Goal: Transaction & Acquisition: Book appointment/travel/reservation

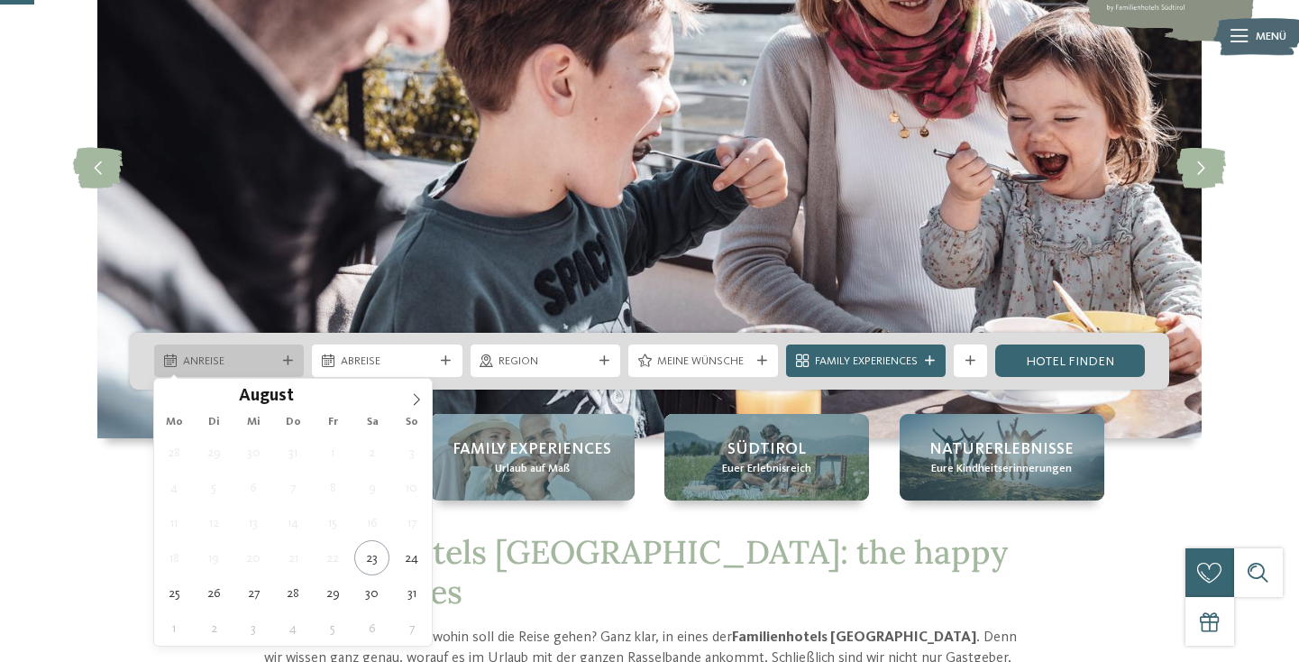
click at [279, 373] on div "Anreise" at bounding box center [229, 360] width 150 height 32
type div "25.08.2025"
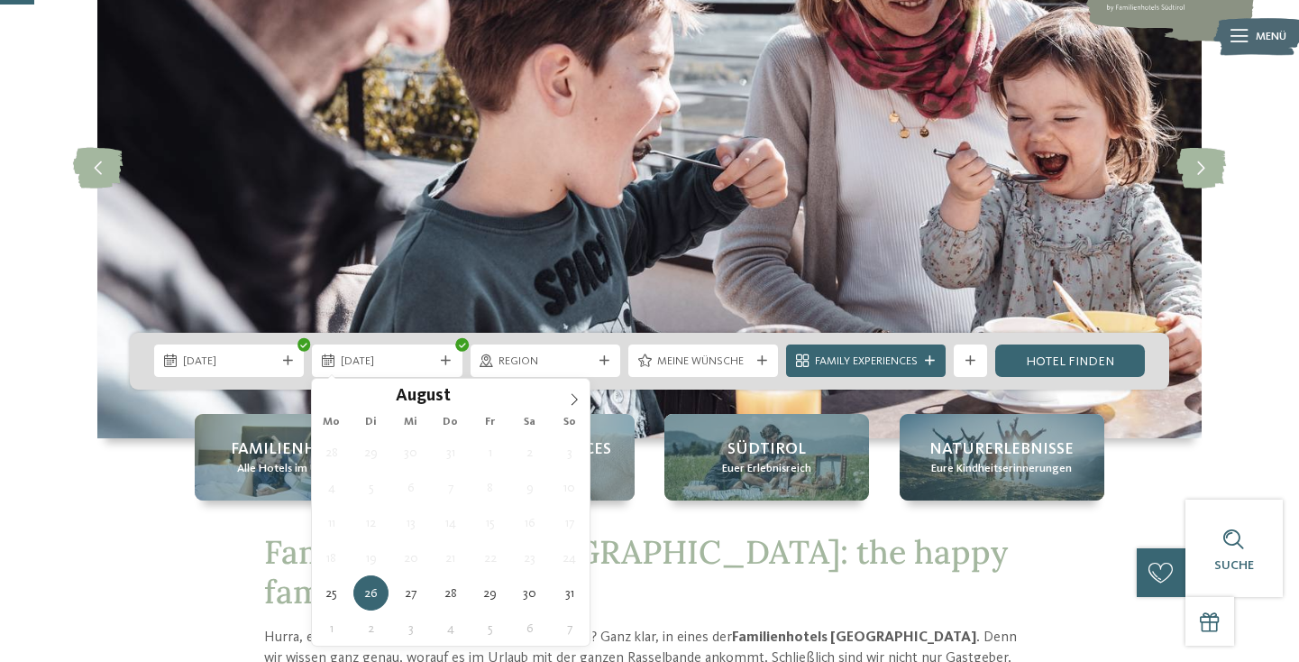
type div "[DATE]"
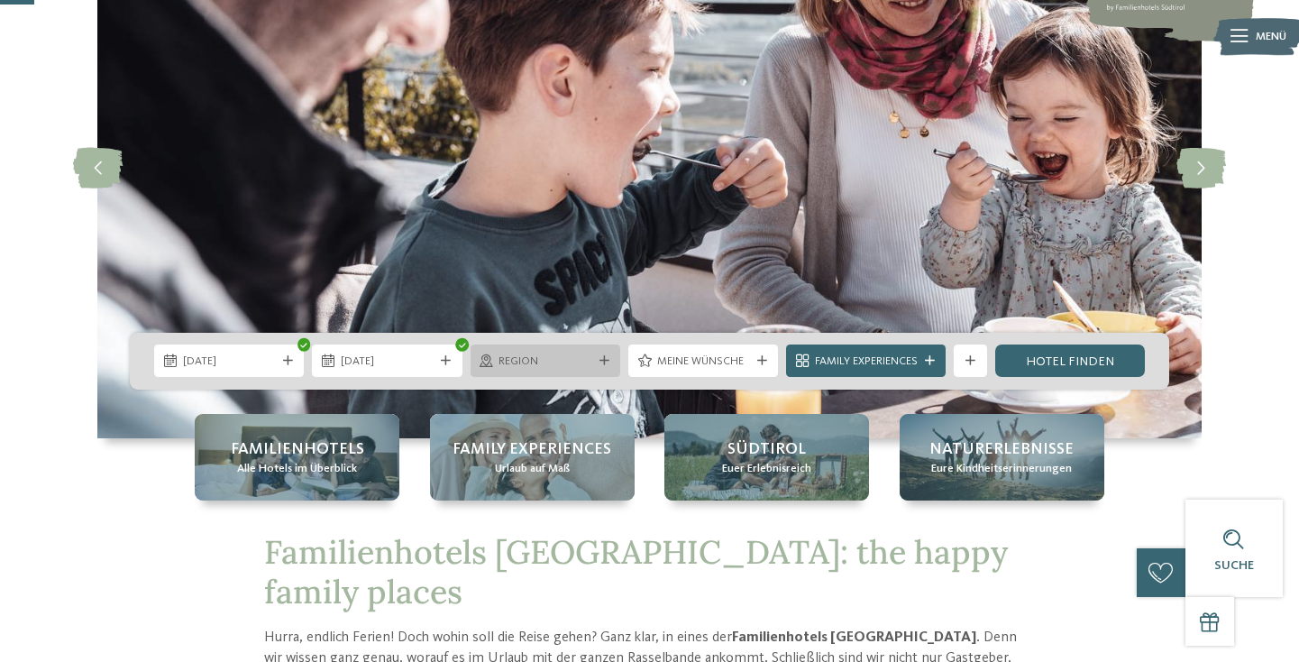
click at [576, 365] on span "Region" at bounding box center [544, 361] width 93 height 16
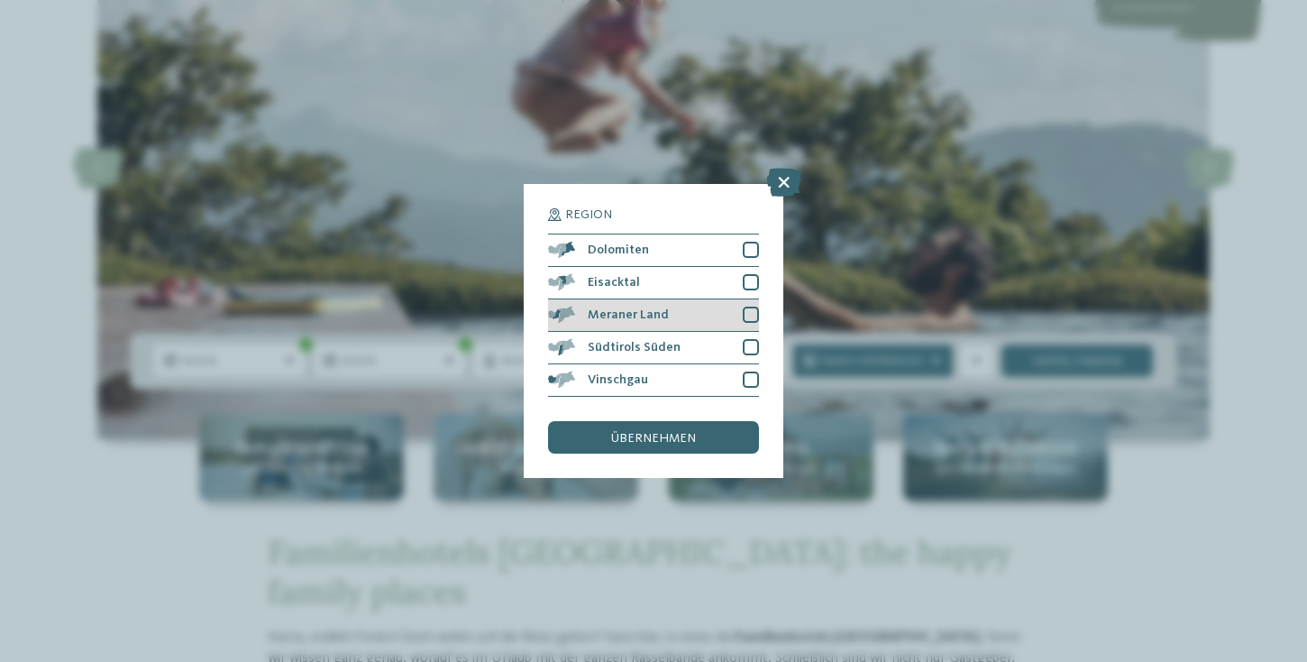
click at [750, 306] on div at bounding box center [751, 314] width 16 height 16
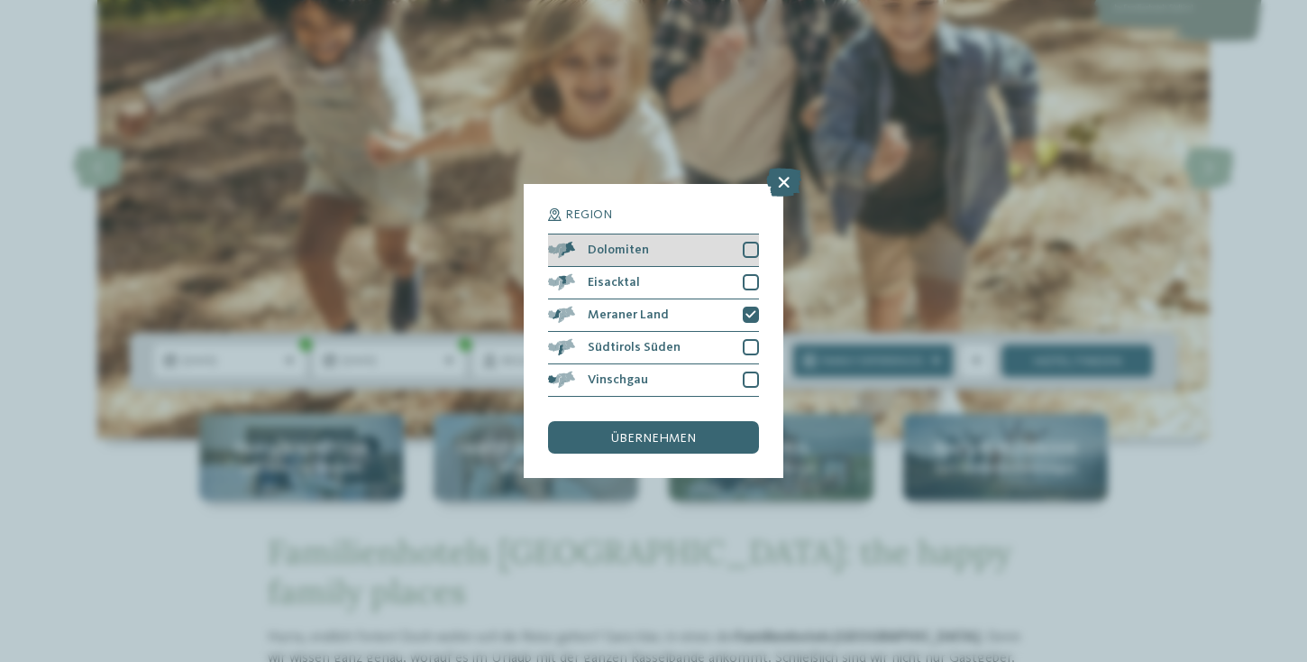
click at [752, 242] on div at bounding box center [751, 250] width 16 height 16
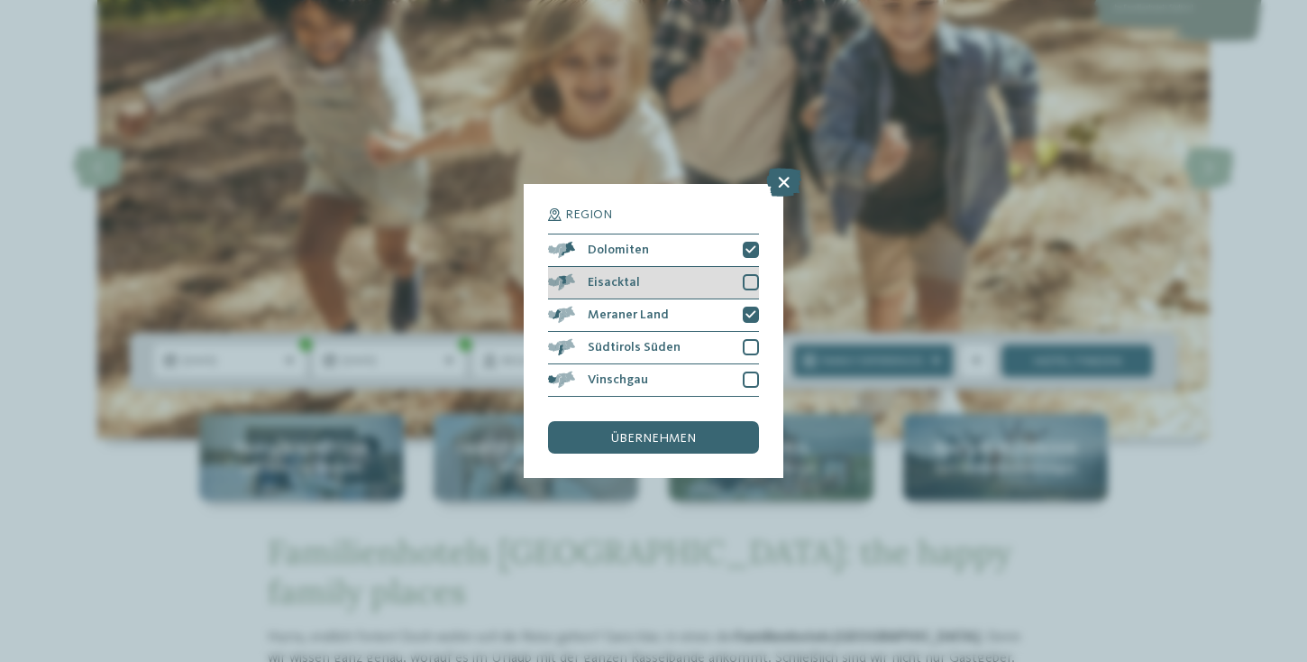
click at [754, 274] on div at bounding box center [751, 282] width 16 height 16
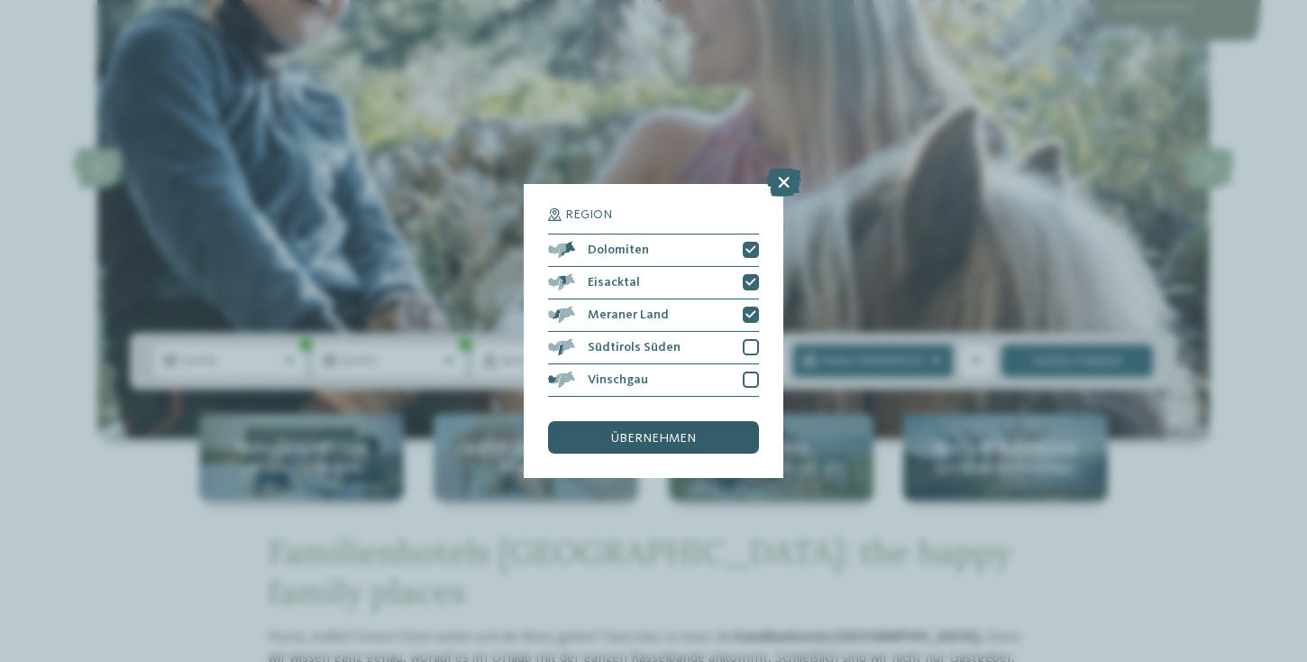
click at [660, 421] on div "übernehmen" at bounding box center [653, 437] width 211 height 32
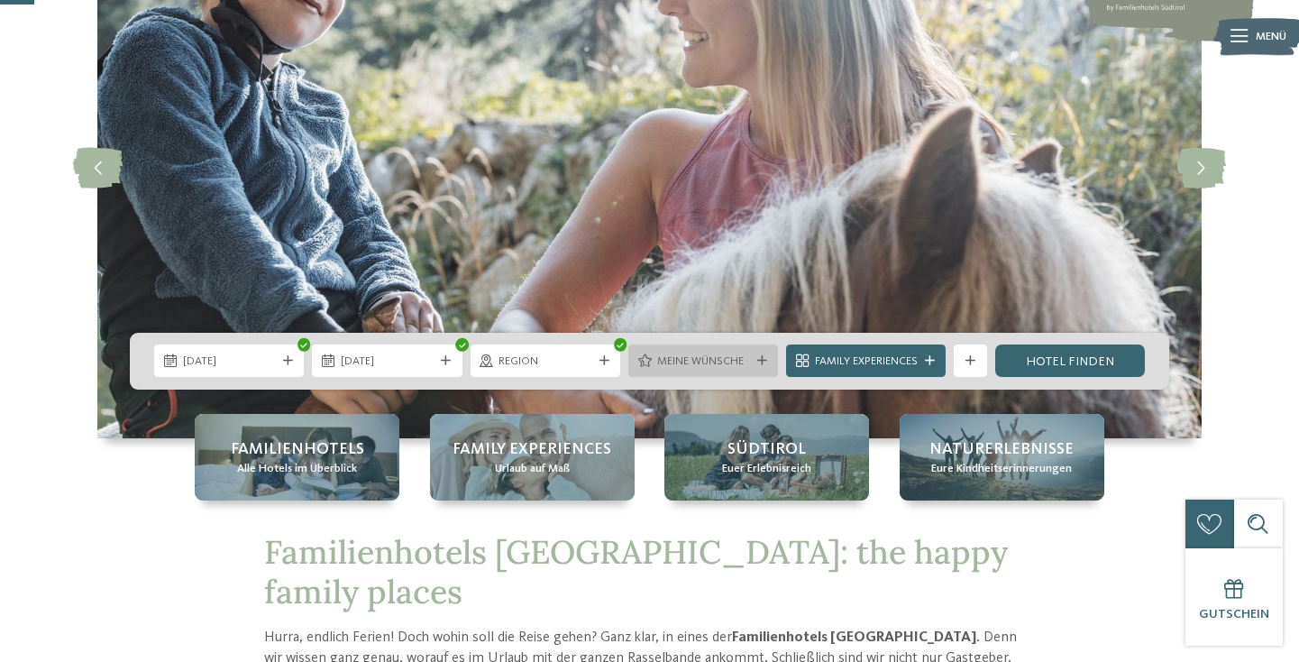
click at [700, 361] on span "Meine Wünsche" at bounding box center [703, 361] width 93 height 16
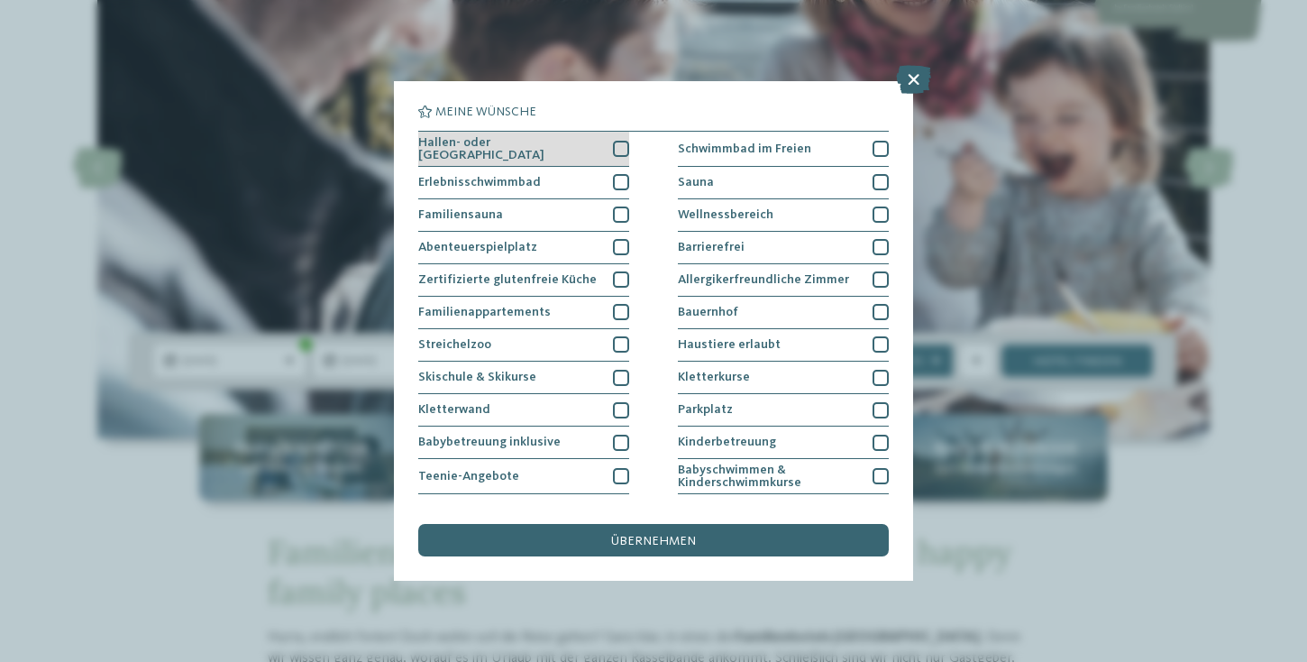
click at [626, 146] on div at bounding box center [621, 149] width 16 height 16
click at [620, 147] on icon at bounding box center [621, 148] width 11 height 10
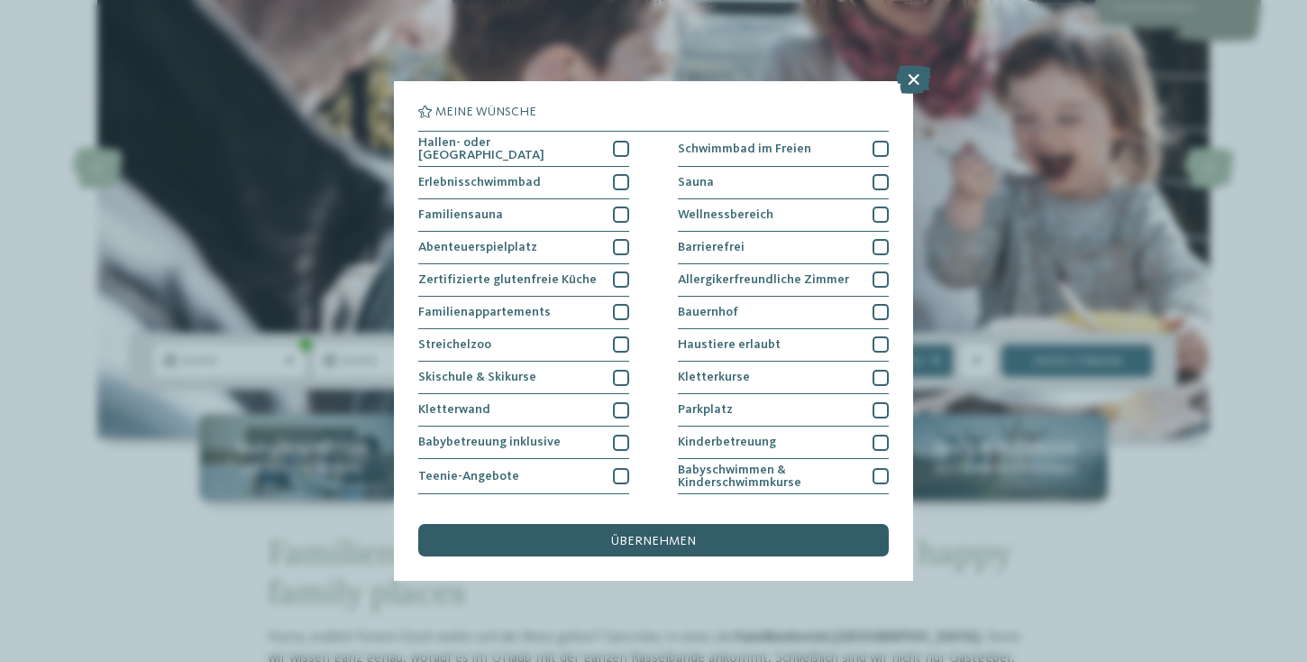
click at [700, 524] on div "übernehmen" at bounding box center [653, 540] width 470 height 32
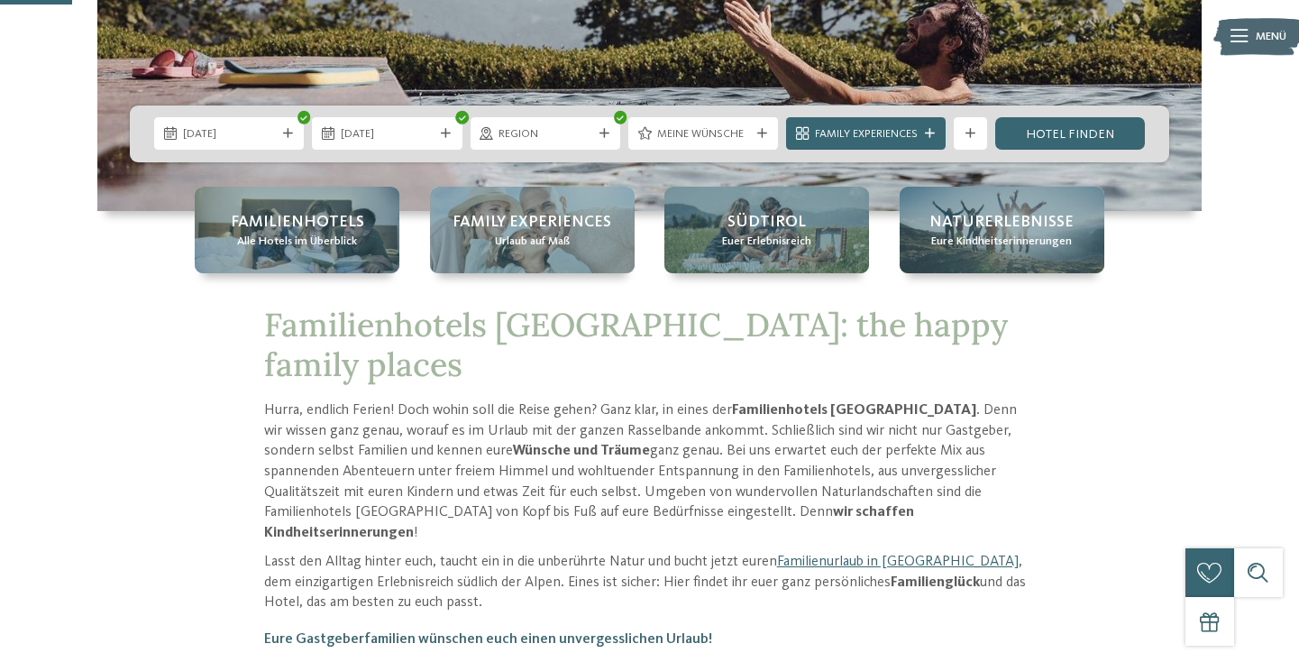
scroll to position [408, 0]
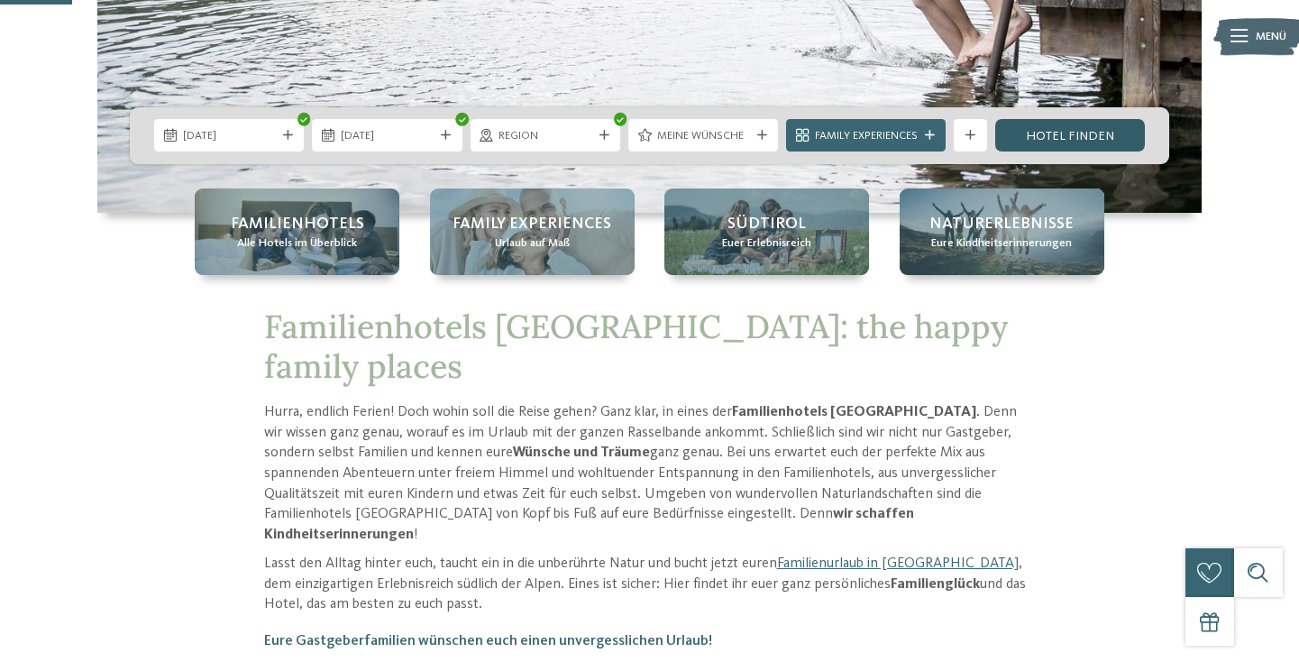
click at [1076, 148] on link "Hotel finden" at bounding box center [1070, 135] width 150 height 32
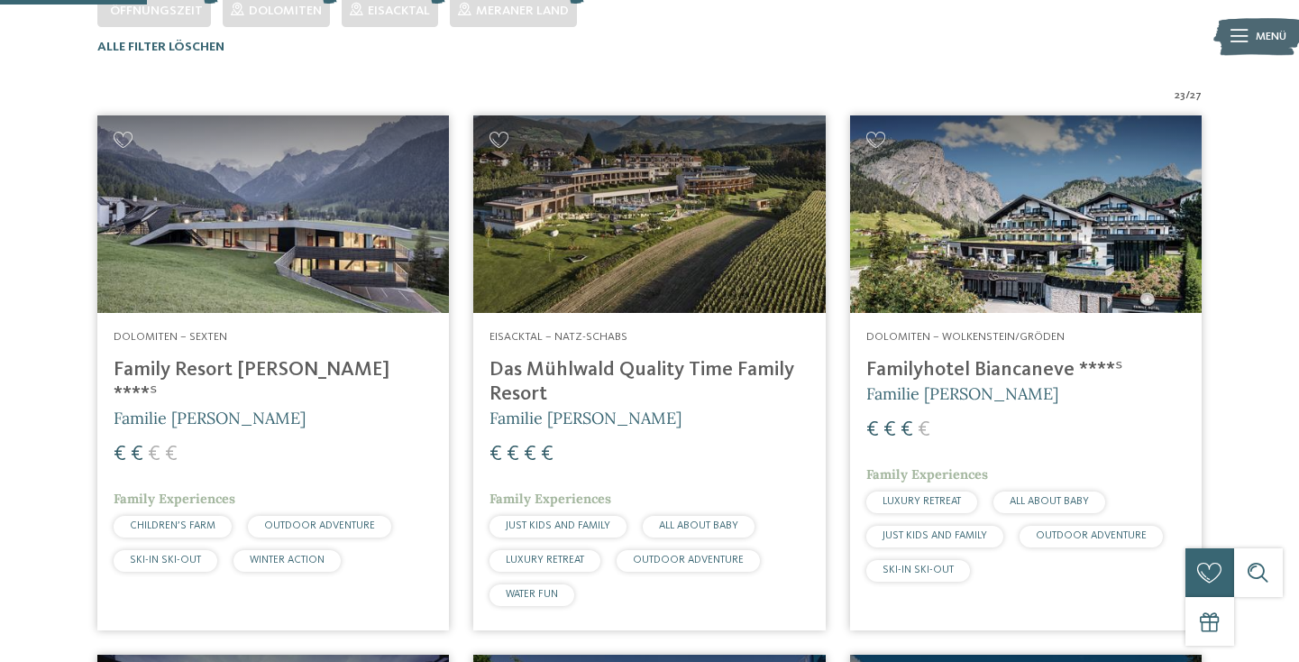
scroll to position [505, 0]
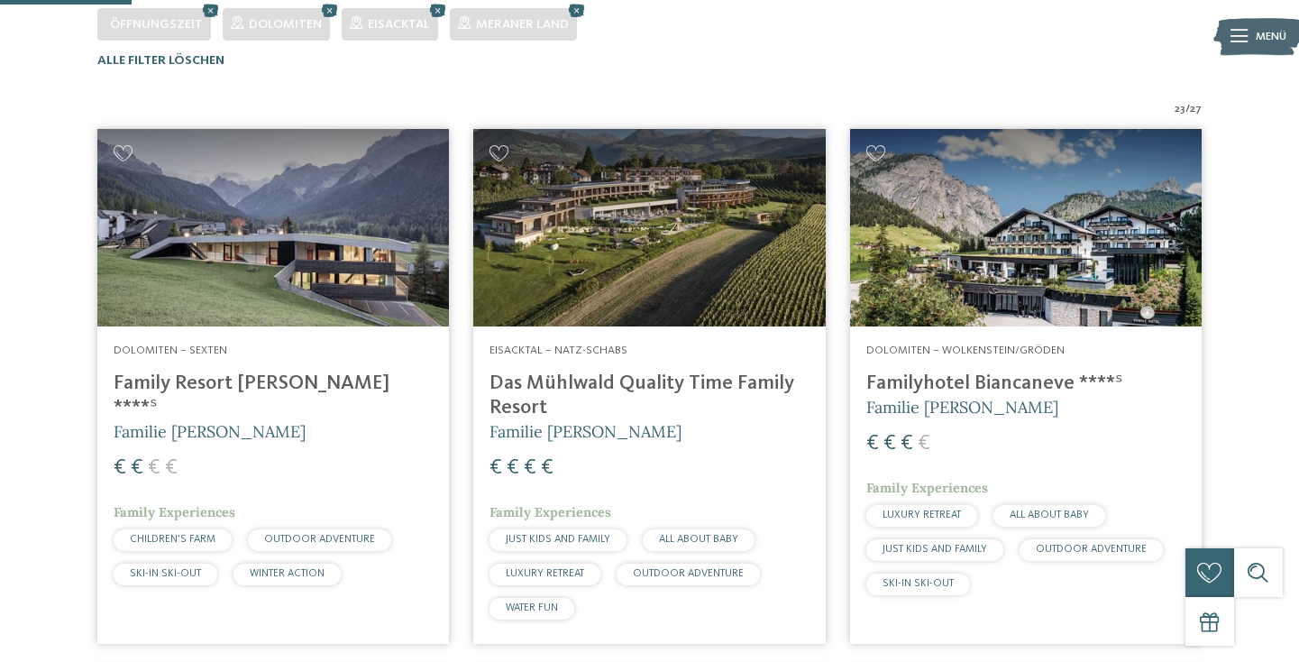
click at [239, 371] on h4 "Family Resort [PERSON_NAME] ****ˢ" at bounding box center [273, 395] width 319 height 49
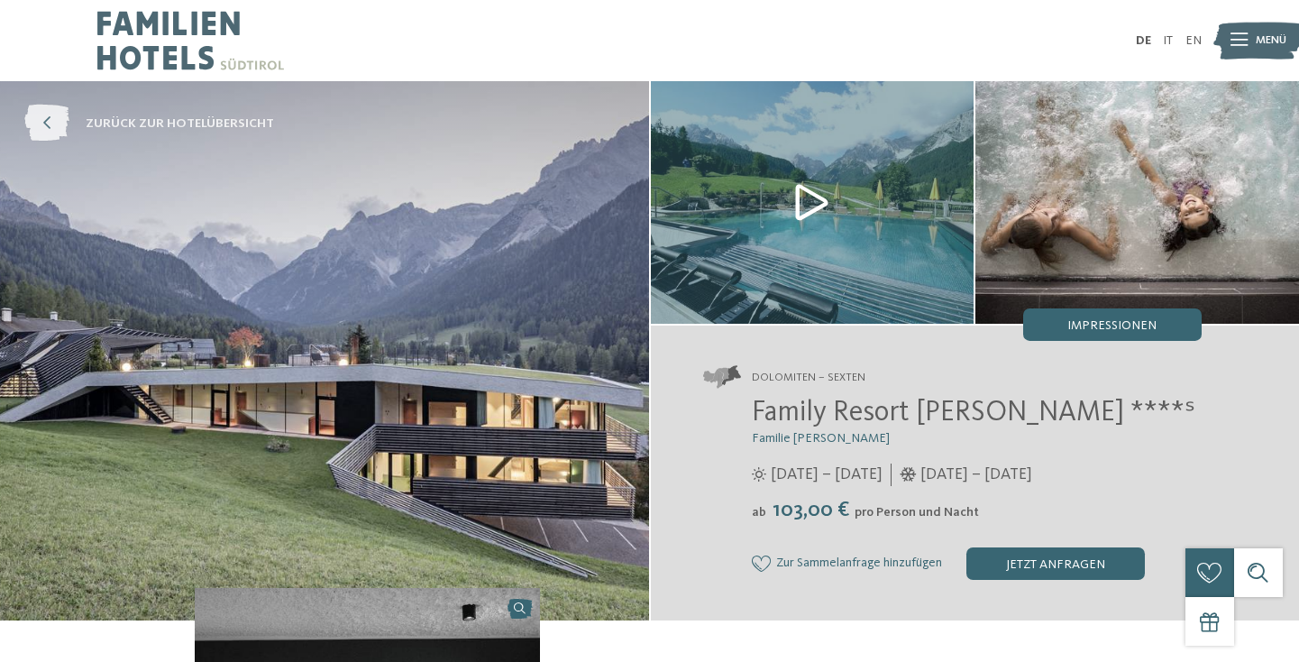
click at [47, 123] on icon at bounding box center [46, 123] width 45 height 37
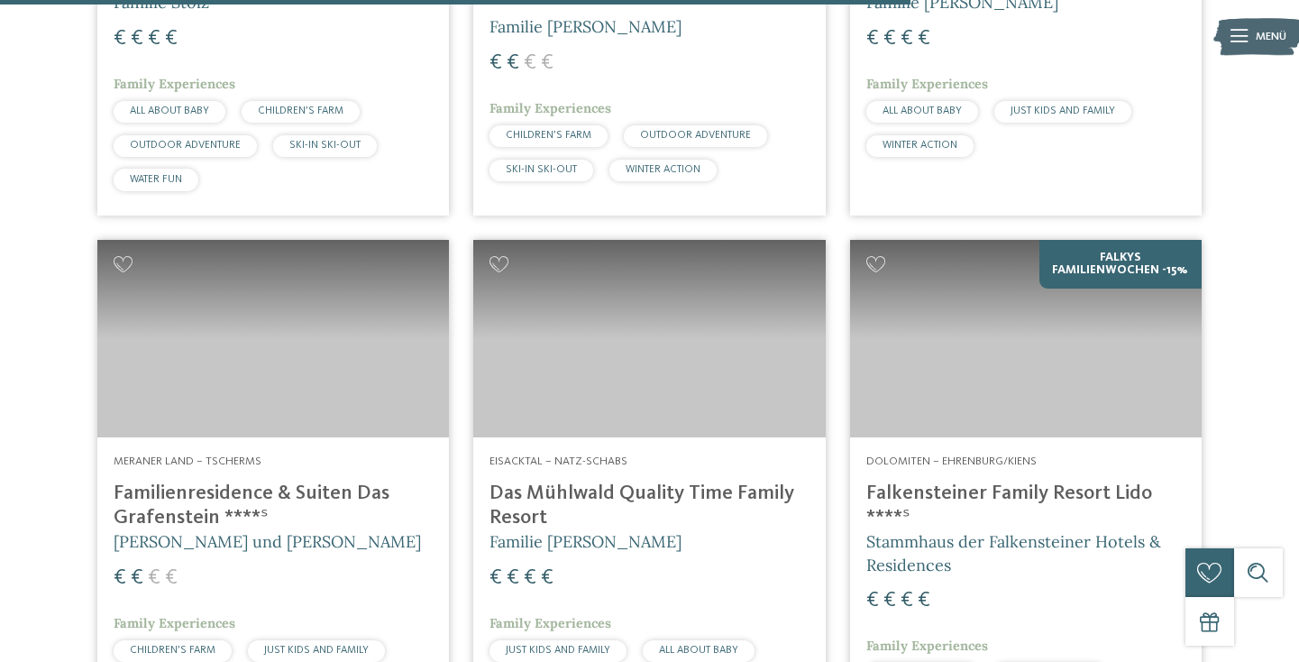
scroll to position [3521, 0]
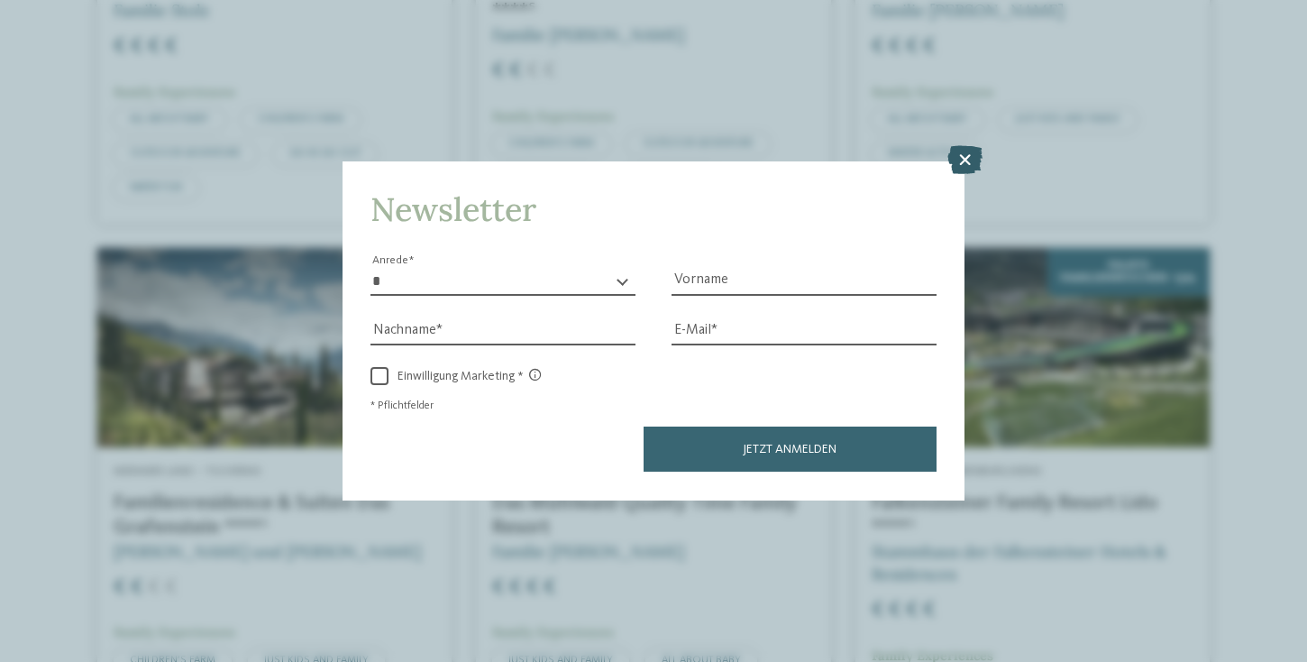
click at [968, 146] on icon at bounding box center [964, 160] width 35 height 29
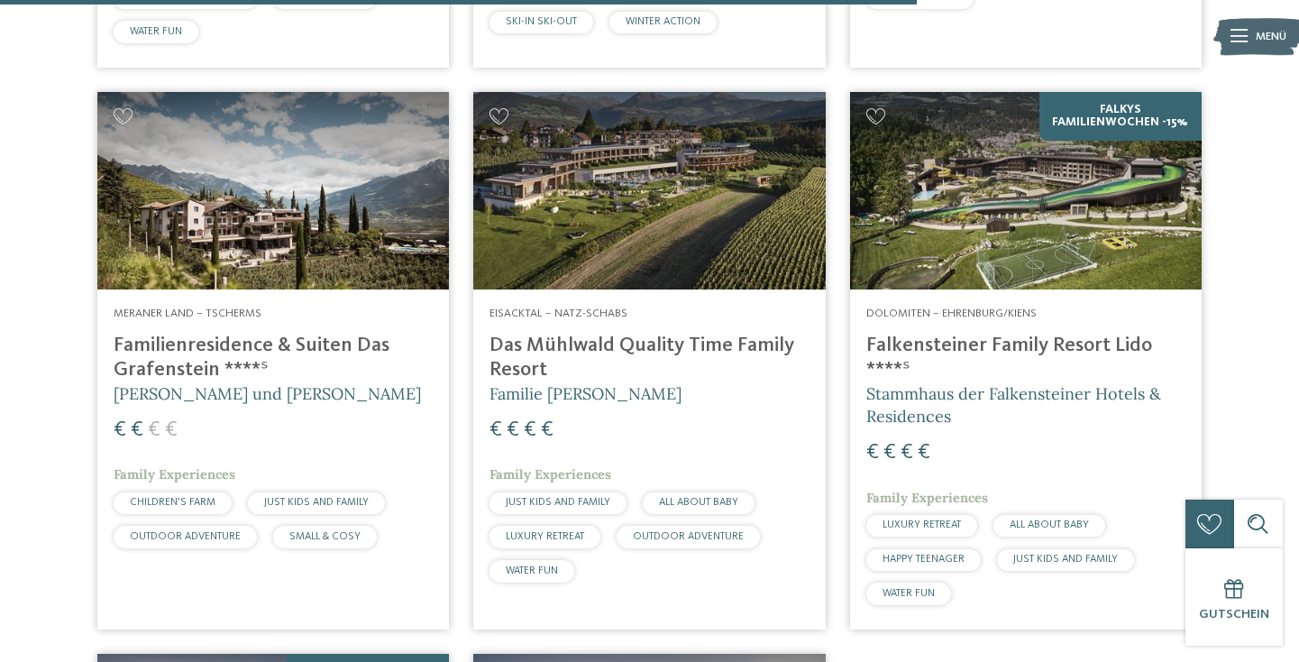
scroll to position [3529, 0]
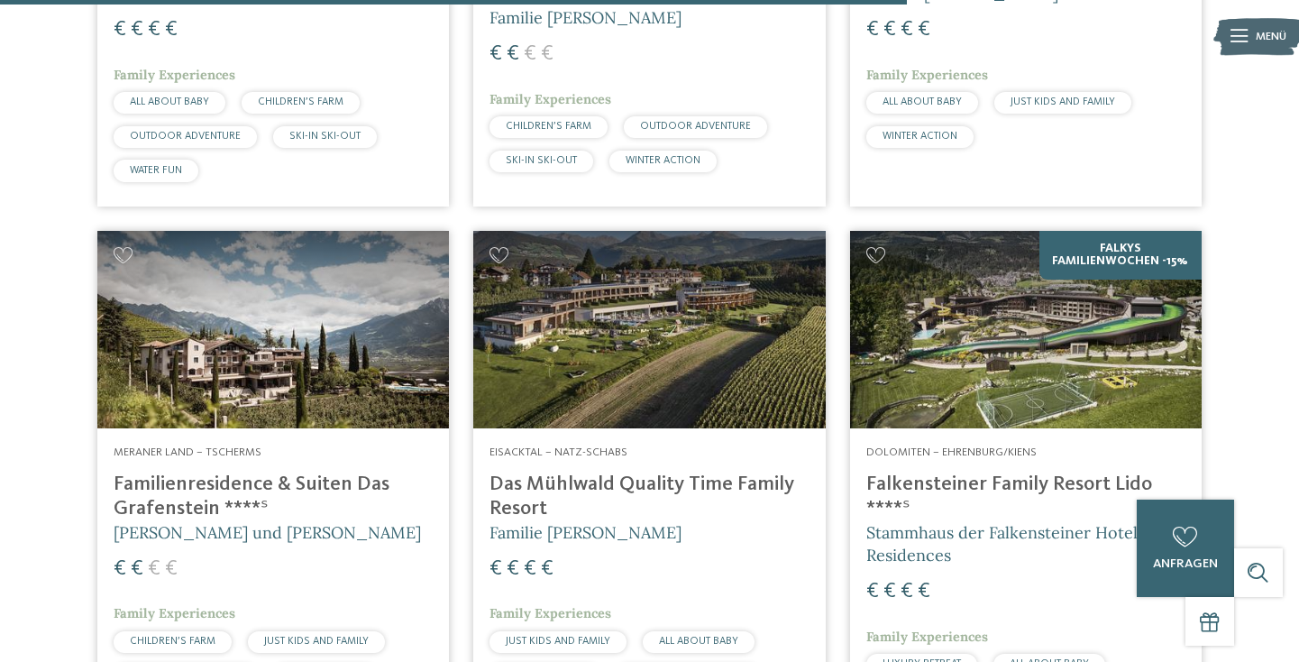
click at [1009, 310] on img at bounding box center [1025, 329] width 351 height 197
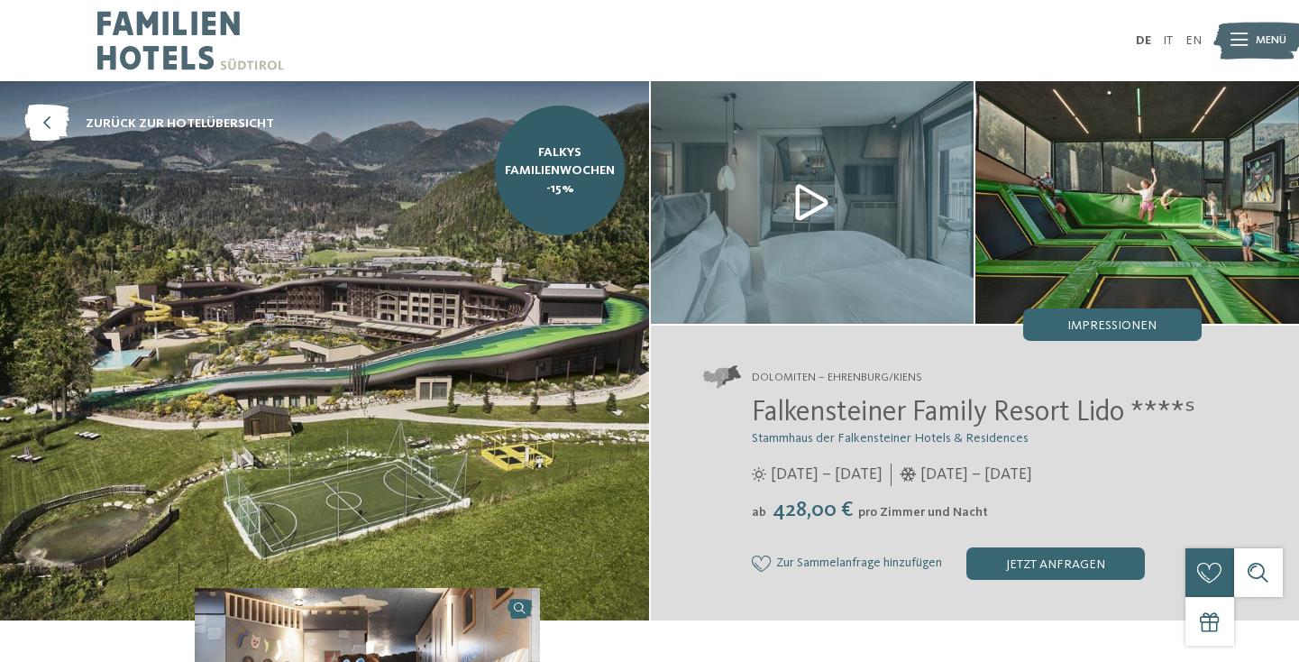
click at [436, 361] on img at bounding box center [324, 350] width 649 height 539
click at [1119, 325] on span "Impressionen" at bounding box center [1111, 325] width 89 height 13
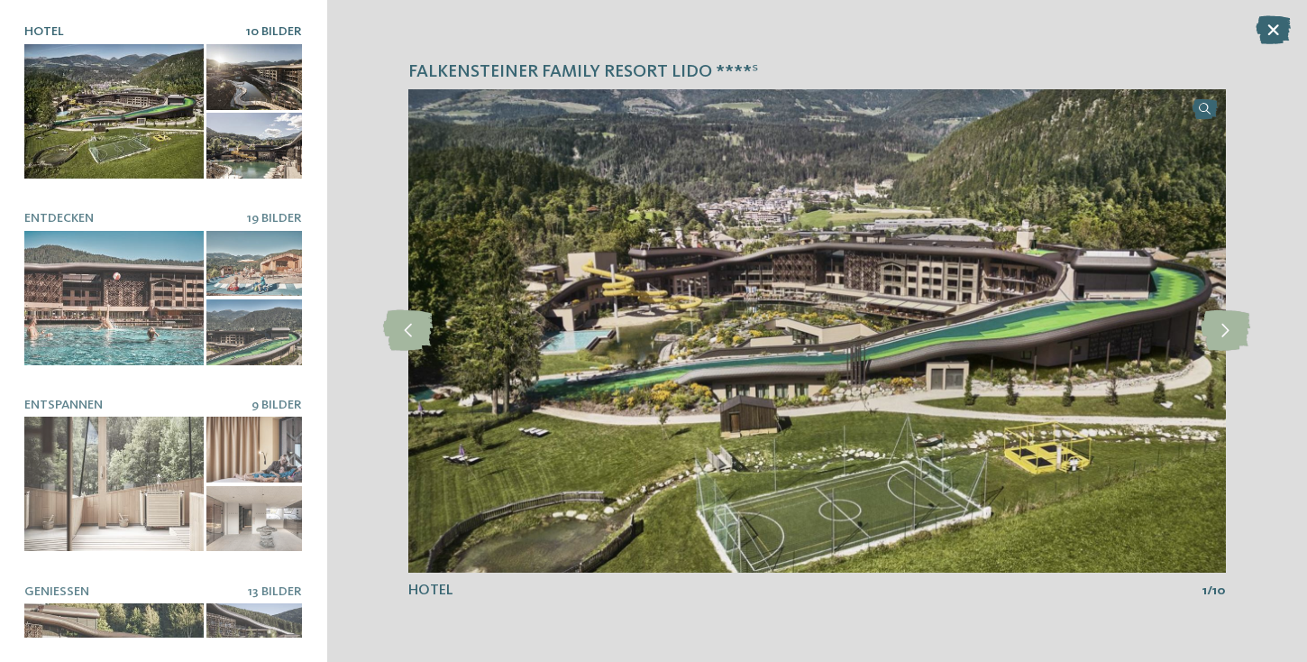
click at [685, 240] on img at bounding box center [816, 330] width 817 height 483
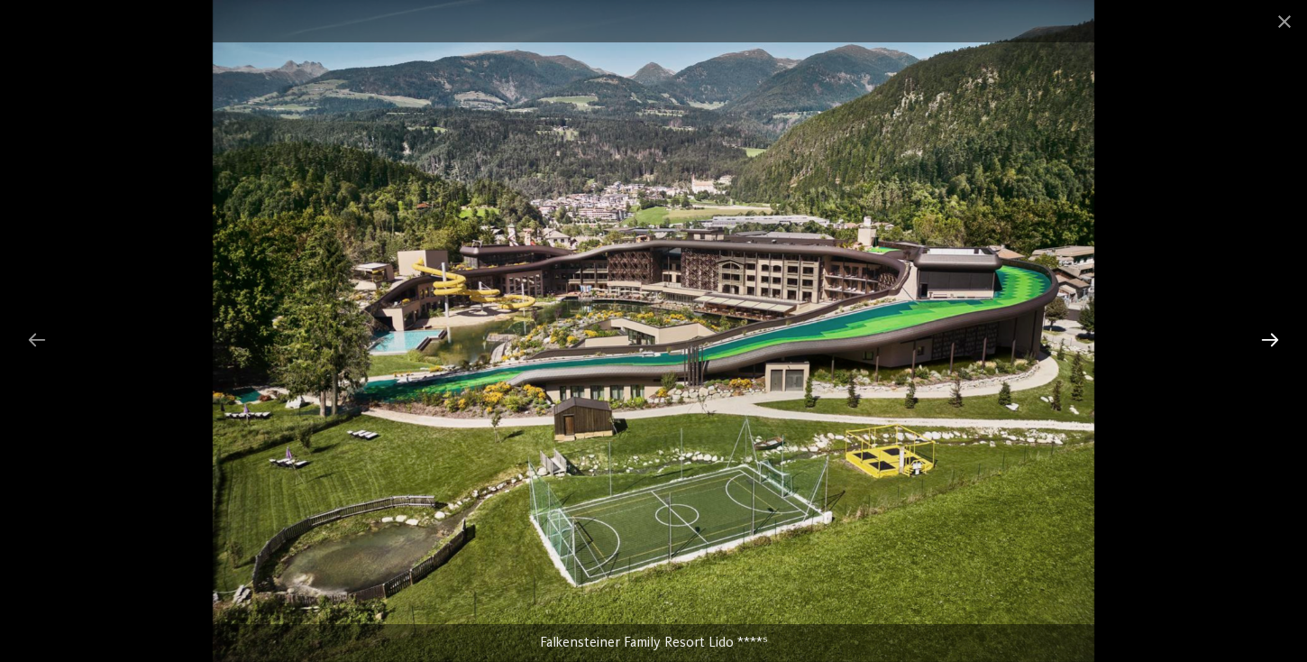
click at [1273, 333] on div at bounding box center [1270, 339] width 38 height 35
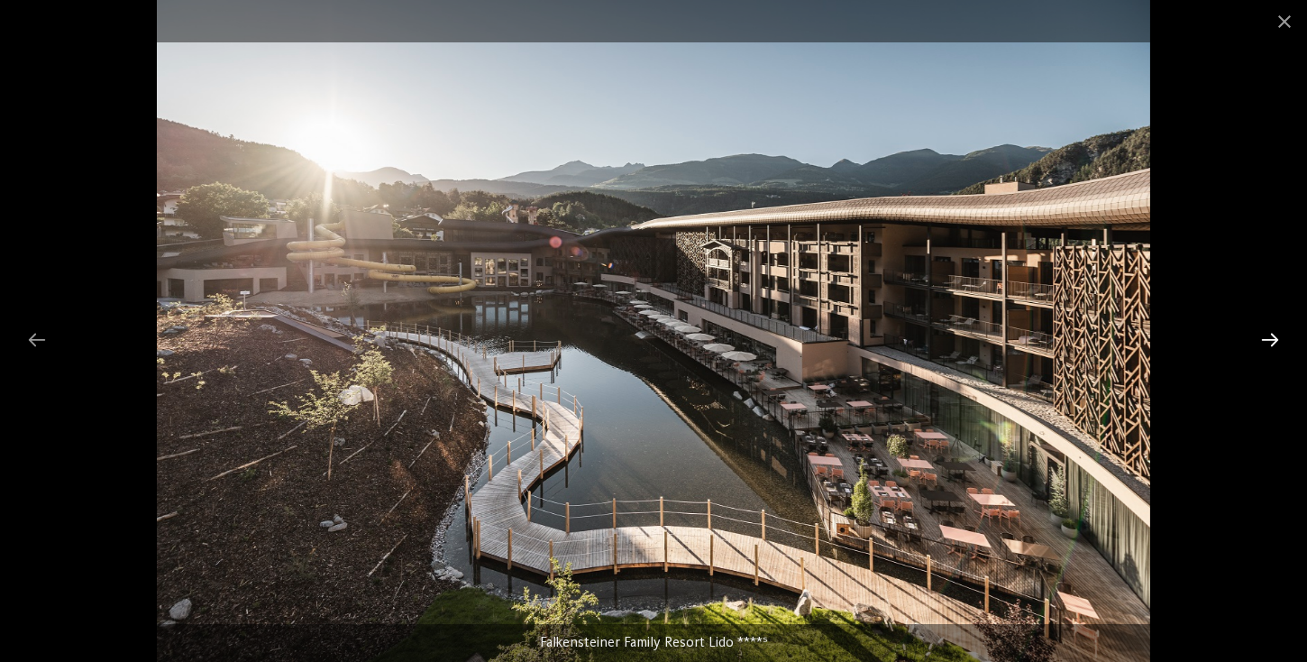
click at [1281, 340] on div at bounding box center [1270, 339] width 38 height 35
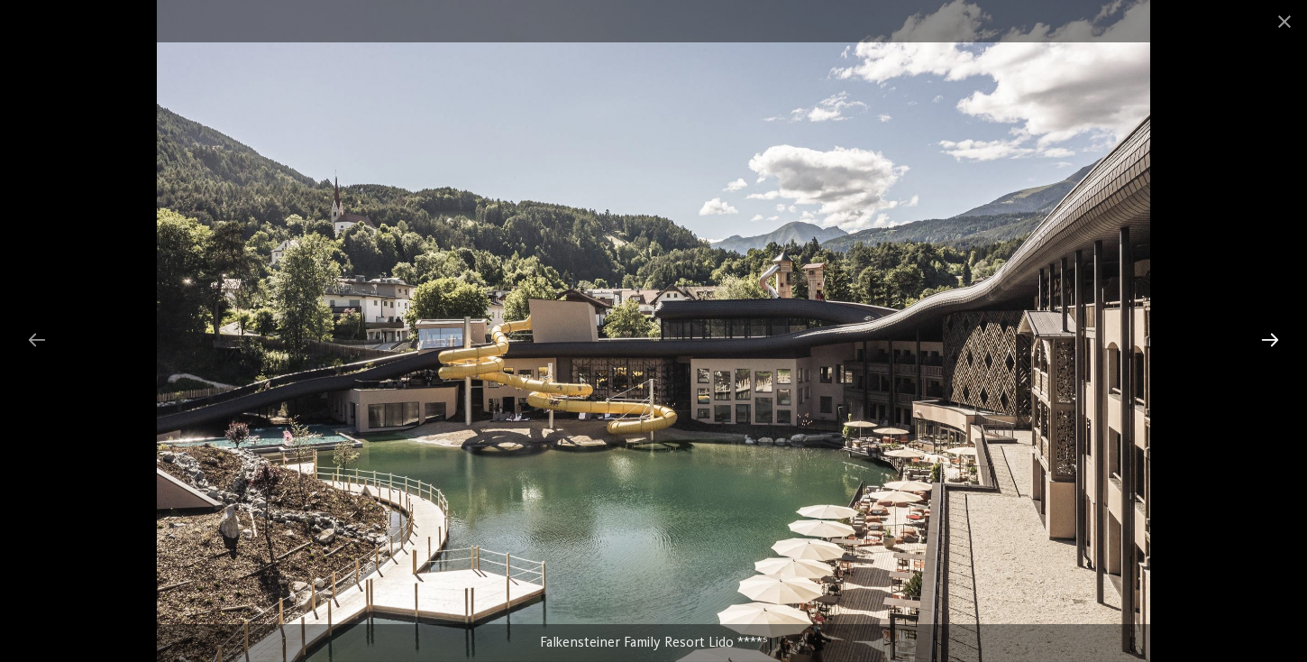
click at [1281, 340] on div at bounding box center [1270, 339] width 38 height 35
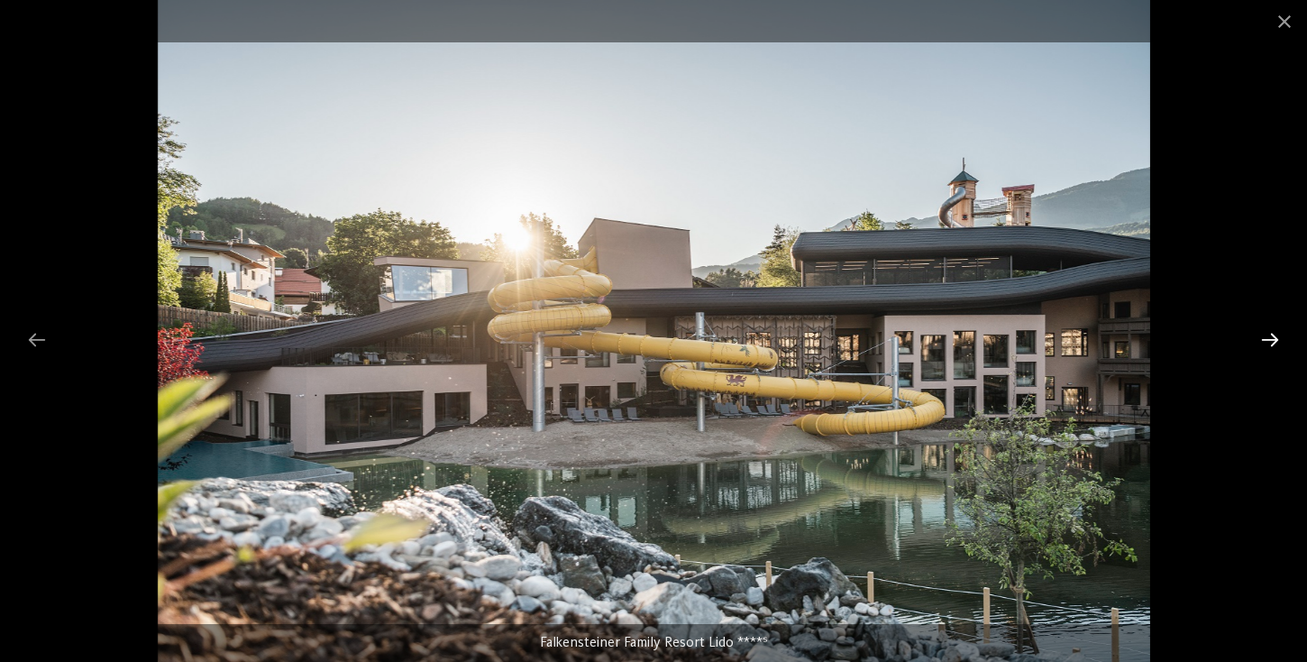
click at [1281, 340] on div at bounding box center [1270, 339] width 38 height 35
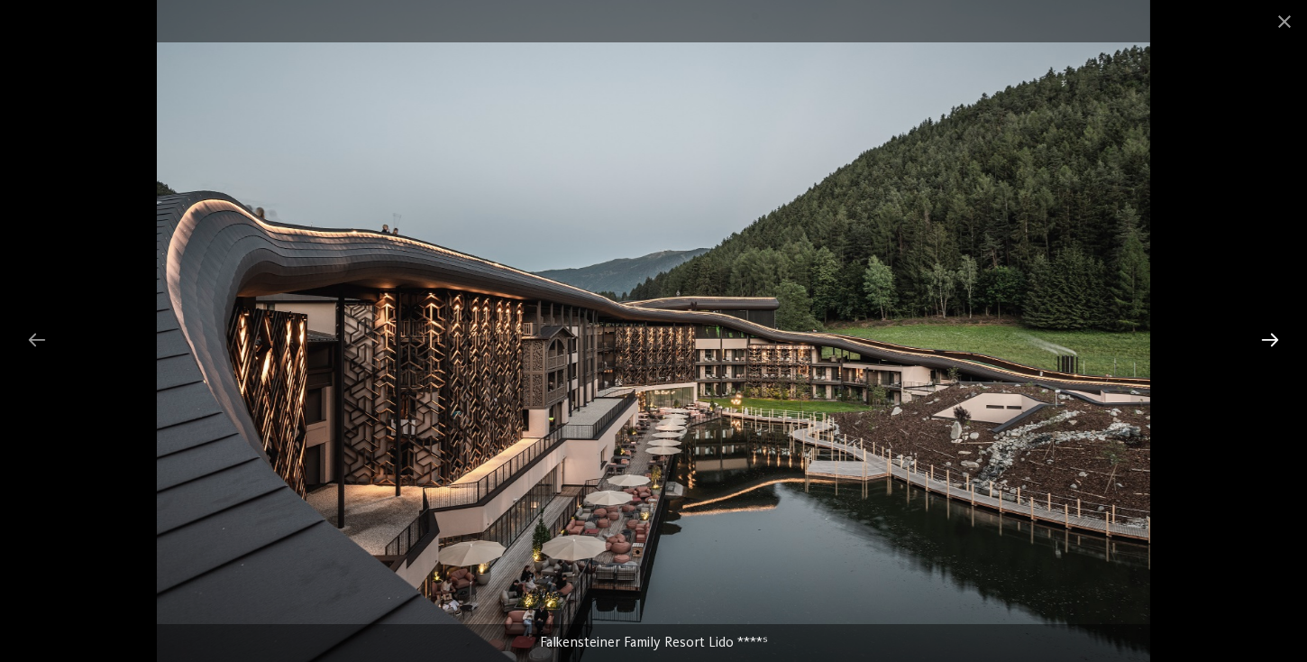
click at [1281, 340] on div at bounding box center [1270, 339] width 38 height 35
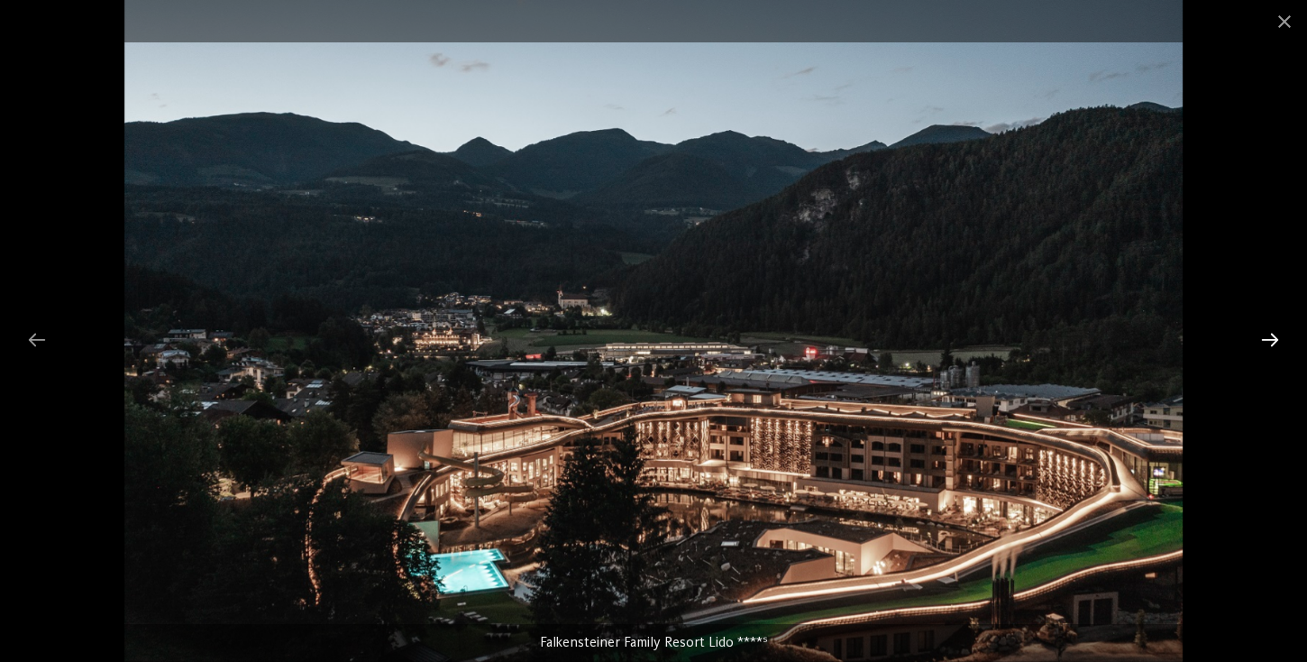
click at [1281, 340] on div at bounding box center [1270, 339] width 38 height 35
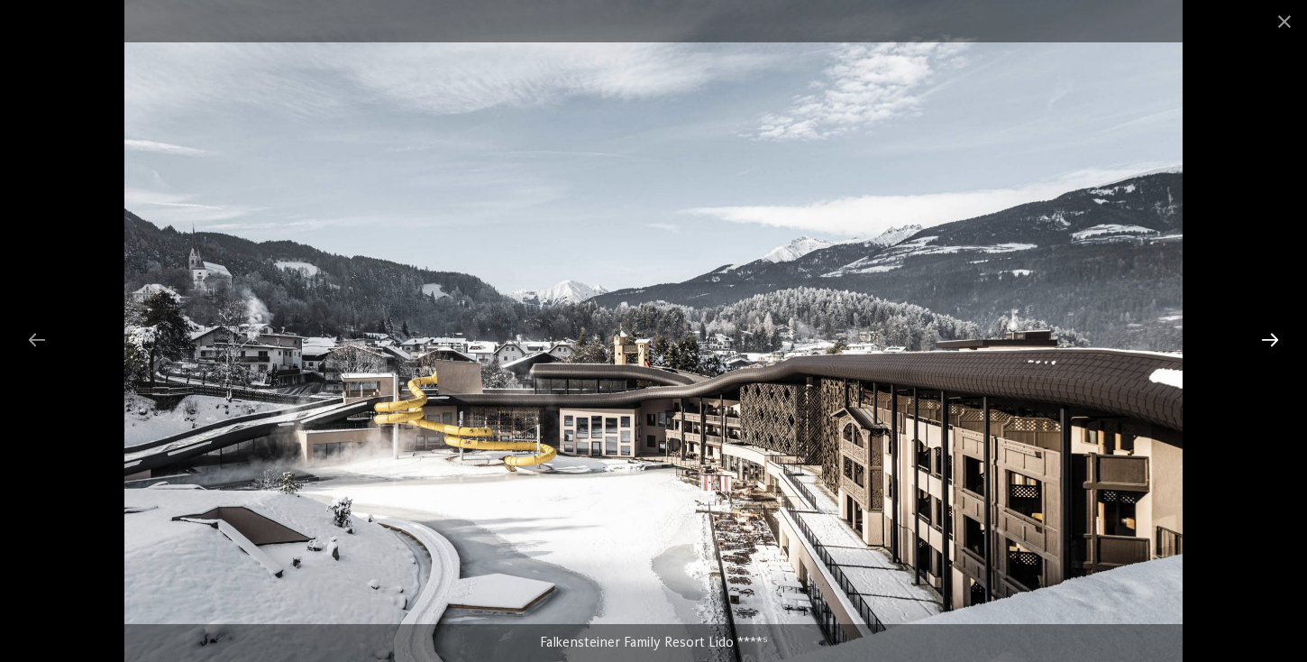
click at [1281, 340] on div at bounding box center [1270, 339] width 38 height 35
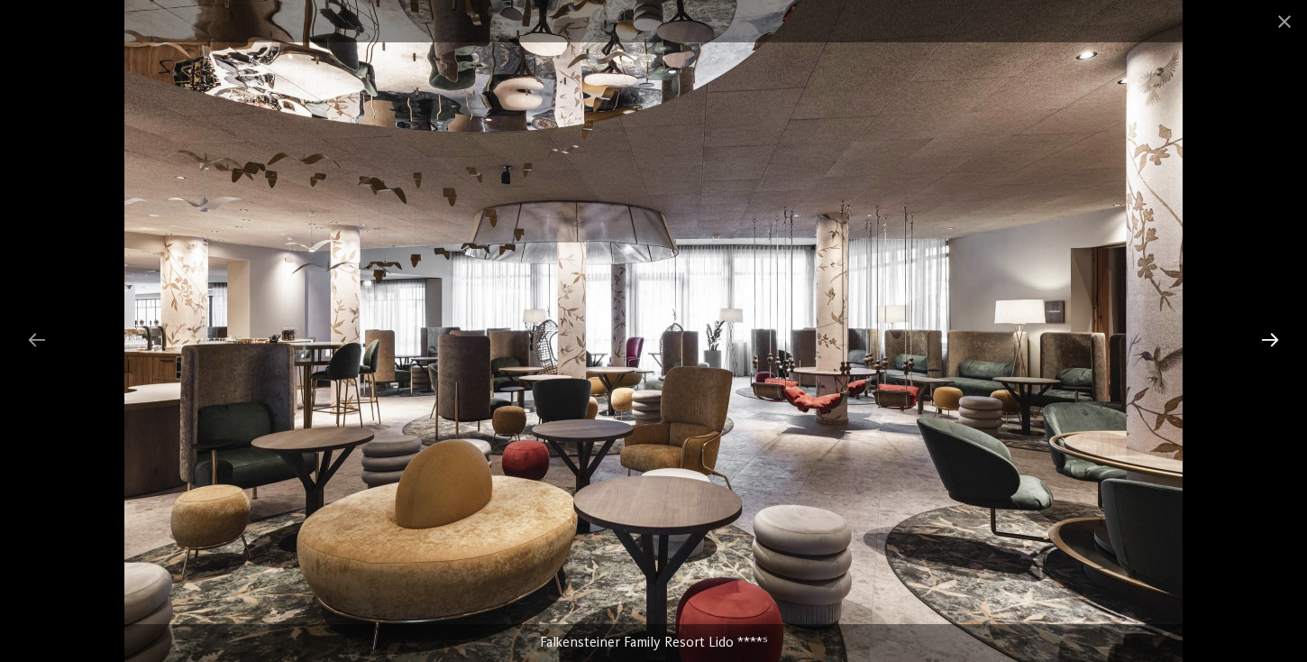
click at [1281, 340] on div at bounding box center [1270, 339] width 38 height 35
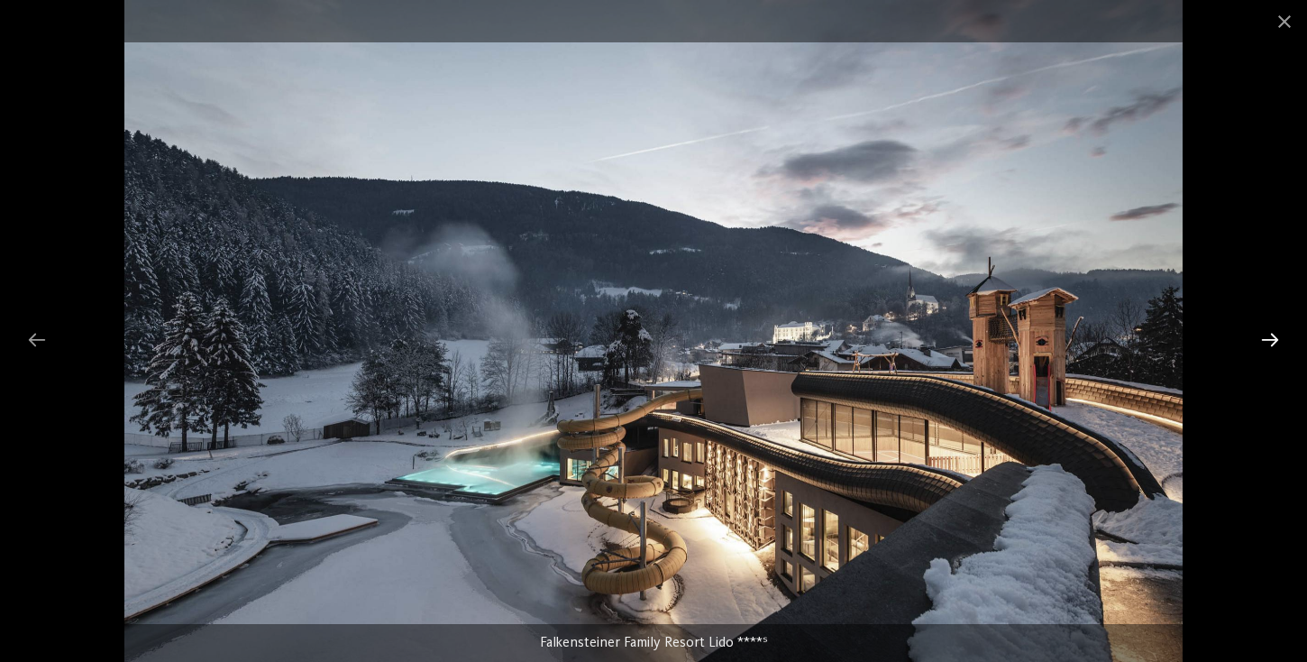
click at [1281, 340] on div at bounding box center [1270, 339] width 38 height 35
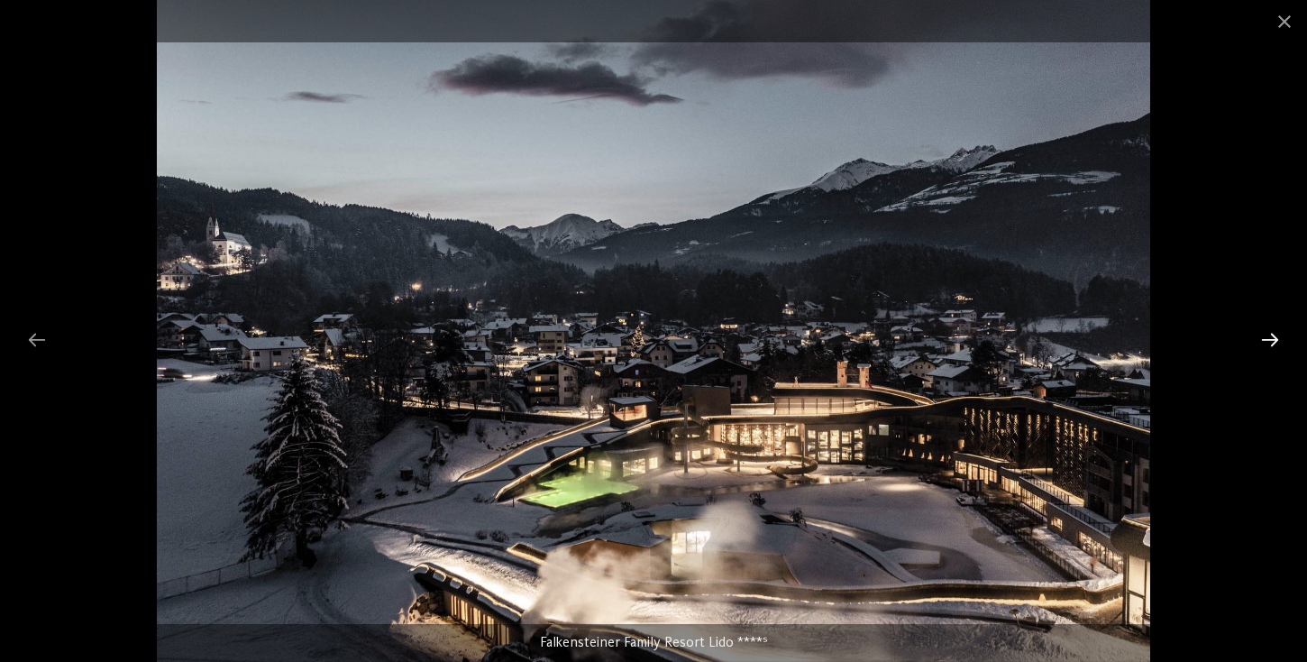
click at [1281, 340] on div at bounding box center [1270, 339] width 38 height 35
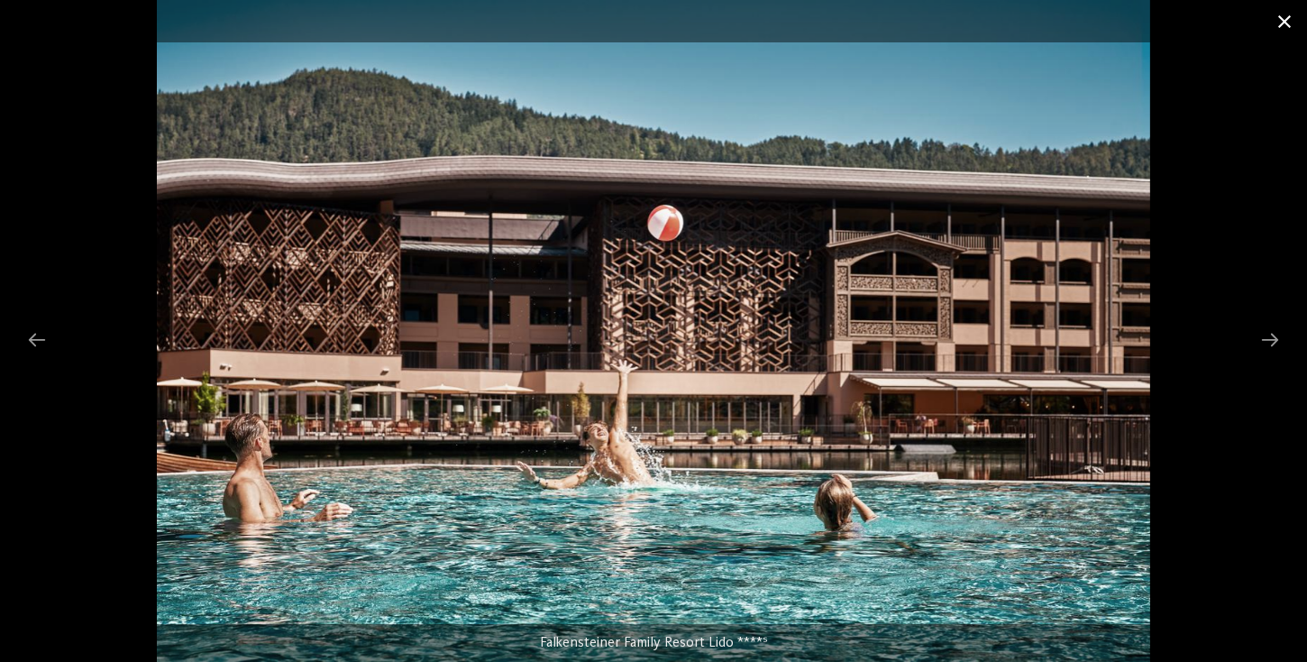
click at [1288, 22] on span at bounding box center [1284, 21] width 45 height 42
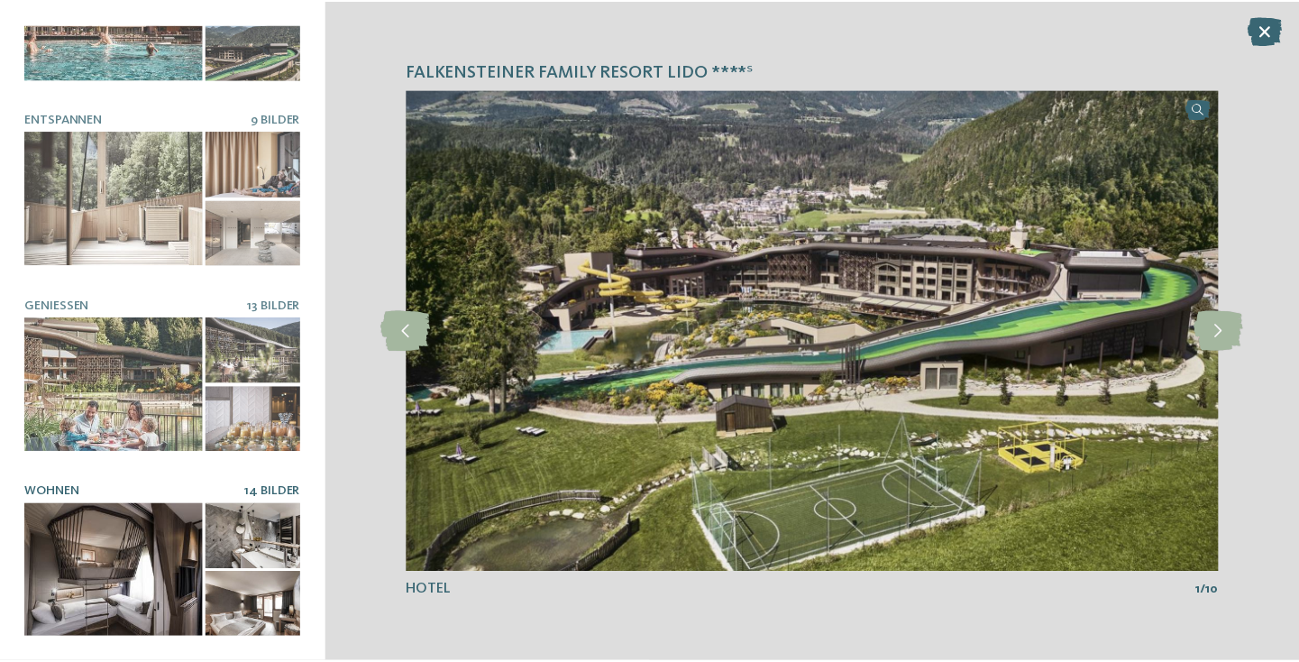
scroll to position [285, 0]
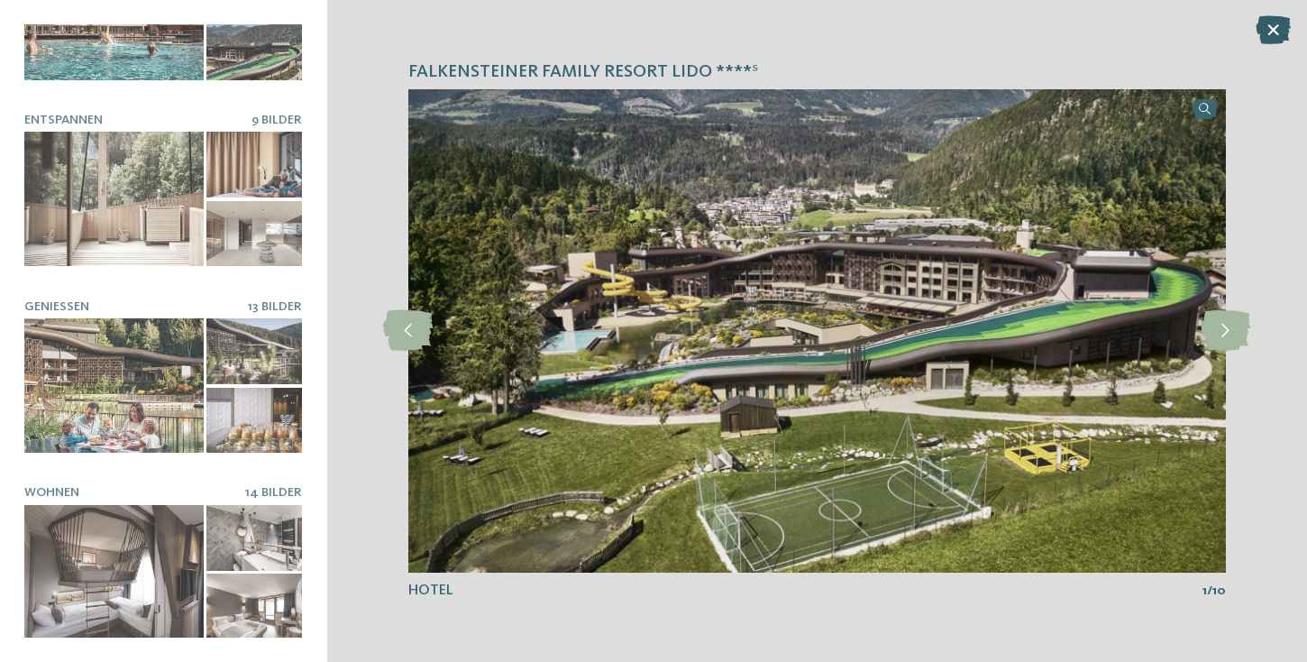
click at [1278, 23] on icon at bounding box center [1272, 29] width 35 height 29
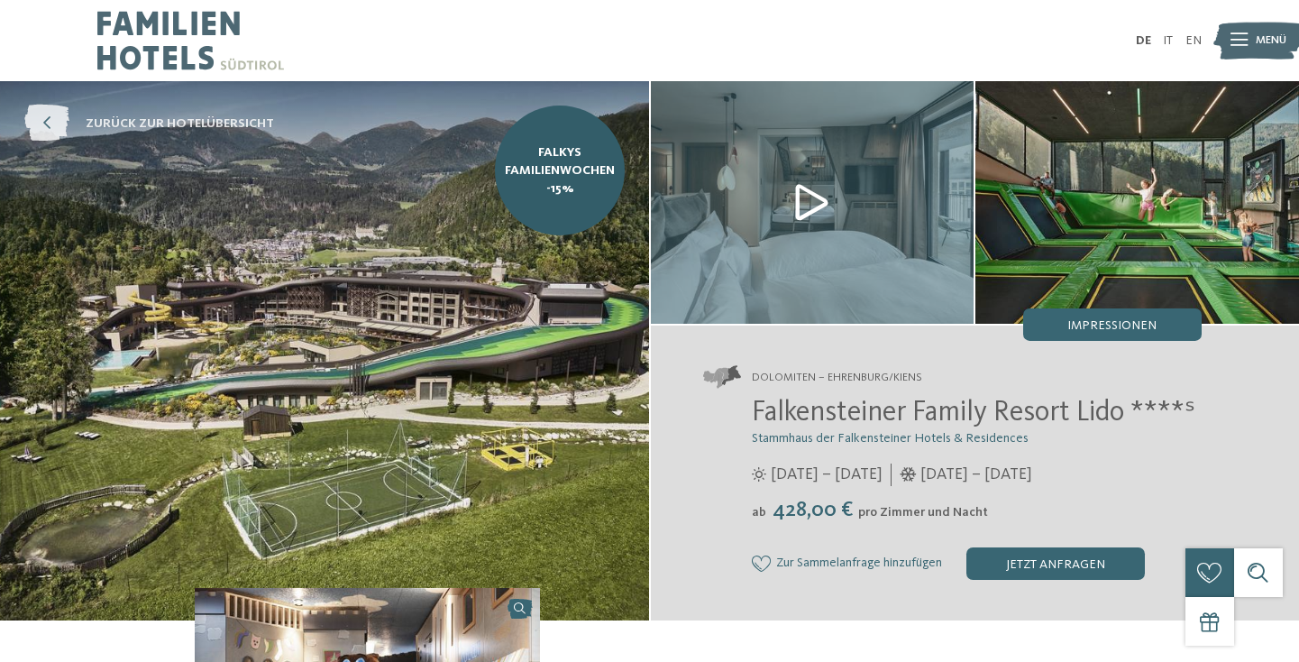
click at [52, 138] on icon at bounding box center [46, 123] width 45 height 37
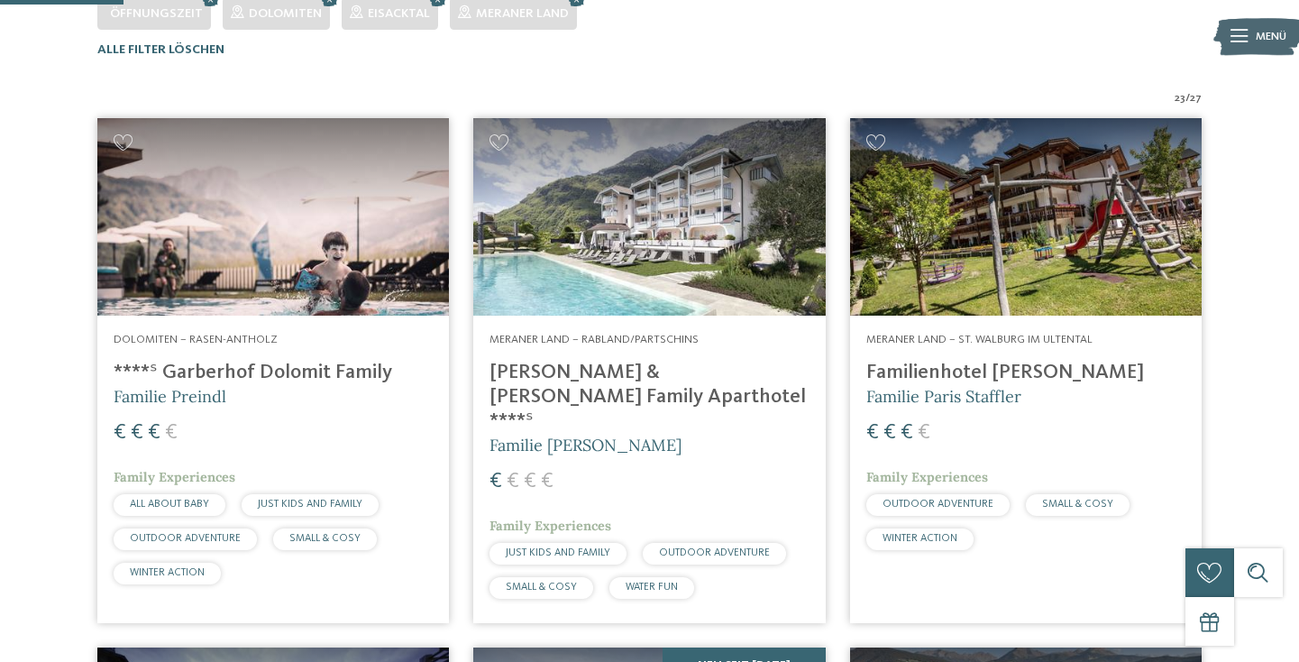
scroll to position [519, 0]
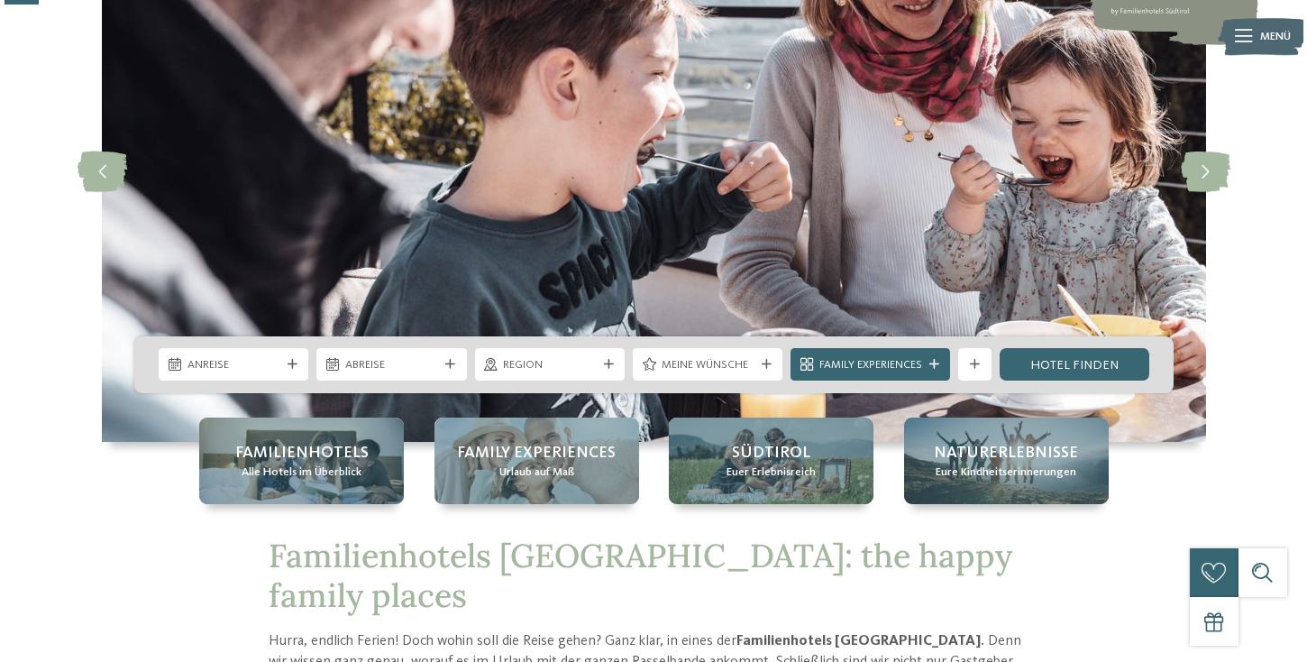
scroll to position [182, 0]
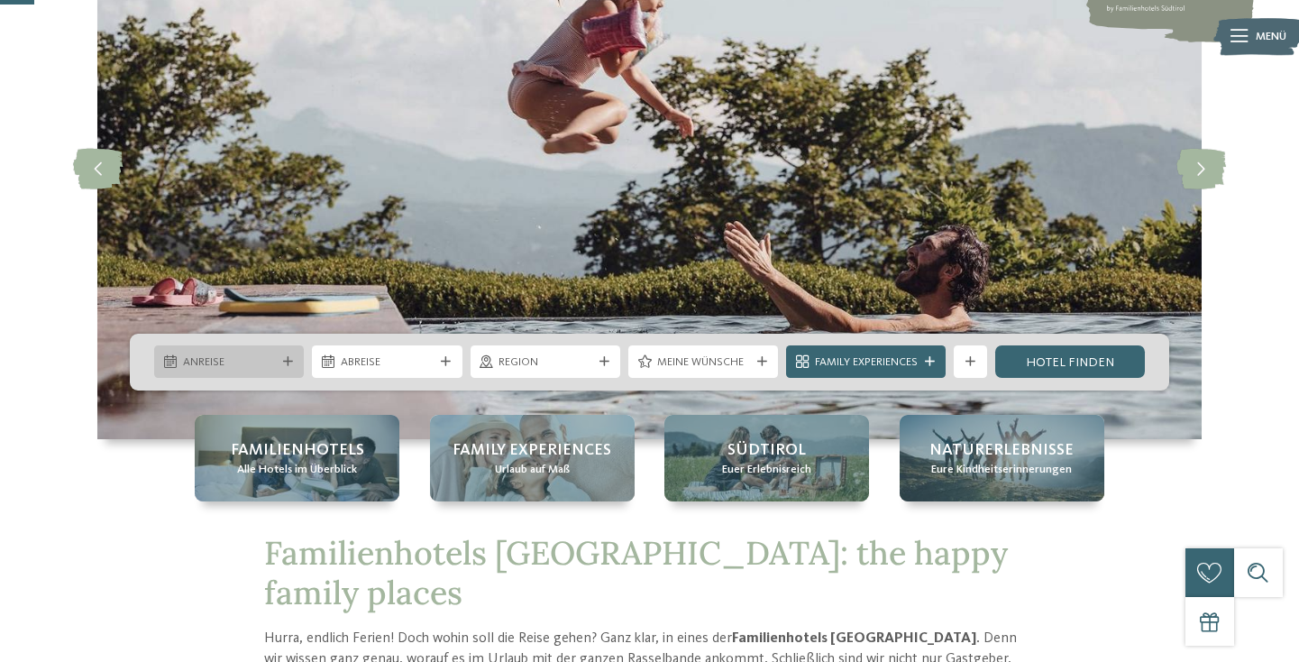
click at [285, 361] on icon at bounding box center [288, 362] width 10 height 10
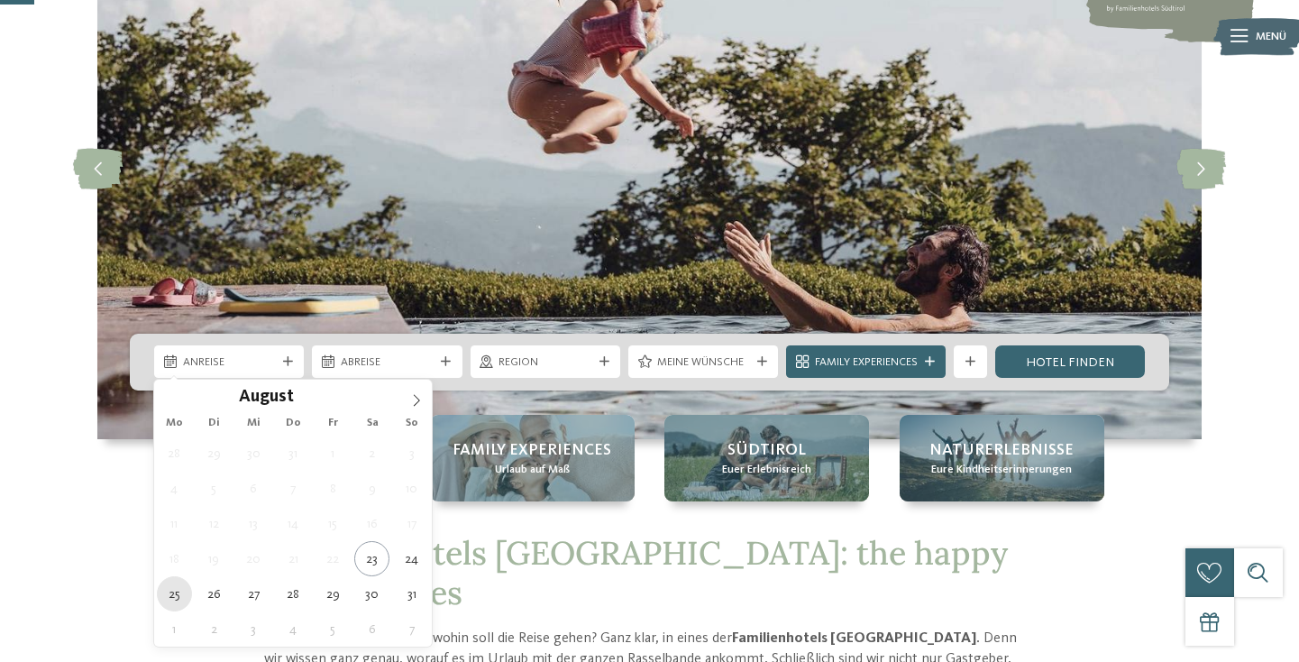
type div "25.08.2025"
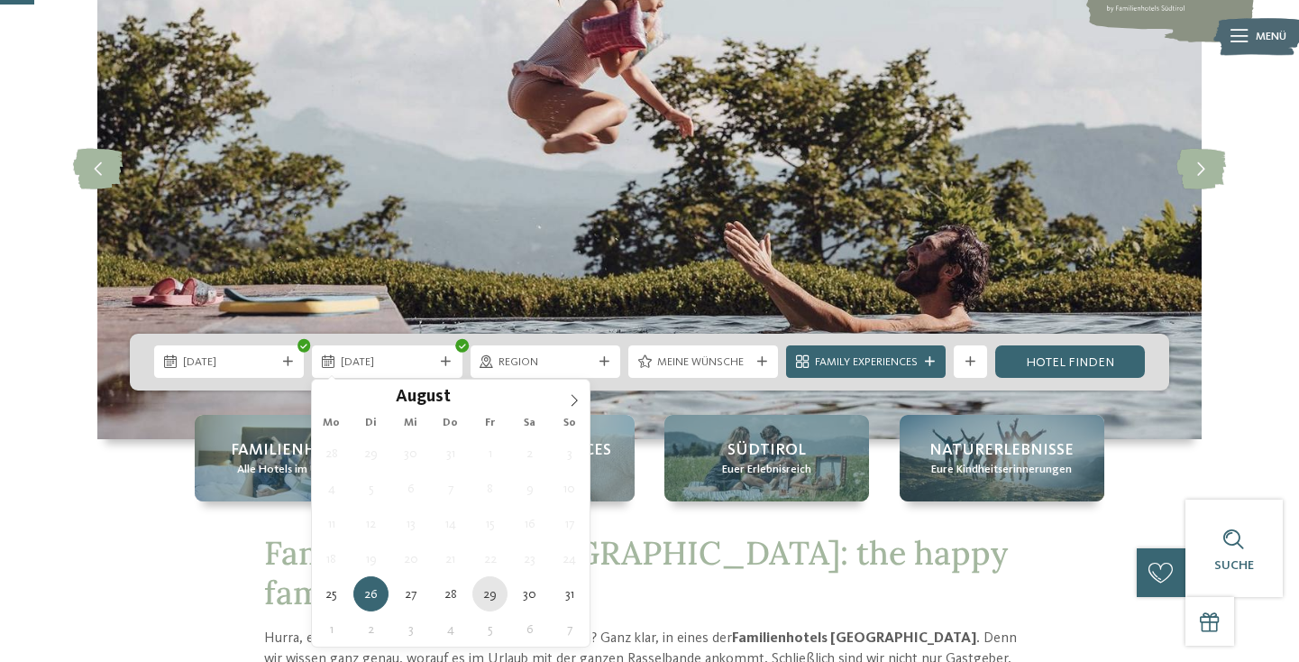
type div "[DATE]"
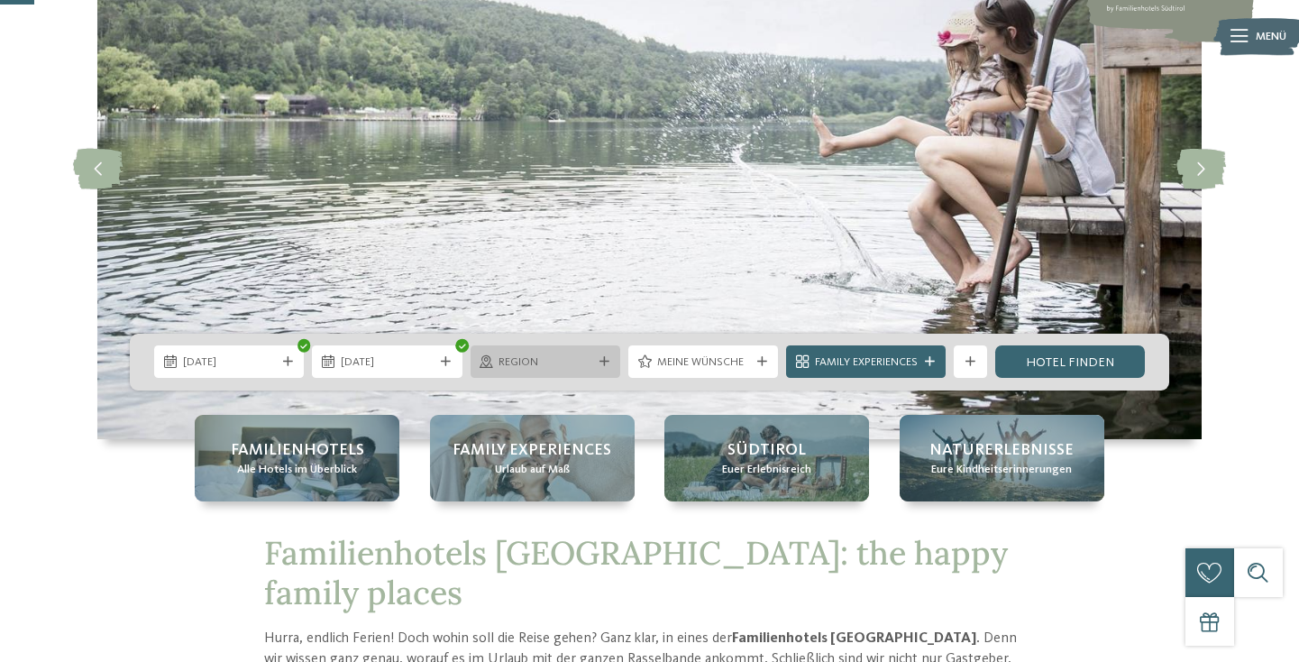
click at [561, 360] on span "Region" at bounding box center [544, 362] width 93 height 16
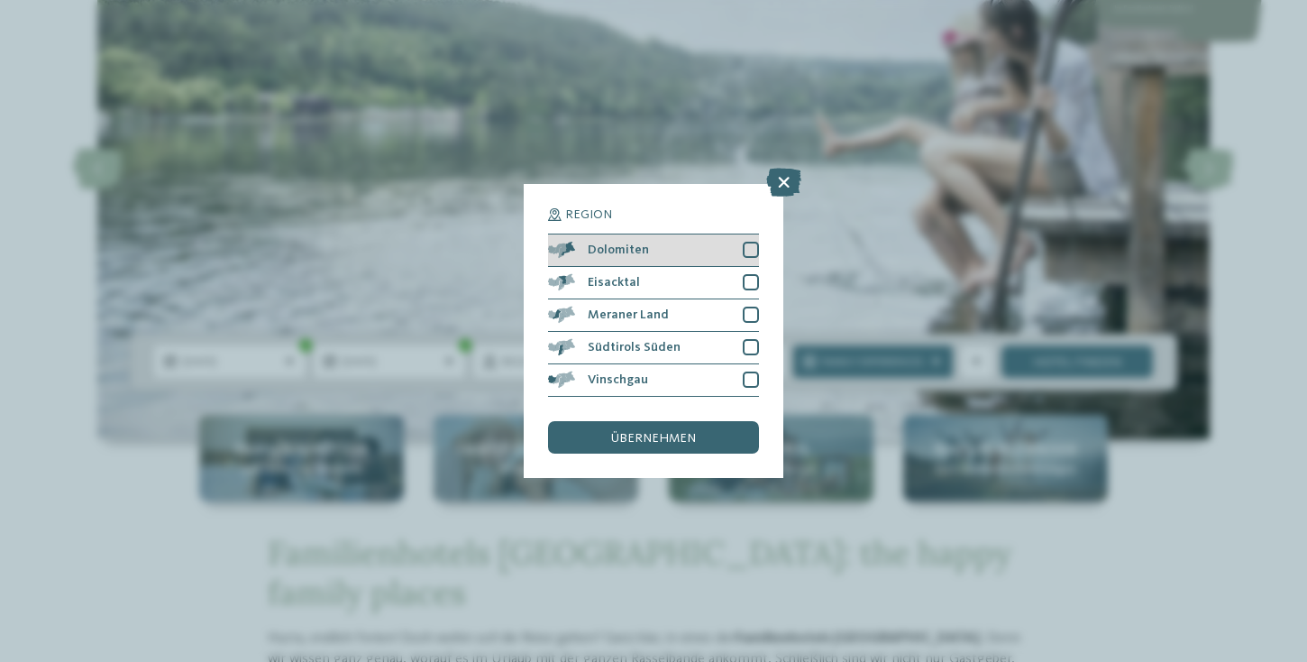
click at [746, 242] on div at bounding box center [751, 250] width 16 height 16
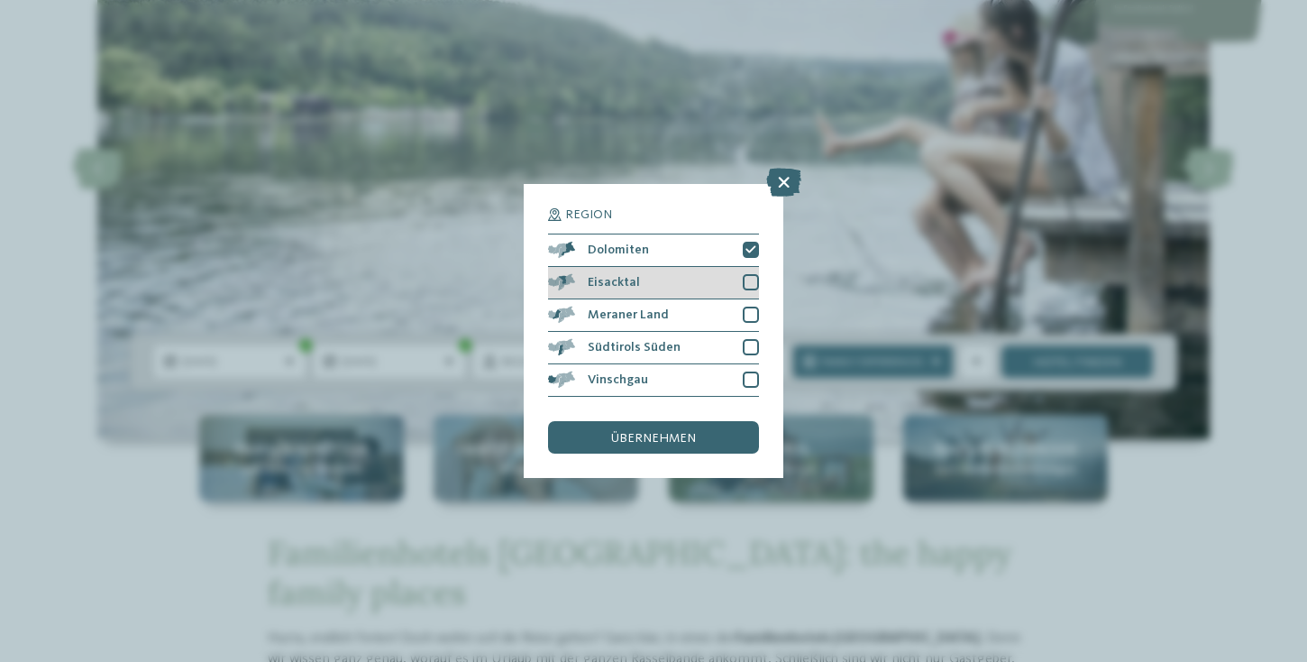
click at [749, 274] on div at bounding box center [751, 282] width 16 height 16
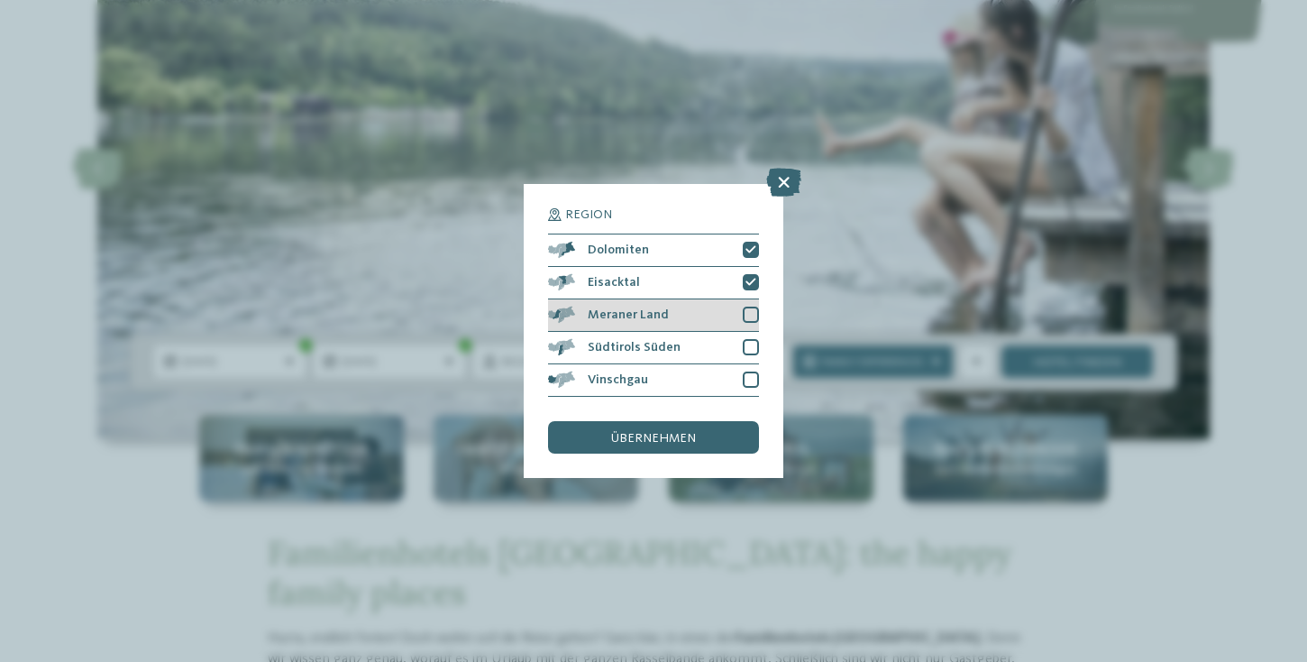
click at [752, 306] on div at bounding box center [751, 314] width 16 height 16
click at [746, 339] on div at bounding box center [751, 347] width 16 height 16
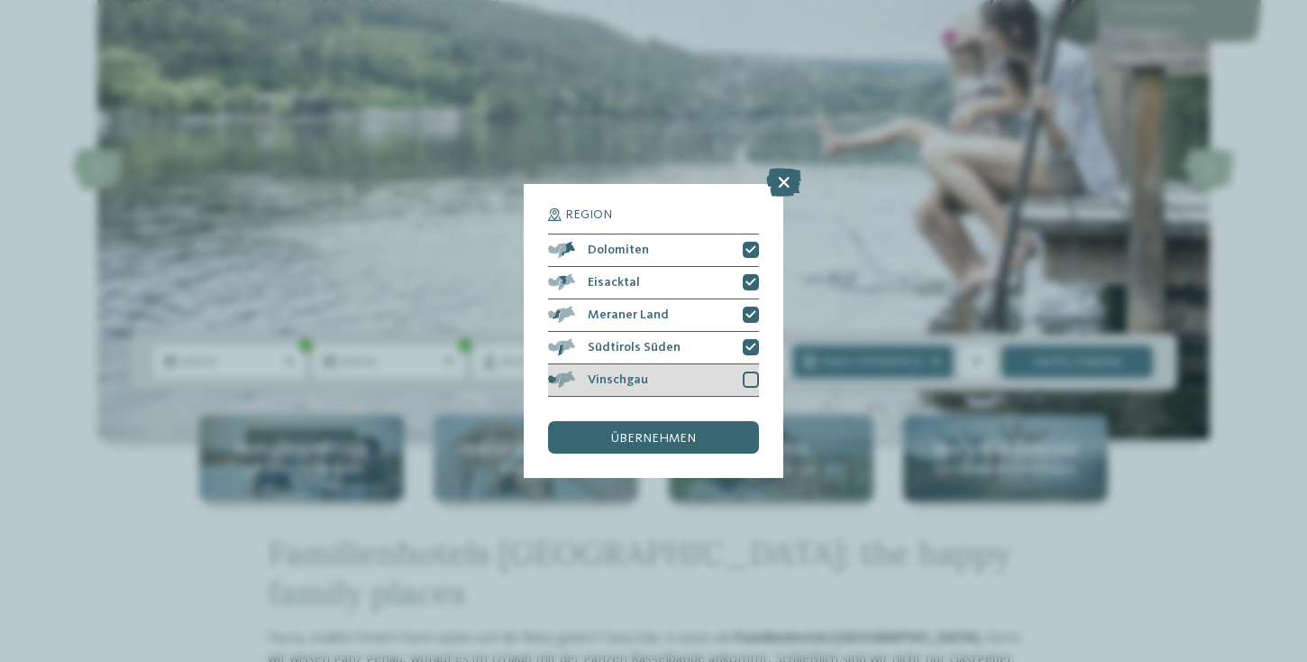
click at [746, 364] on div "Vinschgau" at bounding box center [653, 380] width 211 height 32
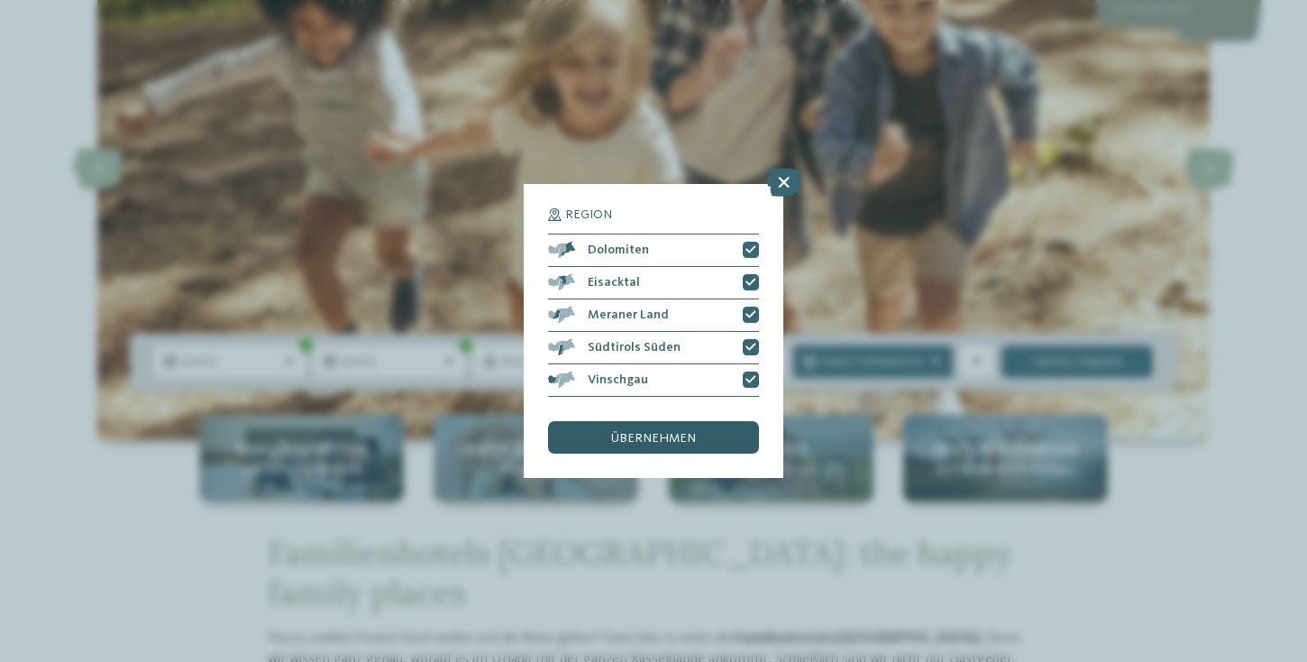
click at [682, 421] on div "übernehmen" at bounding box center [653, 437] width 211 height 32
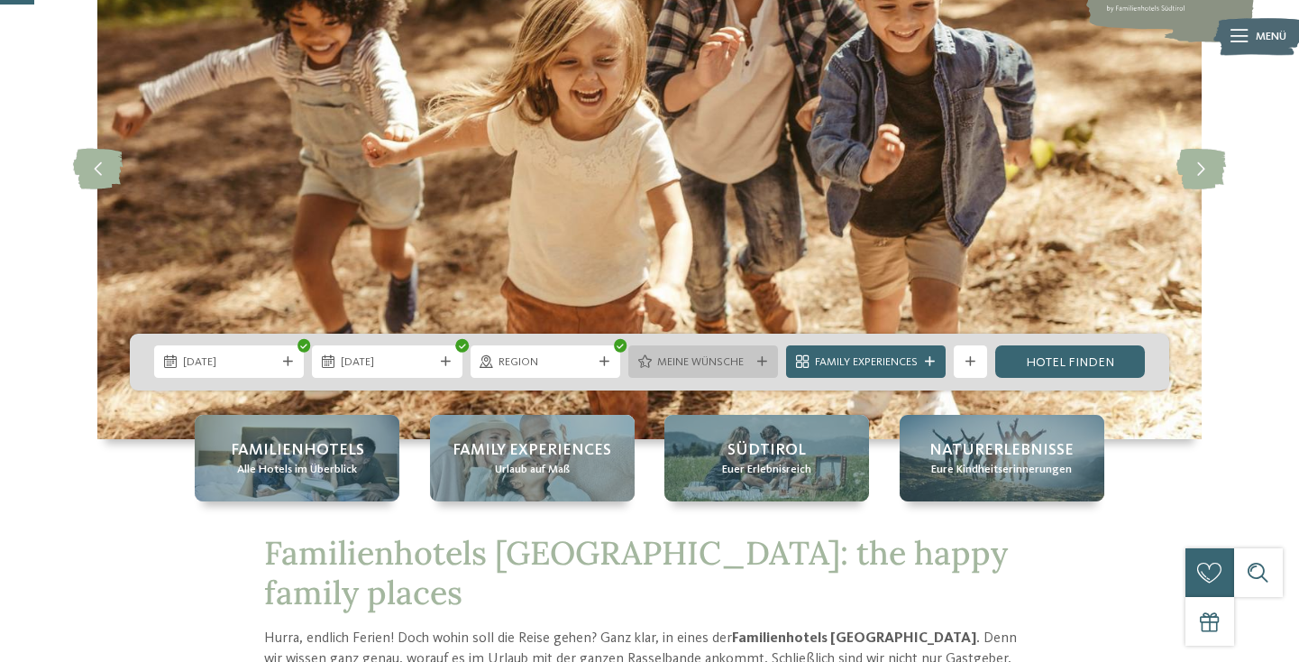
click at [707, 372] on div "Meine Wünsche" at bounding box center [703, 361] width 150 height 32
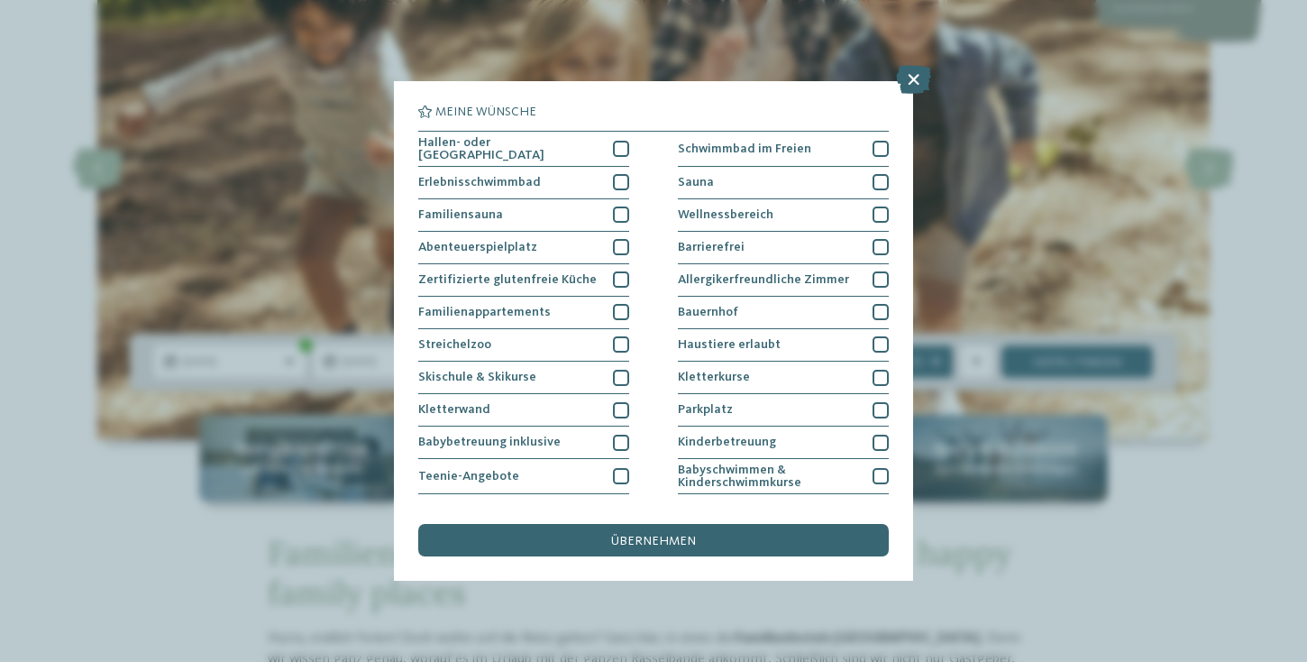
click at [707, 524] on div "übernehmen" at bounding box center [653, 540] width 470 height 32
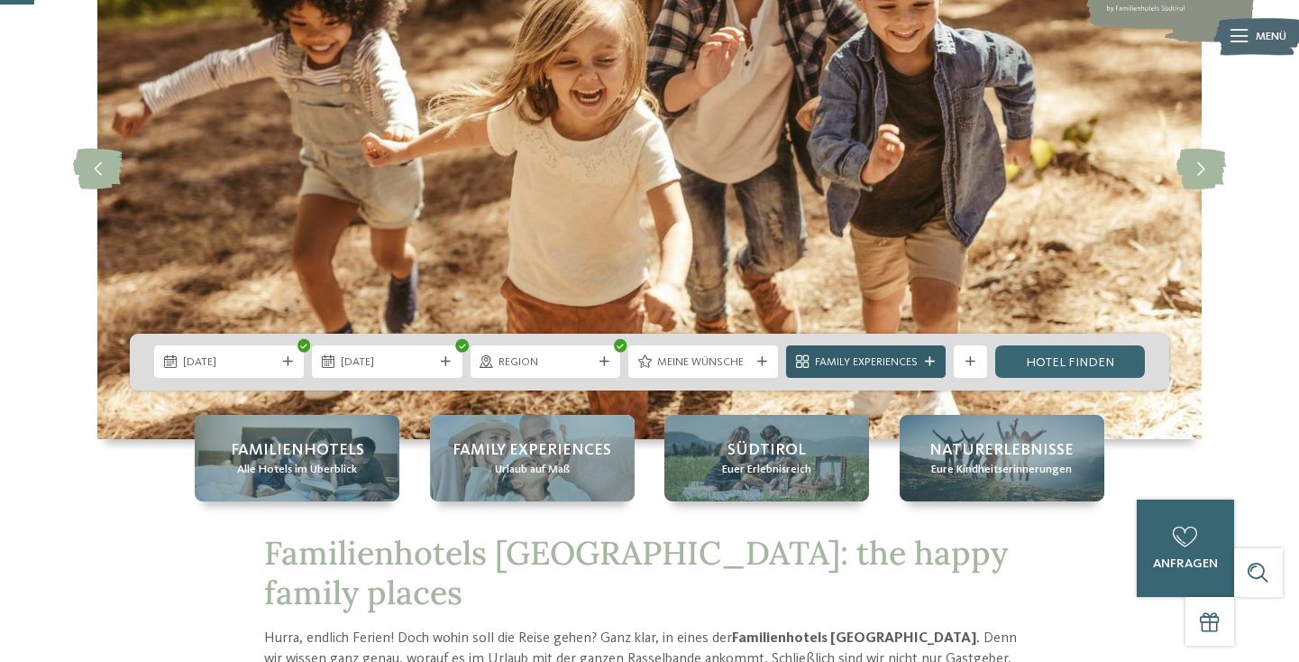
click at [855, 361] on span "Family Experiences" at bounding box center [866, 362] width 103 height 16
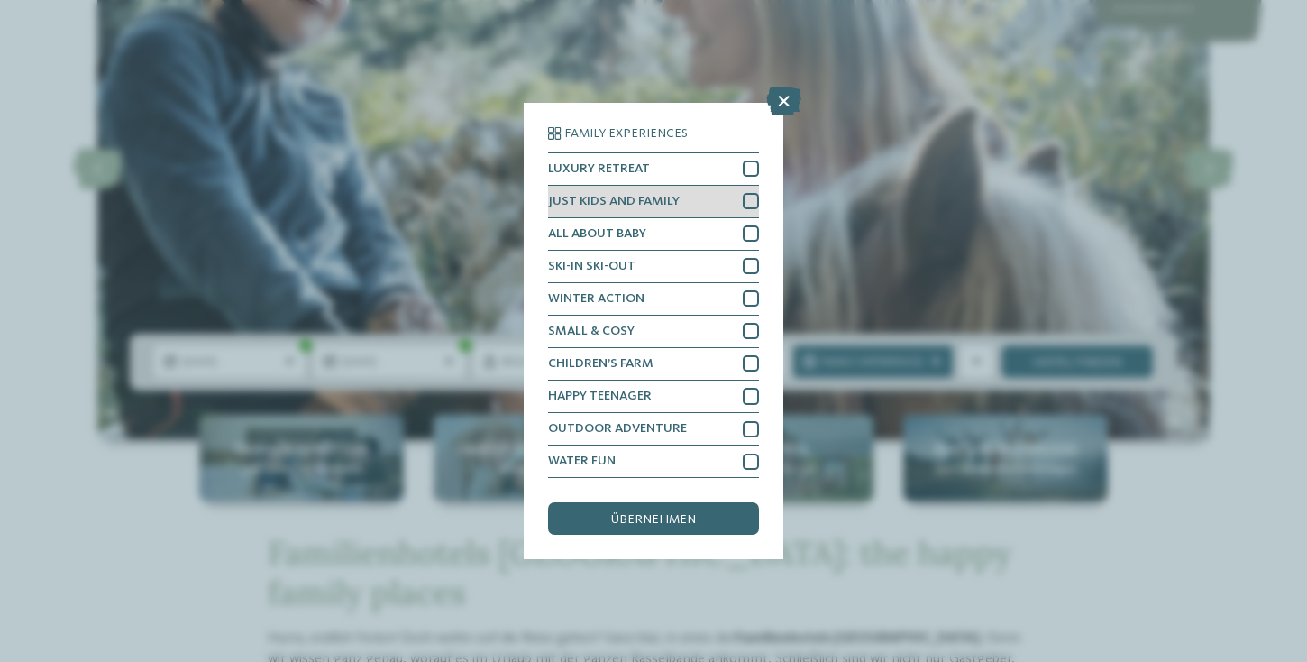
click at [752, 193] on div at bounding box center [751, 201] width 16 height 16
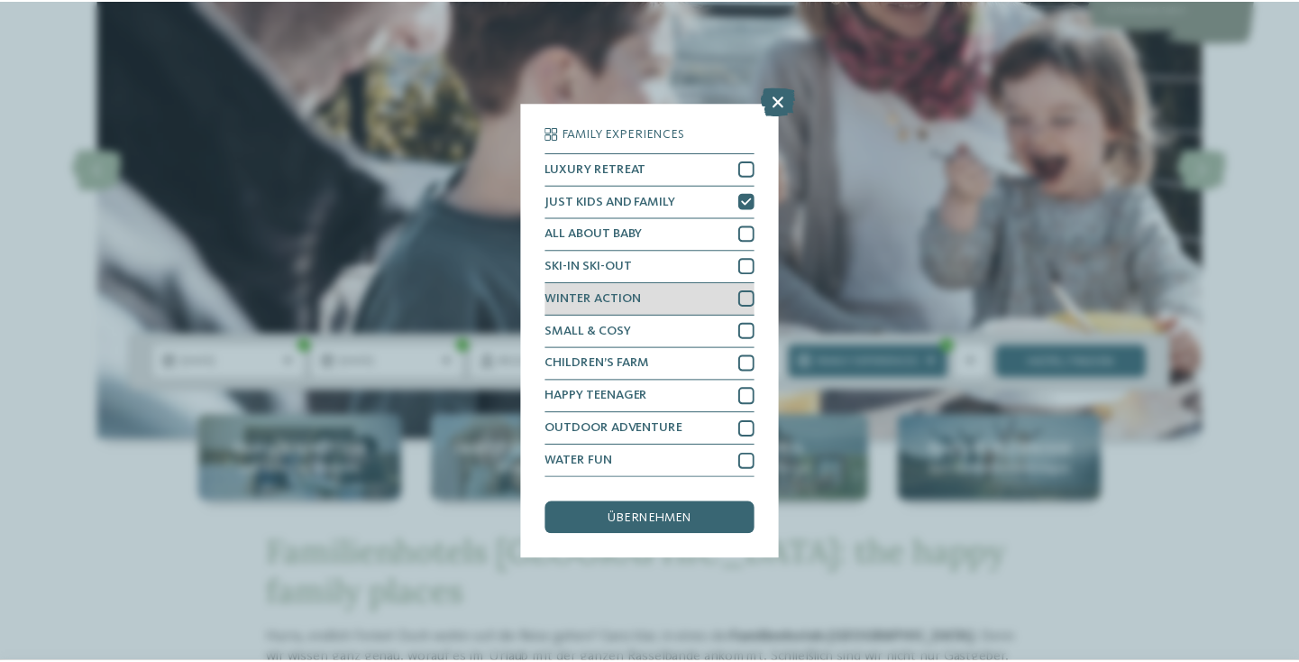
scroll to position [0, 0]
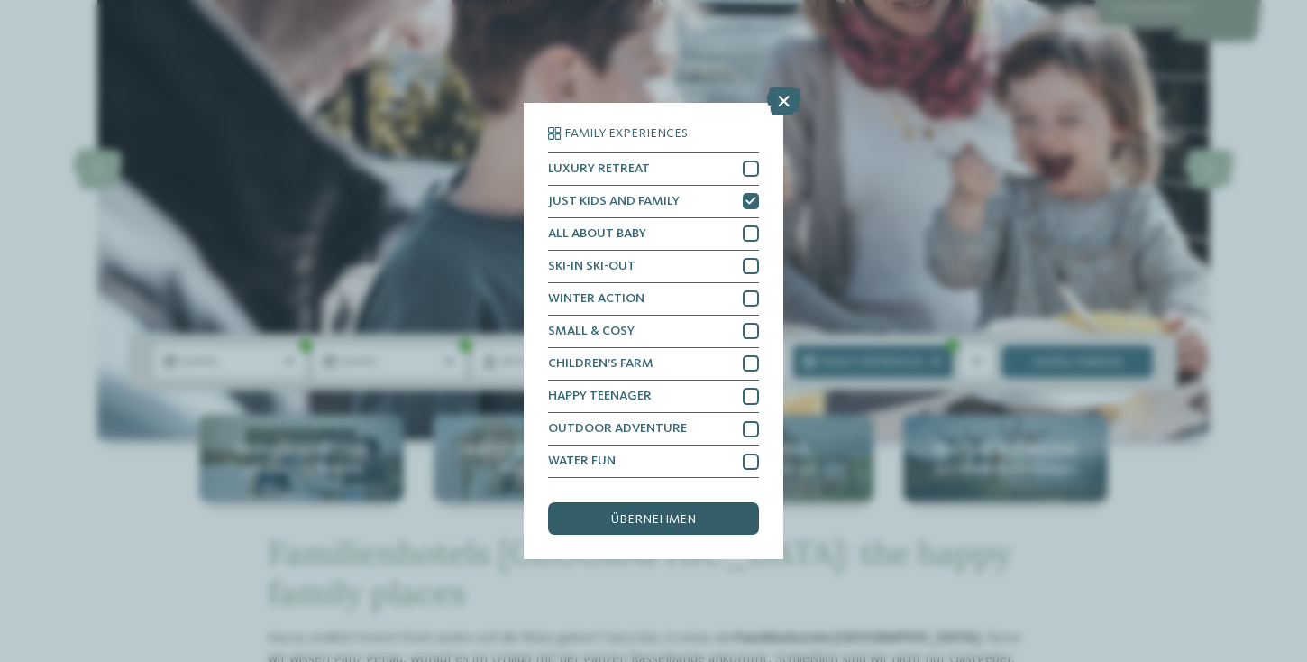
click at [664, 502] on div "übernehmen" at bounding box center [653, 518] width 211 height 32
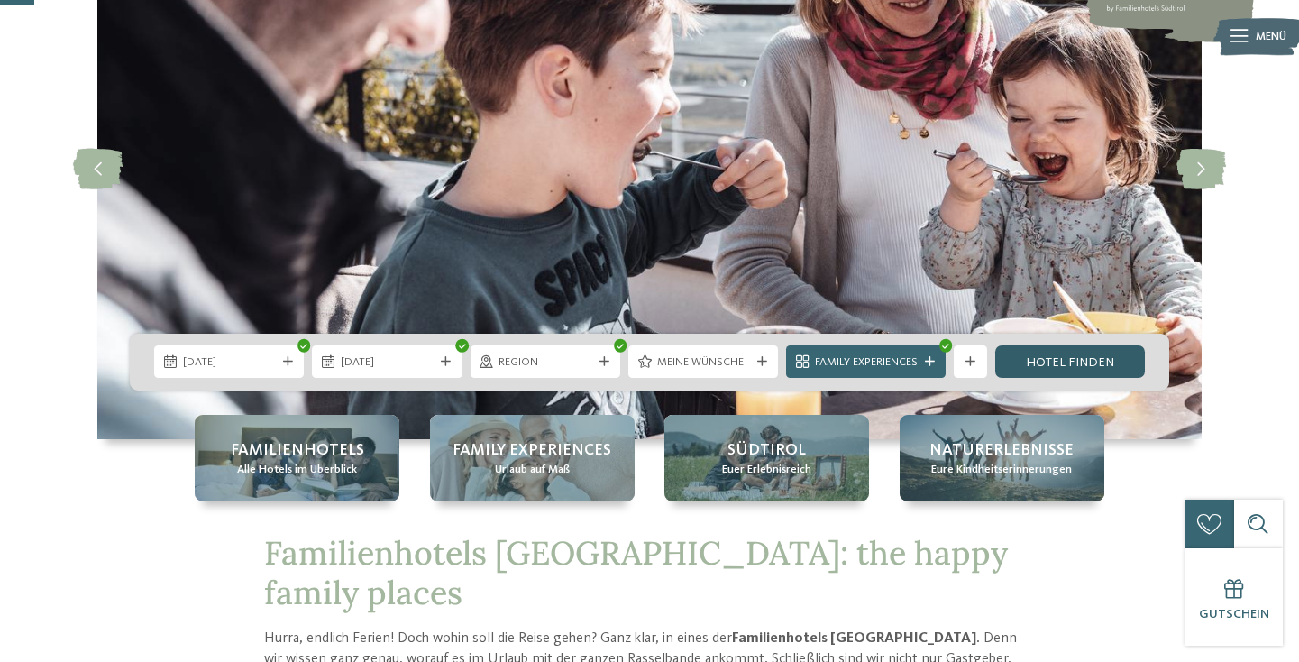
click at [1080, 359] on link "Hotel finden" at bounding box center [1070, 361] width 150 height 32
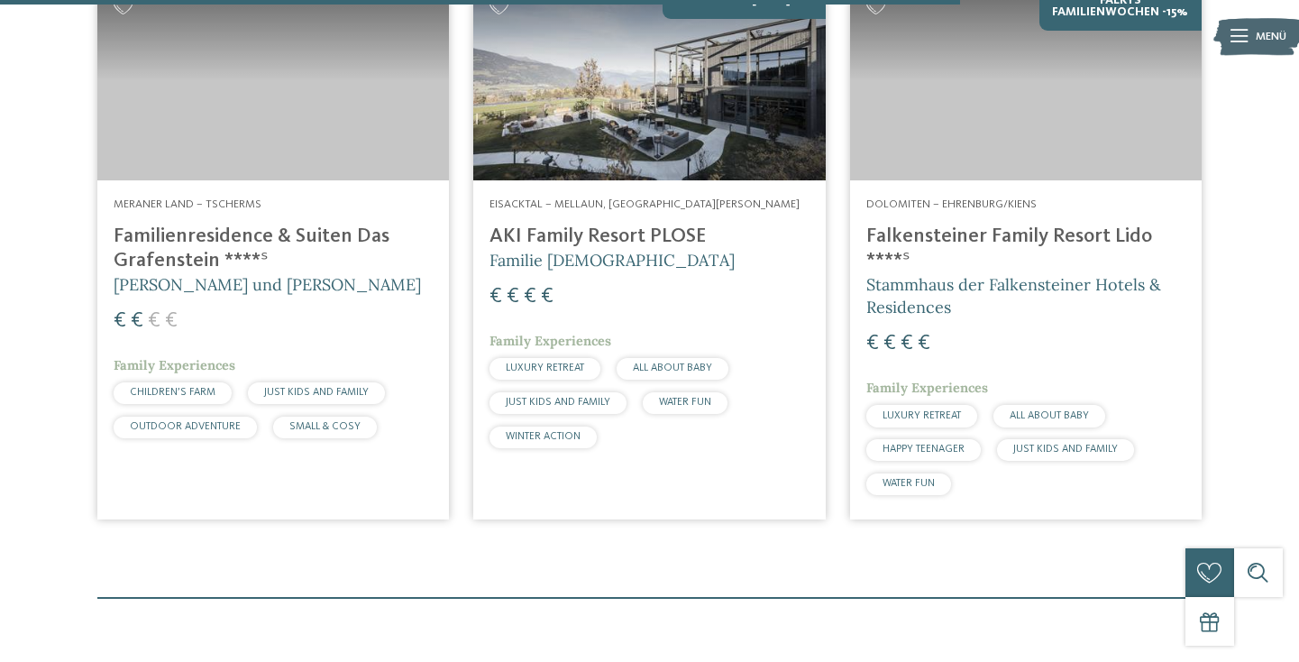
scroll to position [2223, 0]
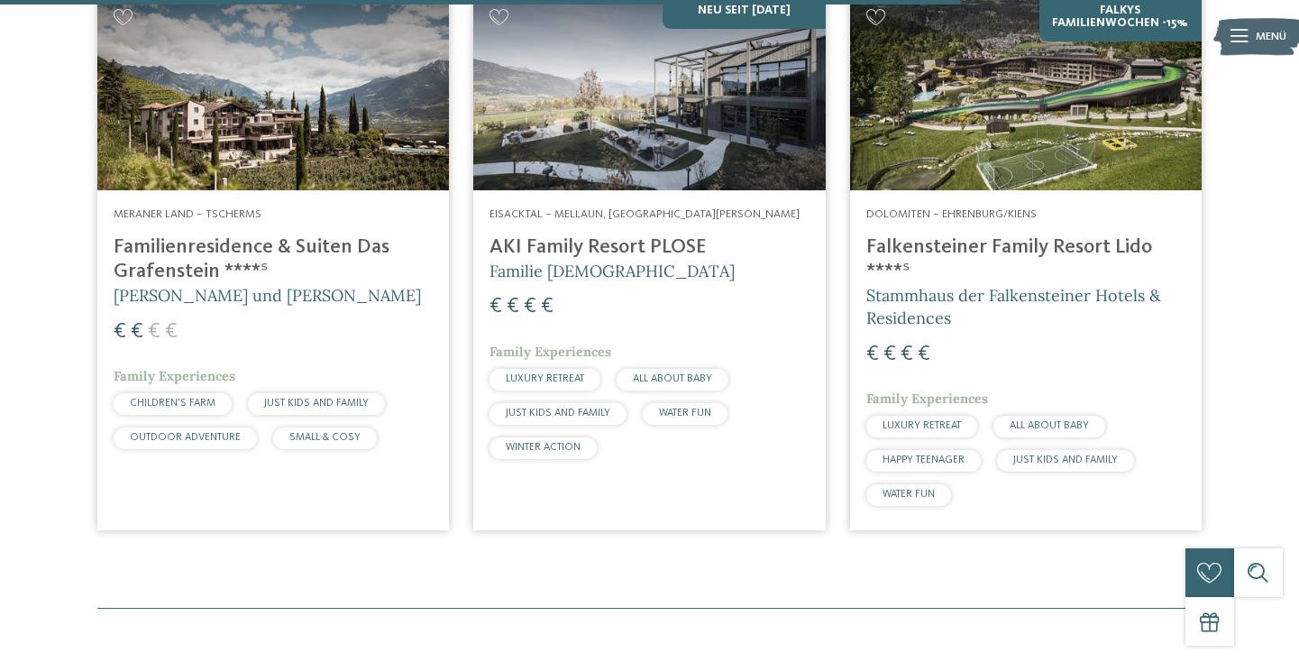
click at [219, 235] on h4 "Familienresidence & Suiten Das Grafenstein ****ˢ" at bounding box center [273, 259] width 319 height 49
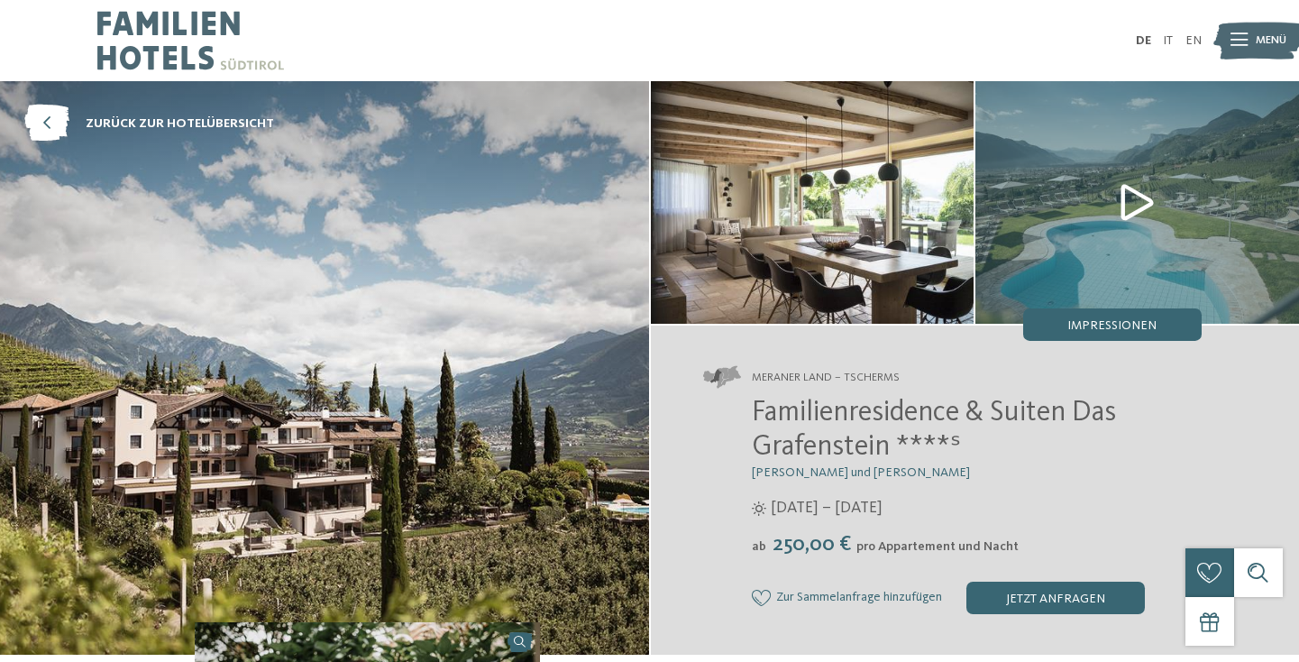
click at [814, 130] on img at bounding box center [813, 202] width 324 height 242
click at [1105, 331] on span "Impressionen" at bounding box center [1111, 325] width 89 height 13
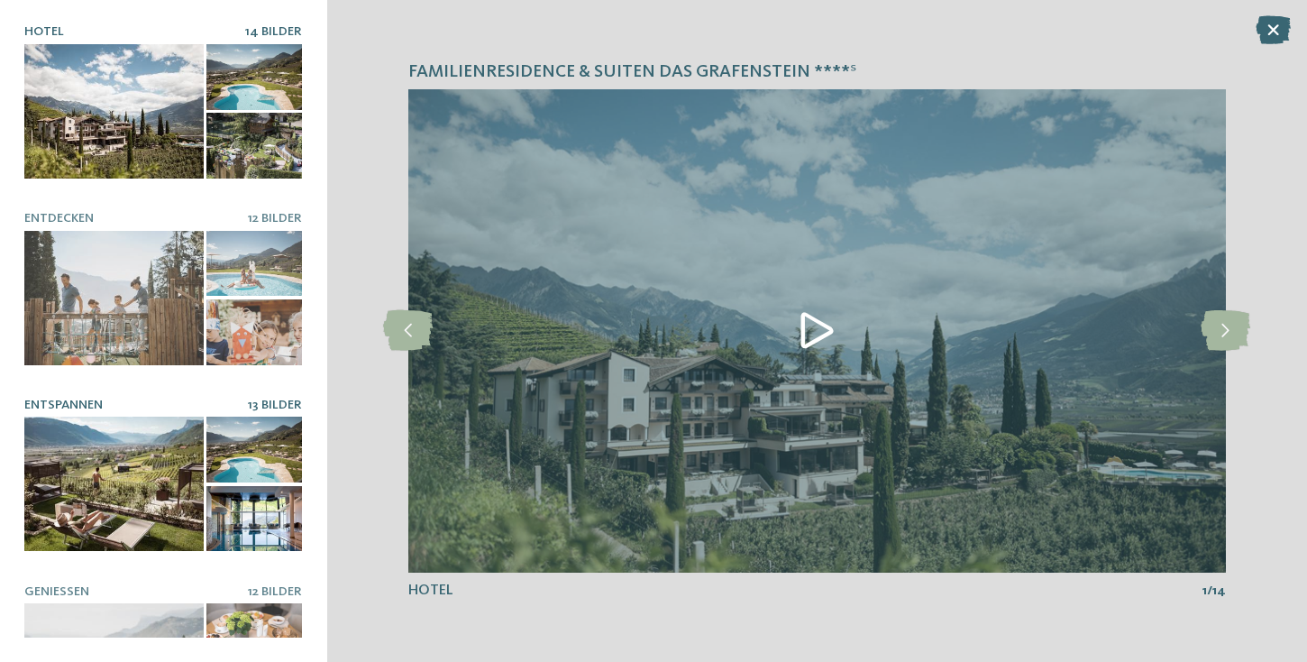
click at [132, 449] on div at bounding box center [113, 483] width 179 height 134
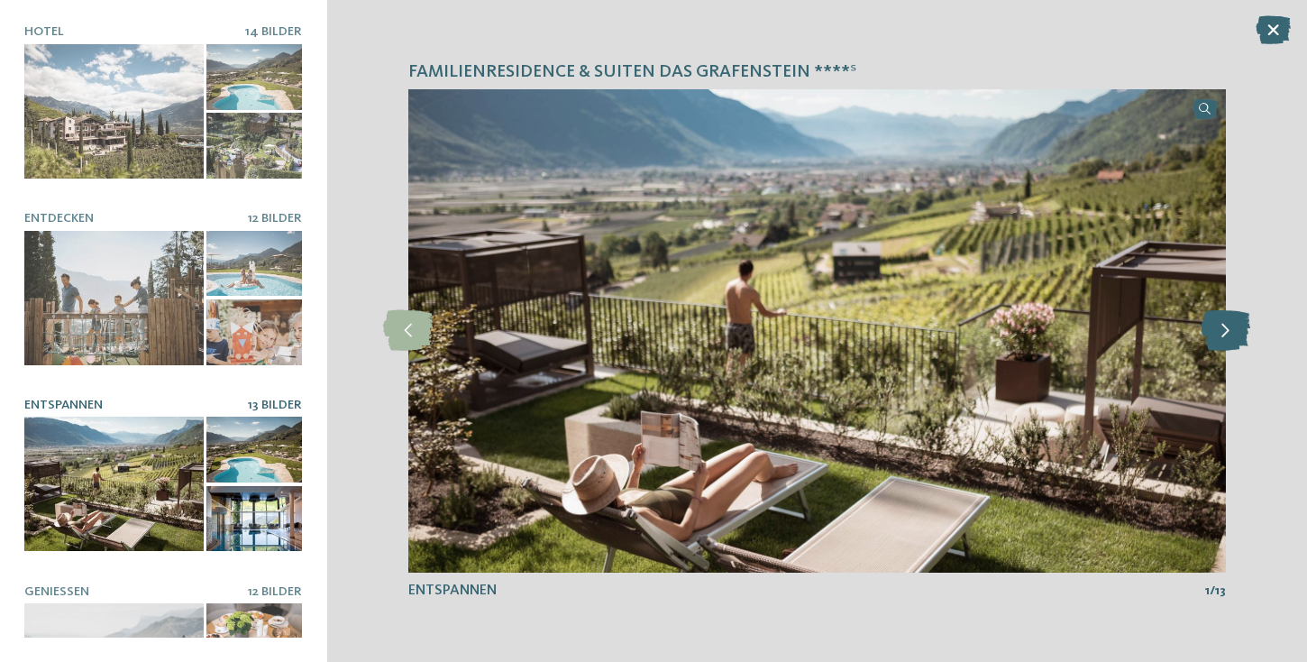
click at [1230, 338] on icon at bounding box center [1226, 330] width 50 height 41
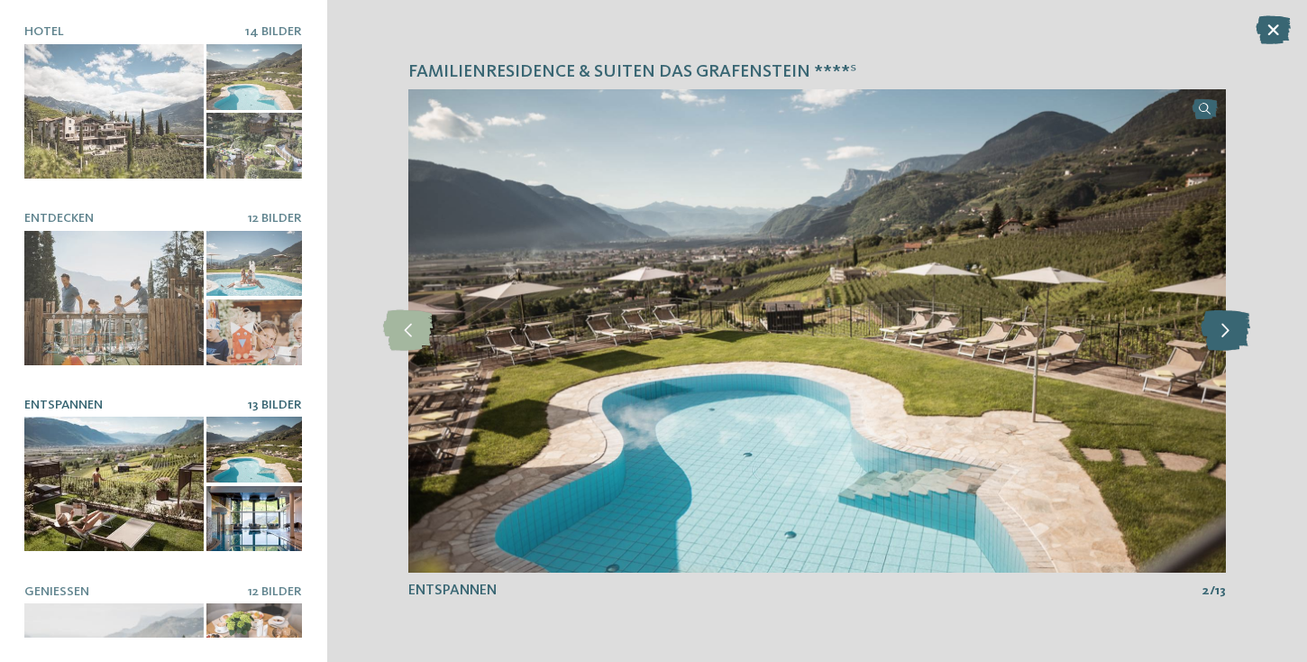
click at [1223, 335] on icon at bounding box center [1226, 330] width 50 height 41
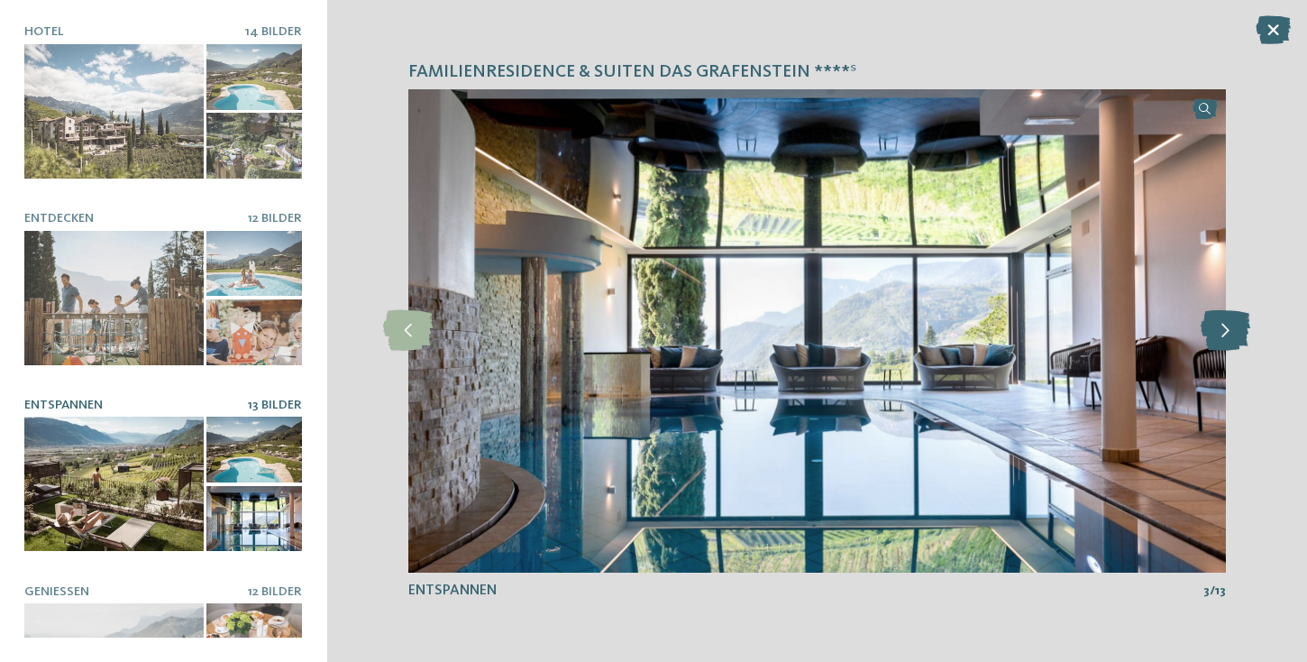
click at [1223, 336] on icon at bounding box center [1226, 330] width 50 height 41
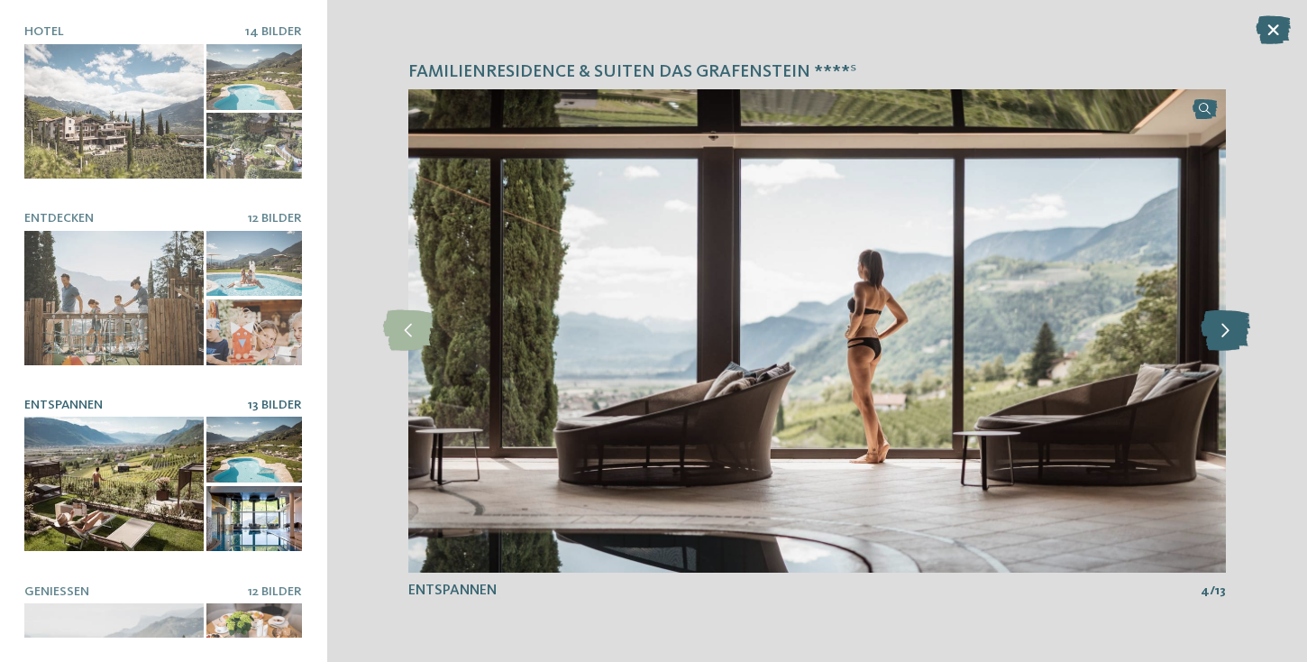
click at [1223, 336] on icon at bounding box center [1226, 330] width 50 height 41
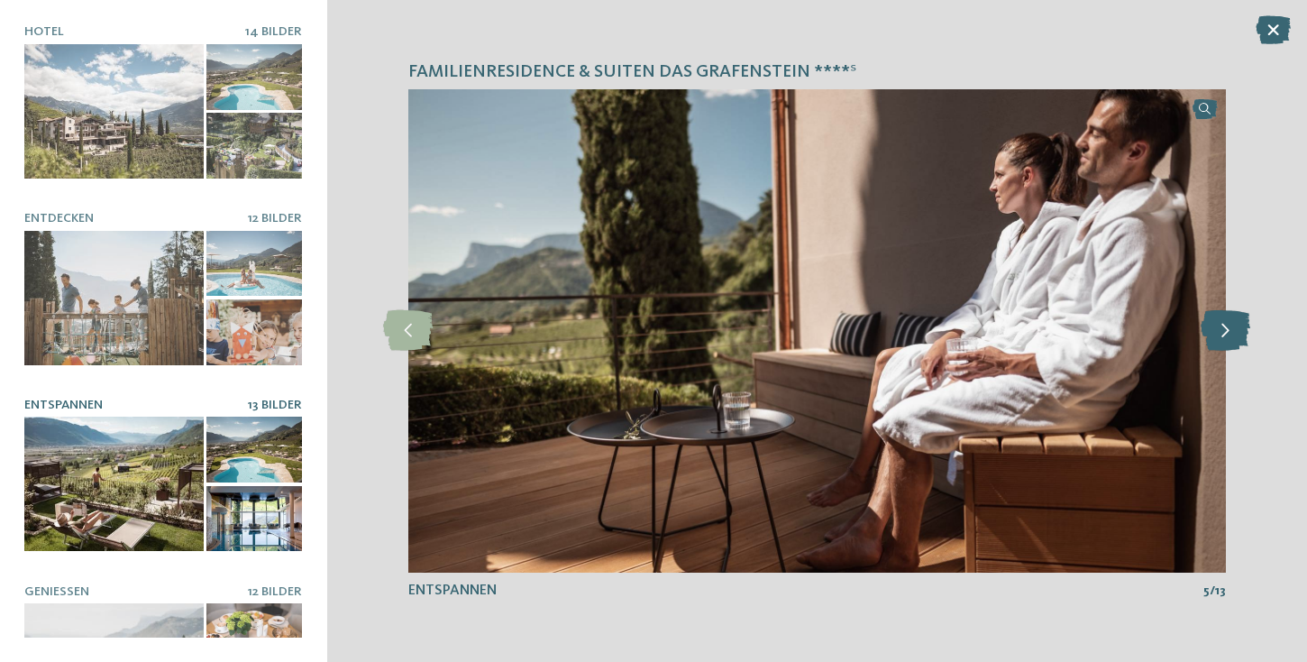
click at [1223, 336] on icon at bounding box center [1226, 330] width 50 height 41
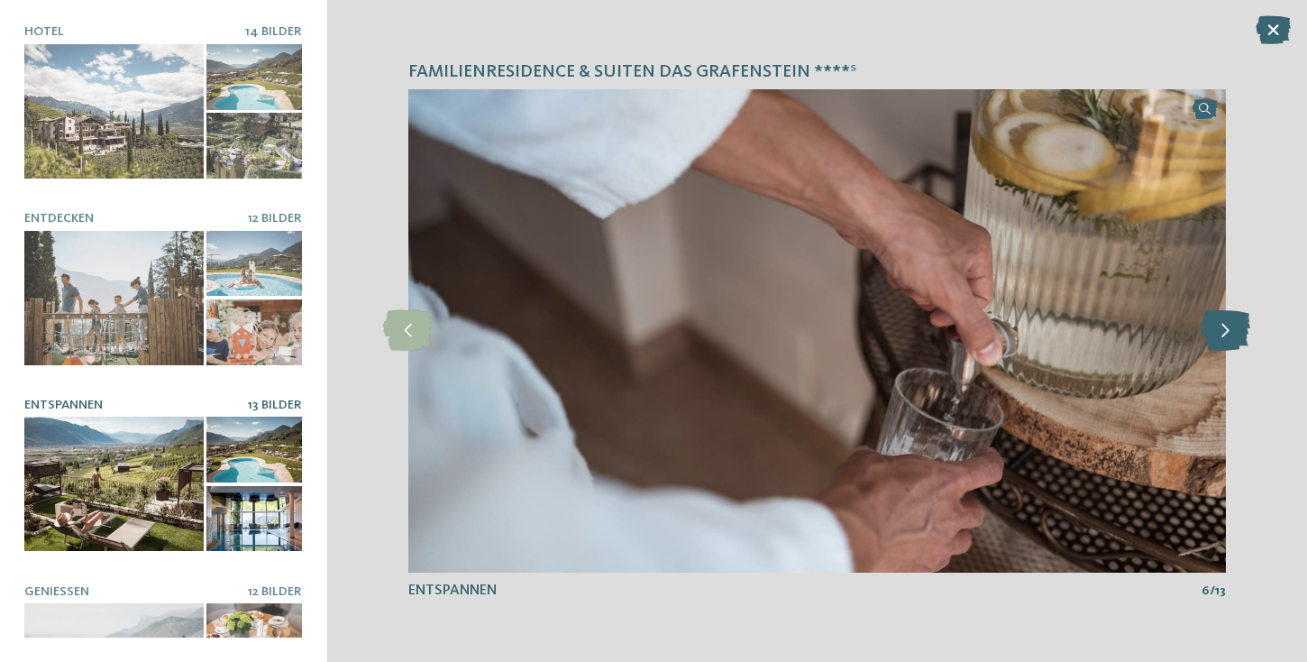
click at [1223, 336] on icon at bounding box center [1226, 330] width 50 height 41
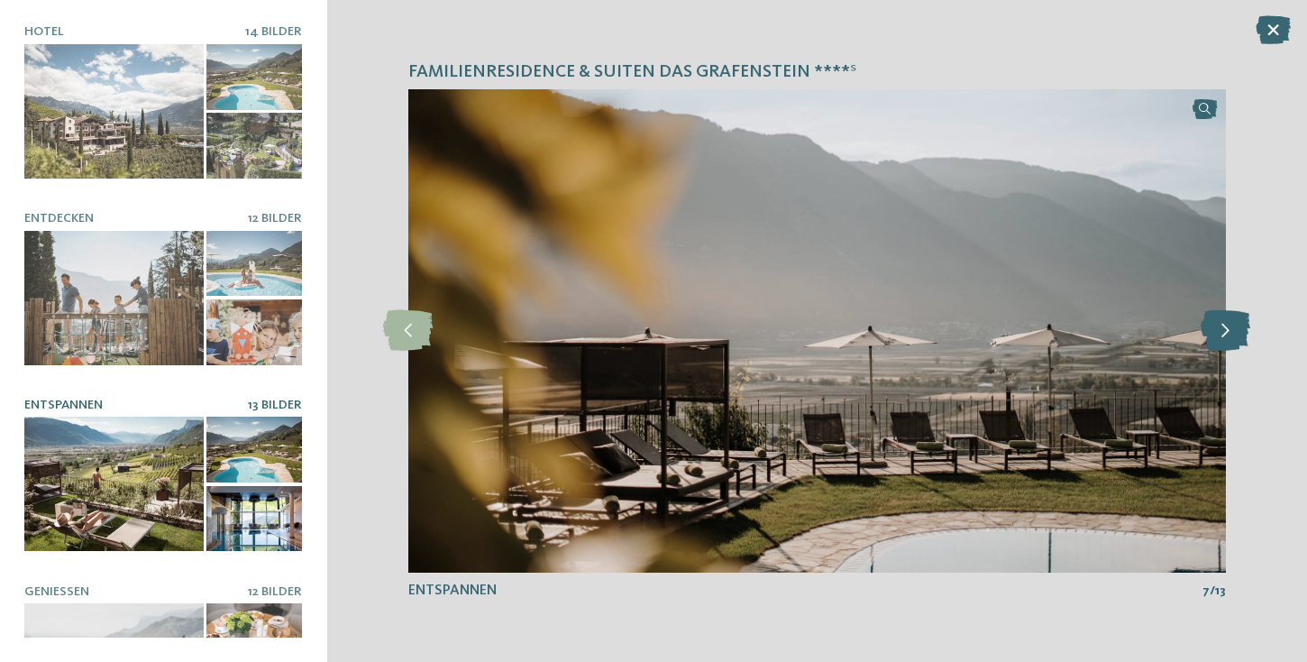
click at [1223, 336] on icon at bounding box center [1226, 330] width 50 height 41
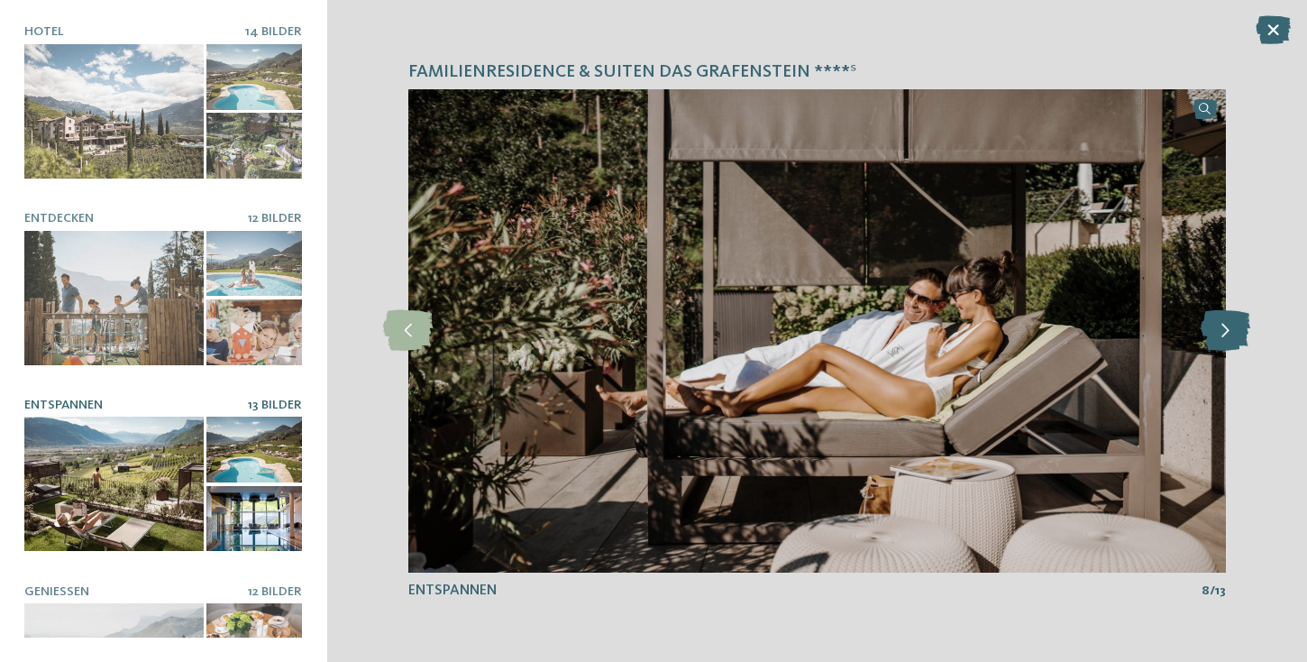
click at [1223, 336] on icon at bounding box center [1226, 330] width 50 height 41
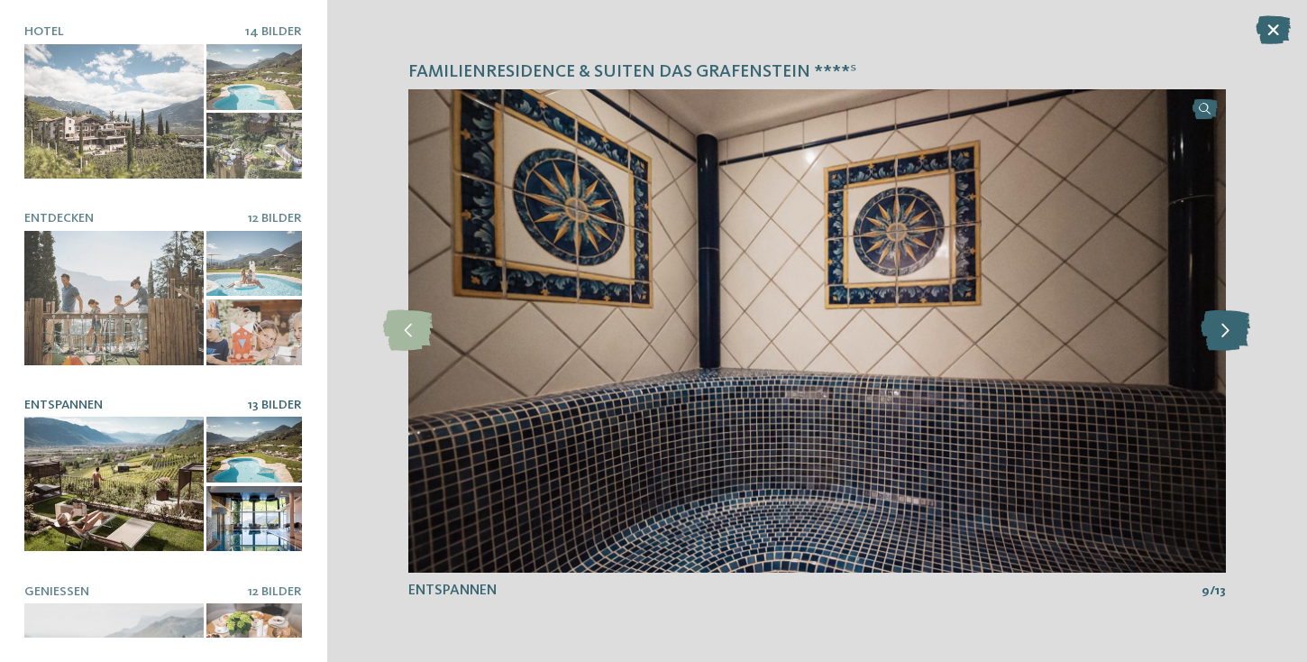
click at [1223, 336] on icon at bounding box center [1226, 330] width 50 height 41
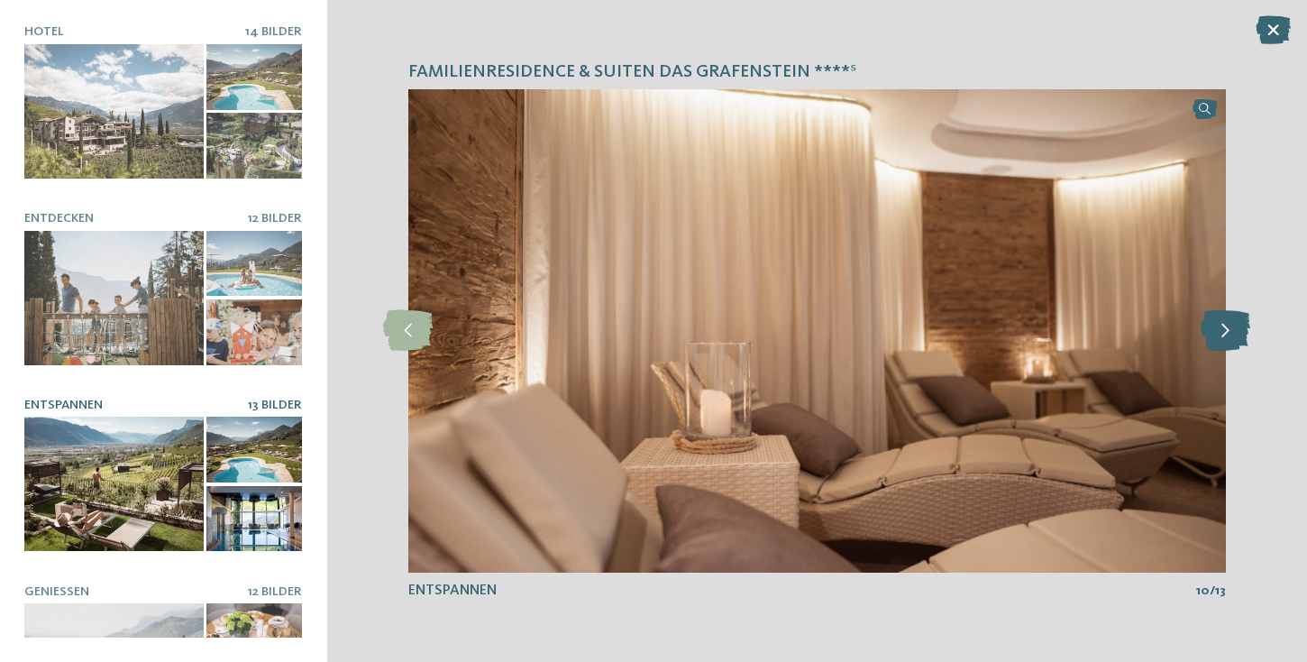
click at [1223, 336] on icon at bounding box center [1226, 330] width 50 height 41
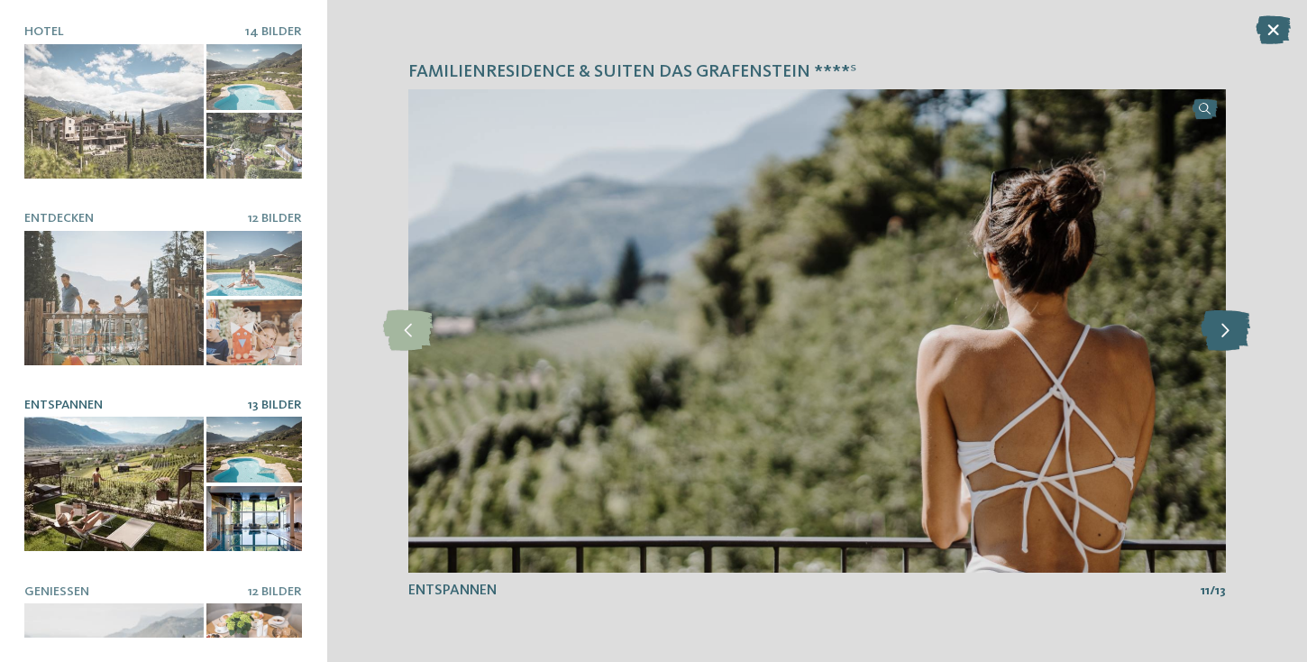
click at [1223, 336] on icon at bounding box center [1226, 330] width 50 height 41
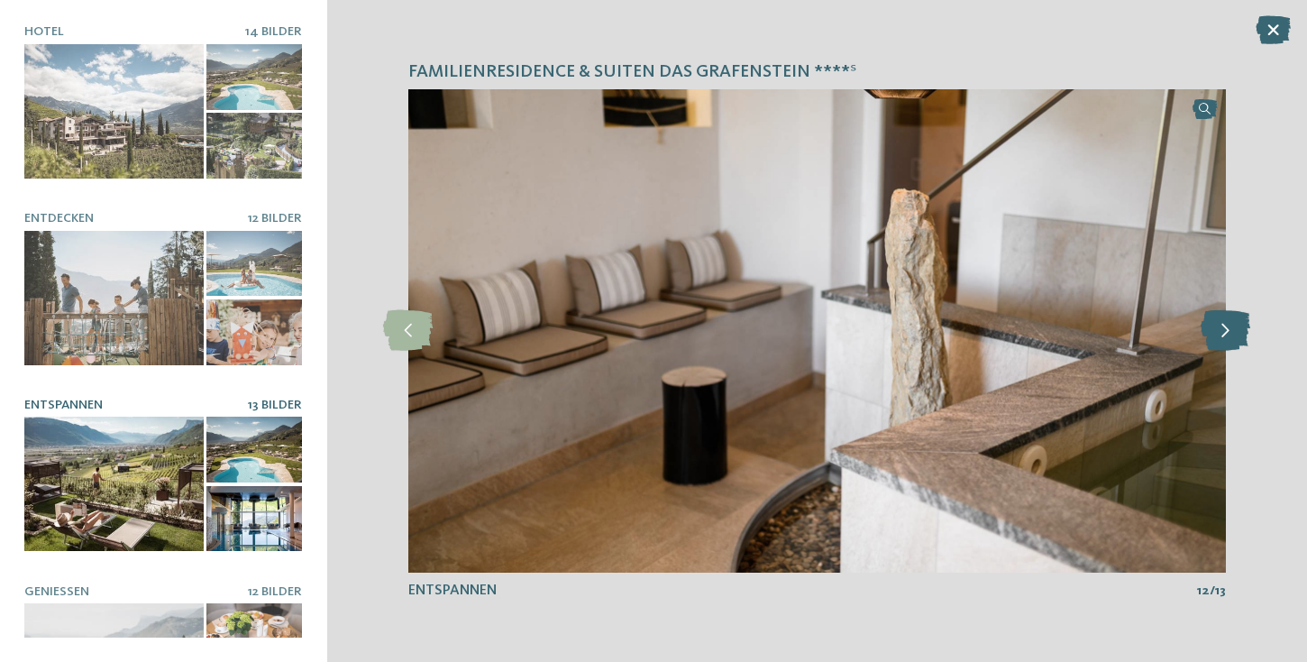
click at [1223, 336] on icon at bounding box center [1226, 330] width 50 height 41
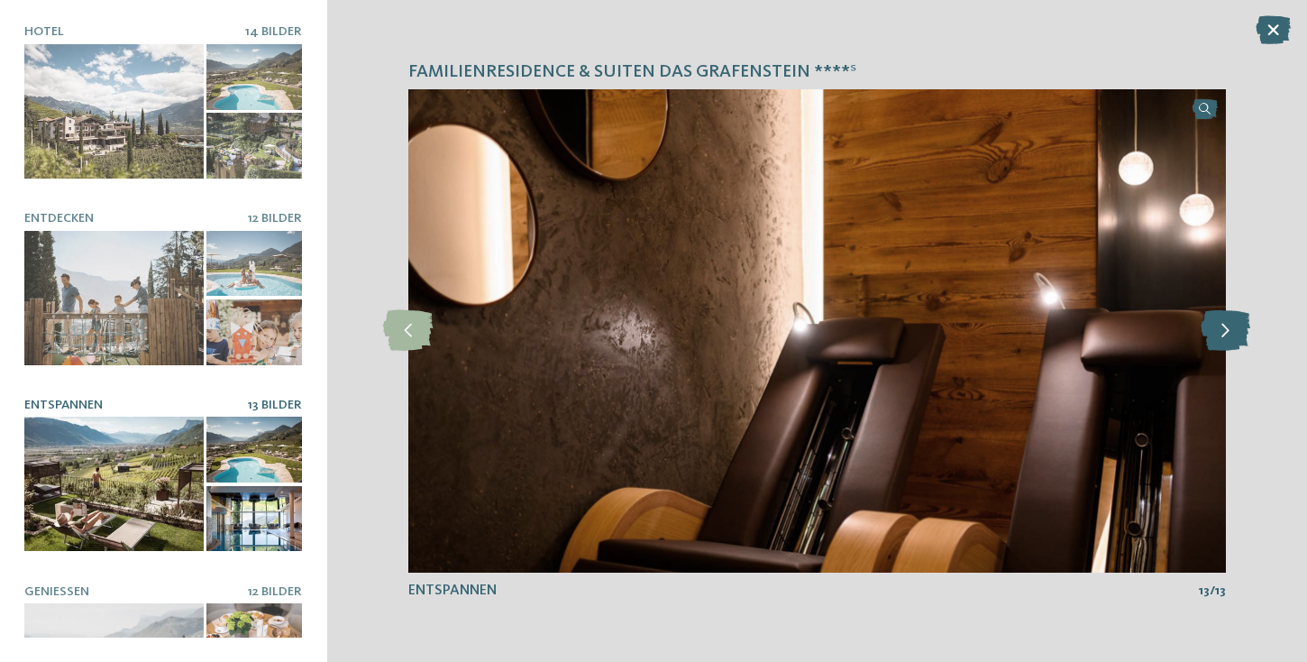
click at [1223, 336] on icon at bounding box center [1226, 330] width 50 height 41
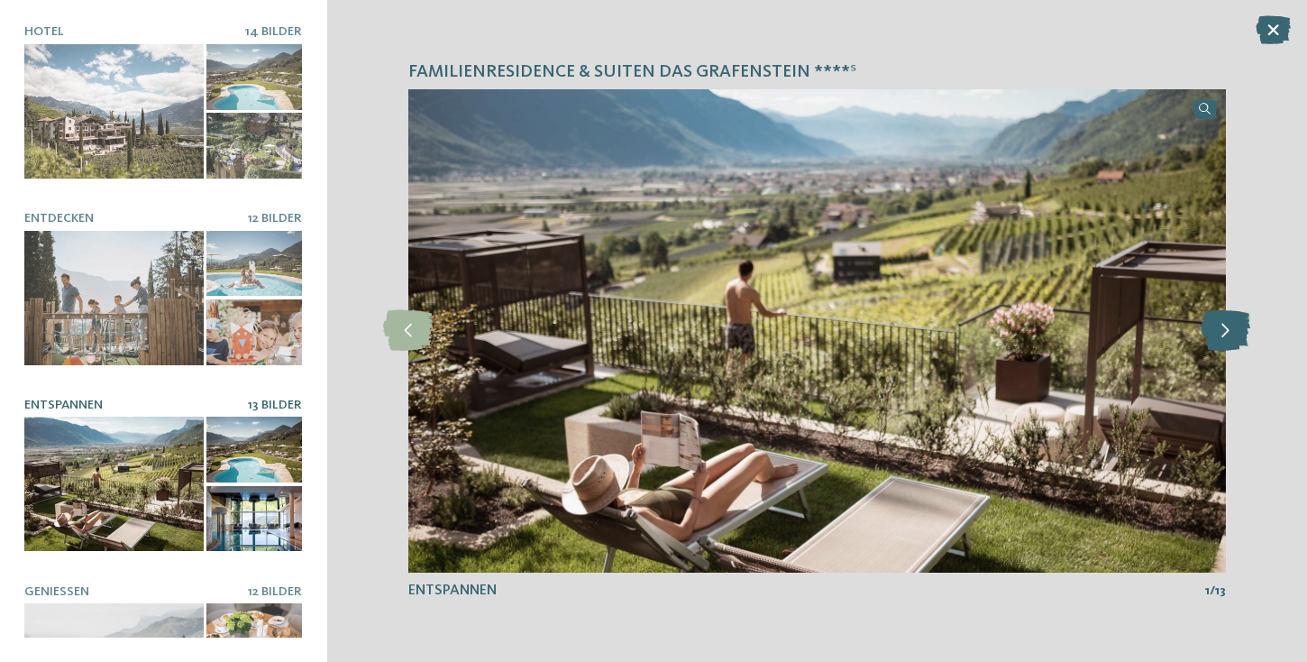
click at [1223, 336] on icon at bounding box center [1226, 330] width 50 height 41
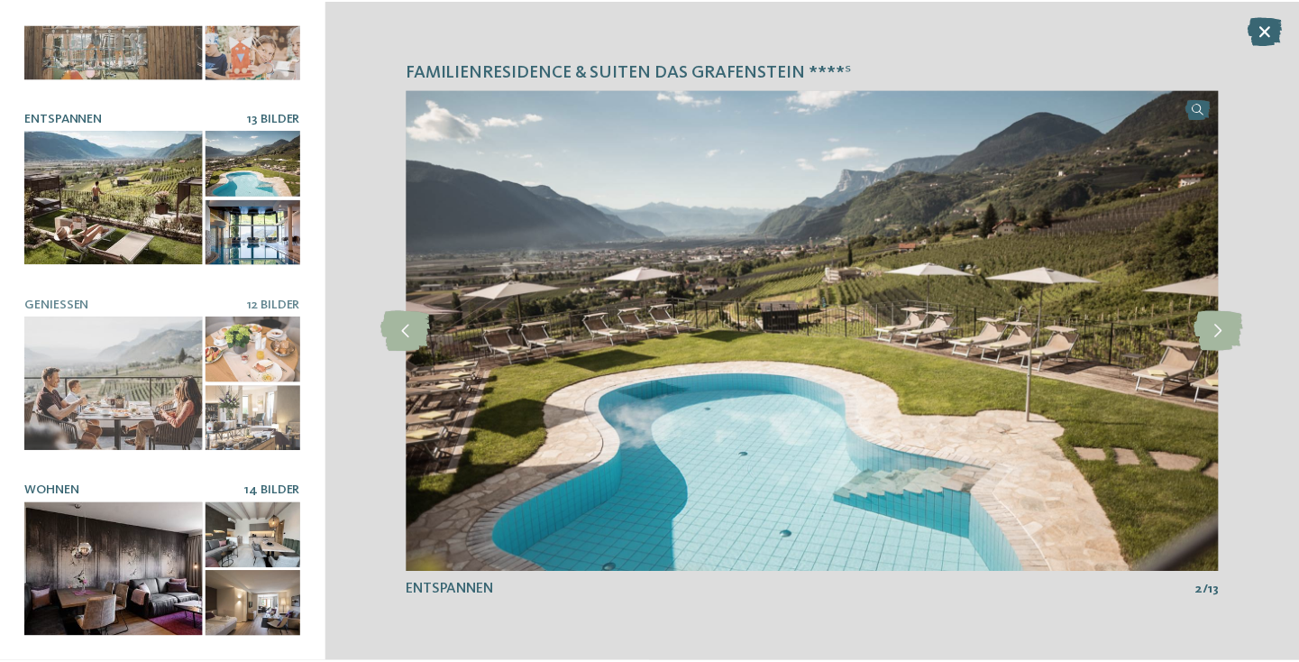
scroll to position [286, 0]
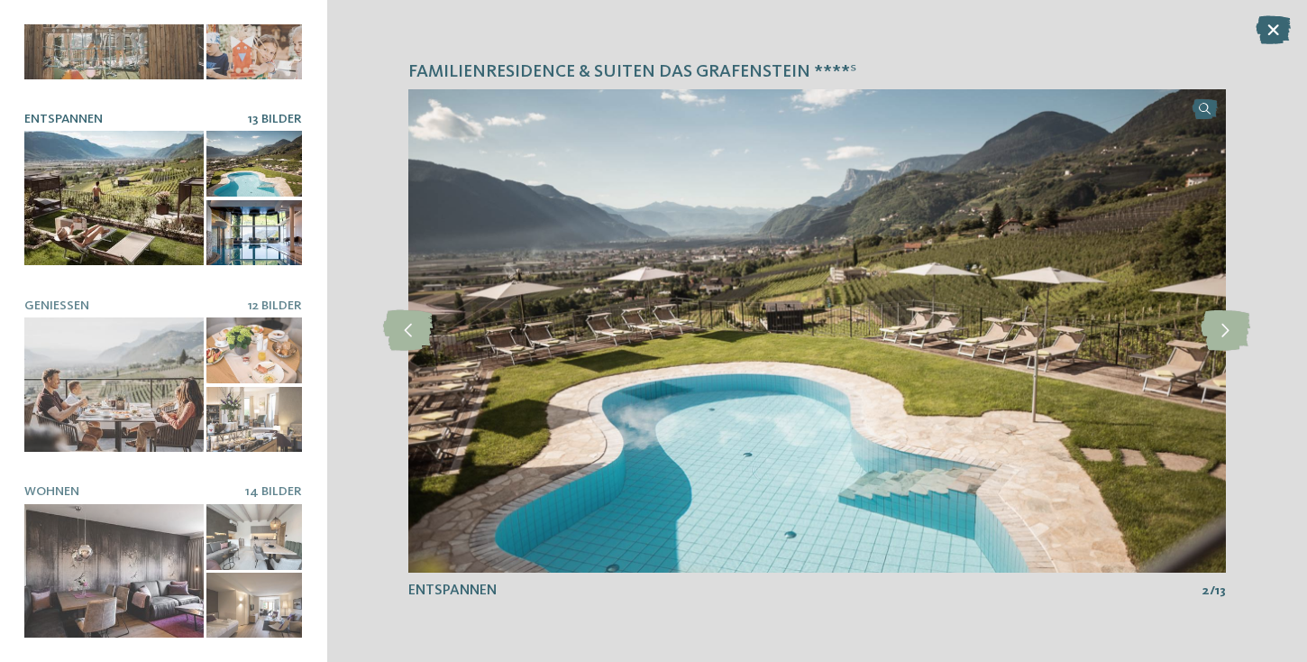
click at [1291, 30] on div "Familienresidence & Suiten Das Grafenstein ****ˢ slide 1 of 14 1" at bounding box center [817, 331] width 981 height 662
click at [1278, 30] on icon at bounding box center [1272, 29] width 35 height 29
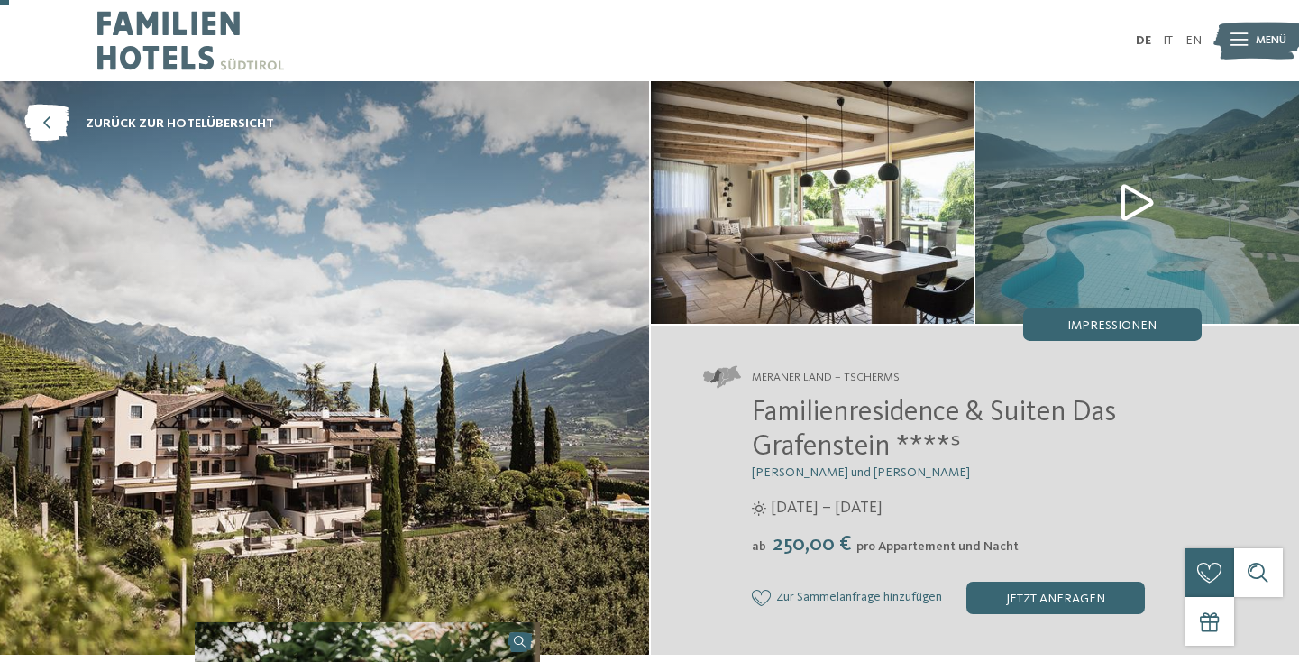
scroll to position [0, 0]
click at [46, 117] on icon at bounding box center [46, 123] width 45 height 37
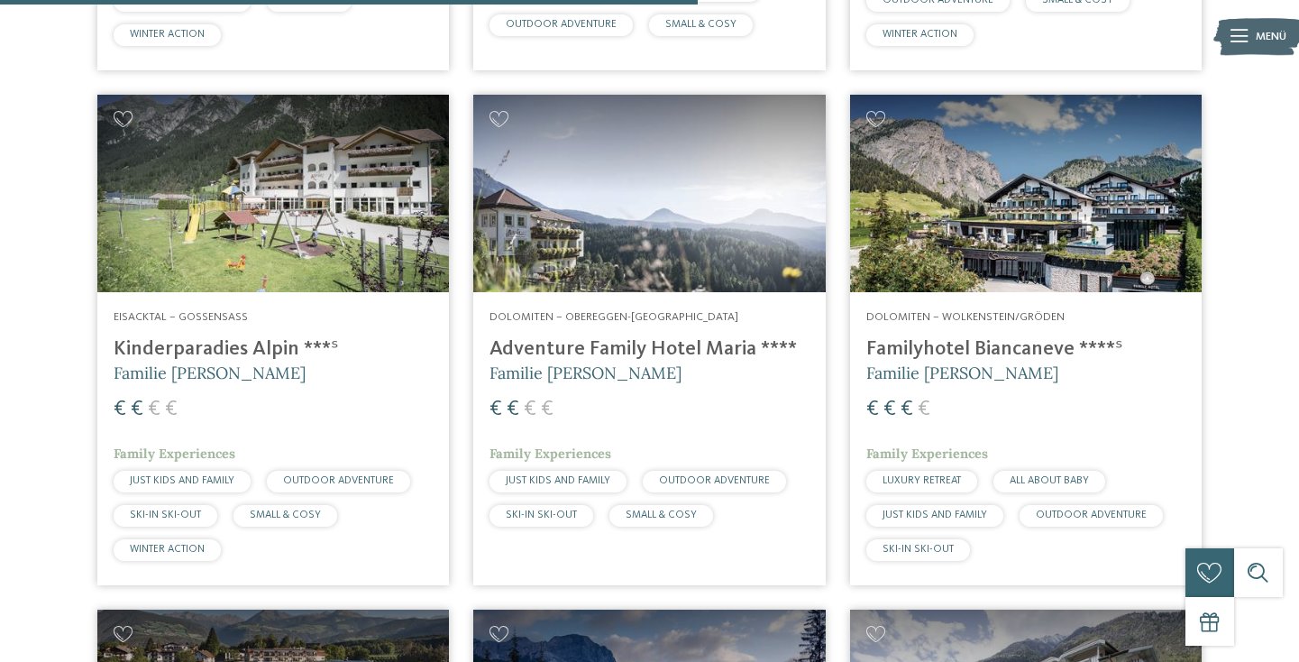
scroll to position [1620, 0]
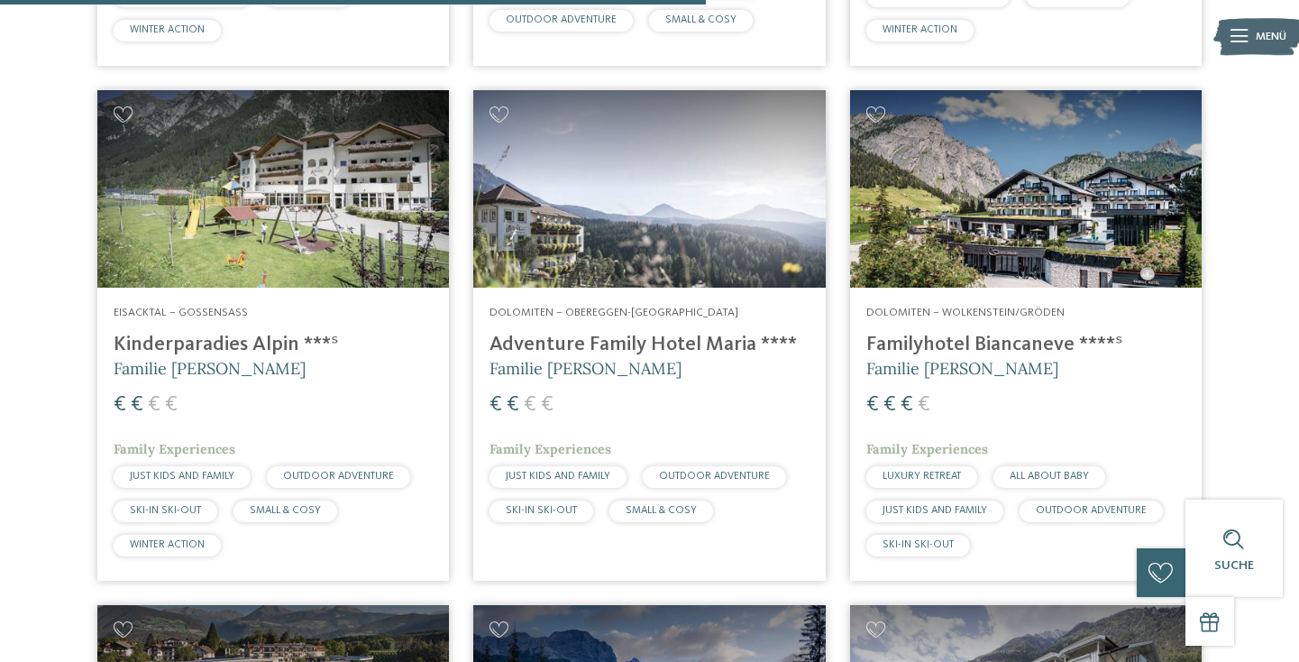
click at [249, 339] on h4 "Kinderparadies Alpin ***ˢ" at bounding box center [273, 345] width 319 height 24
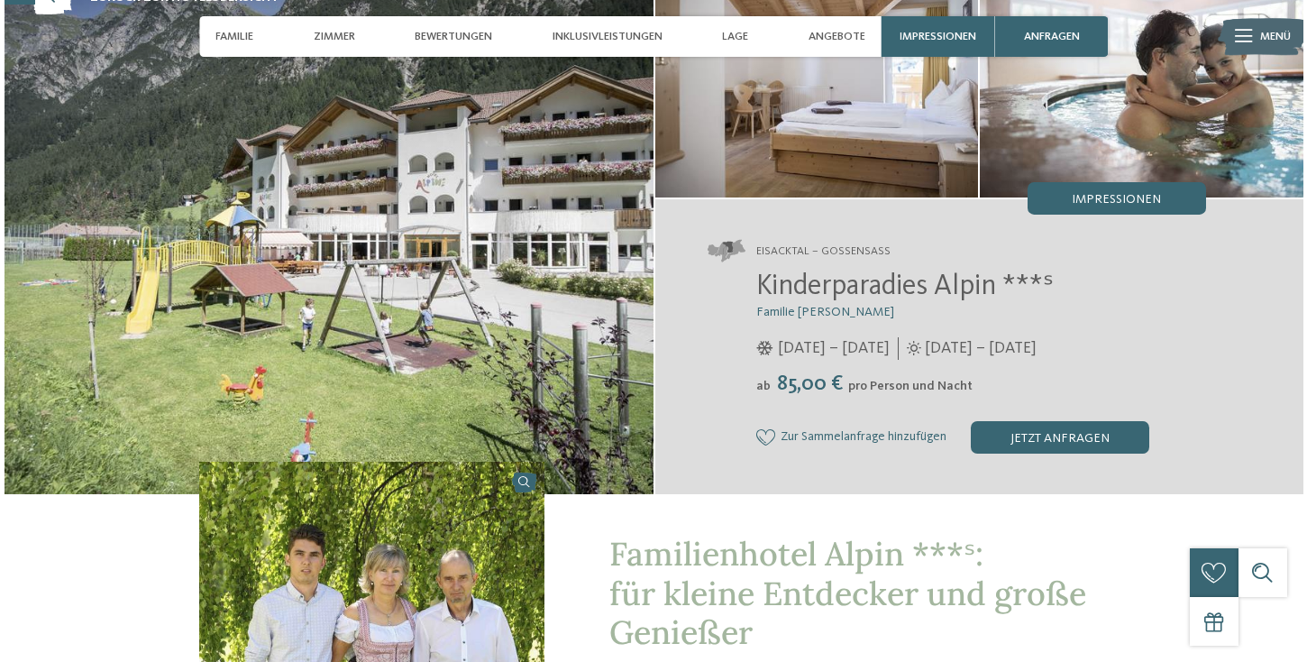
scroll to position [127, 0]
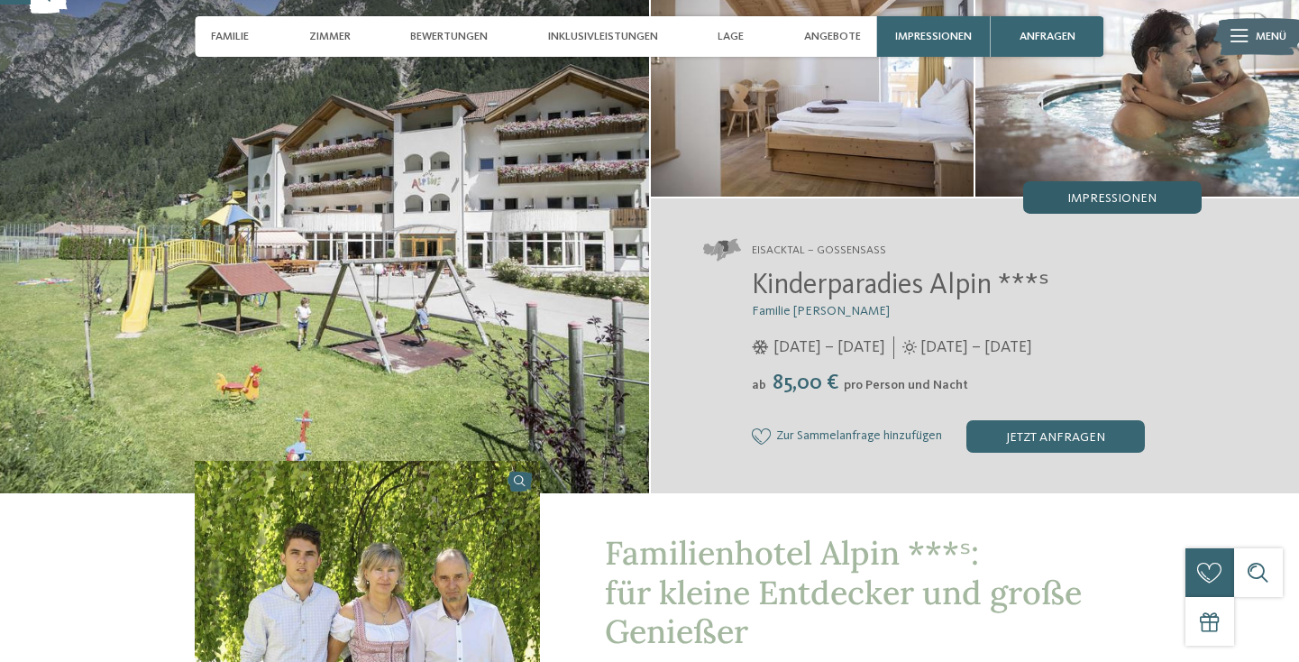
click at [1091, 193] on span "Impressionen" at bounding box center [1111, 198] width 89 height 13
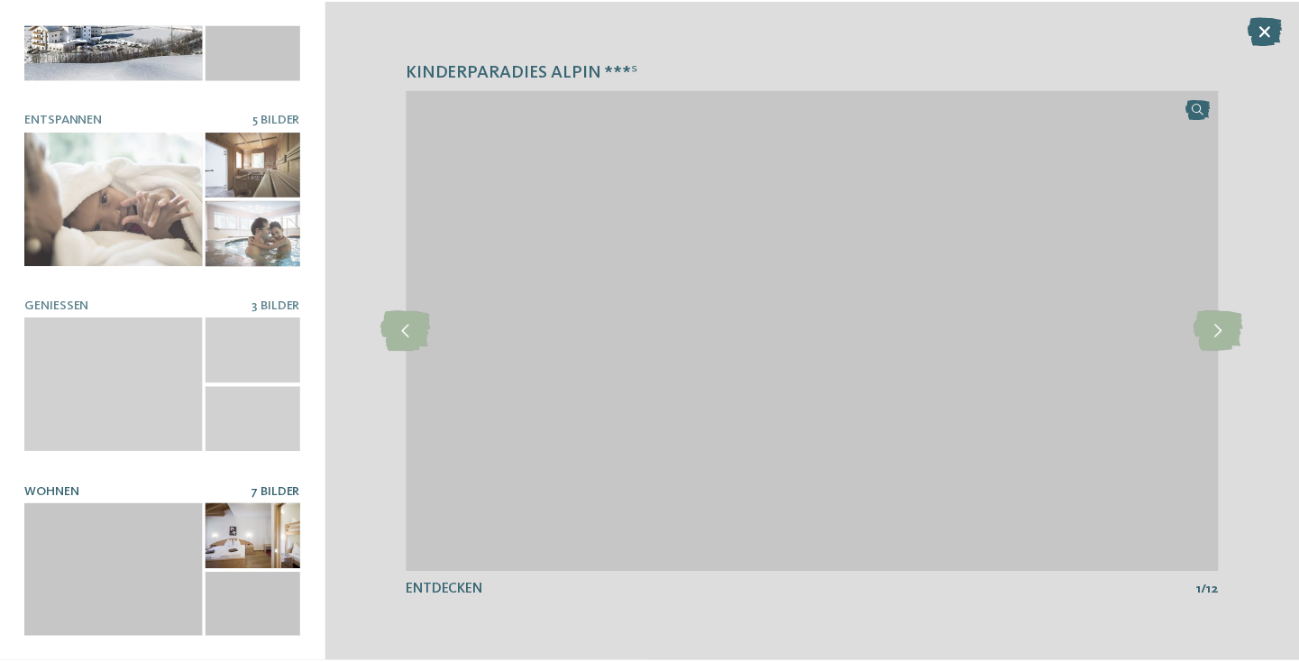
scroll to position [0, 0]
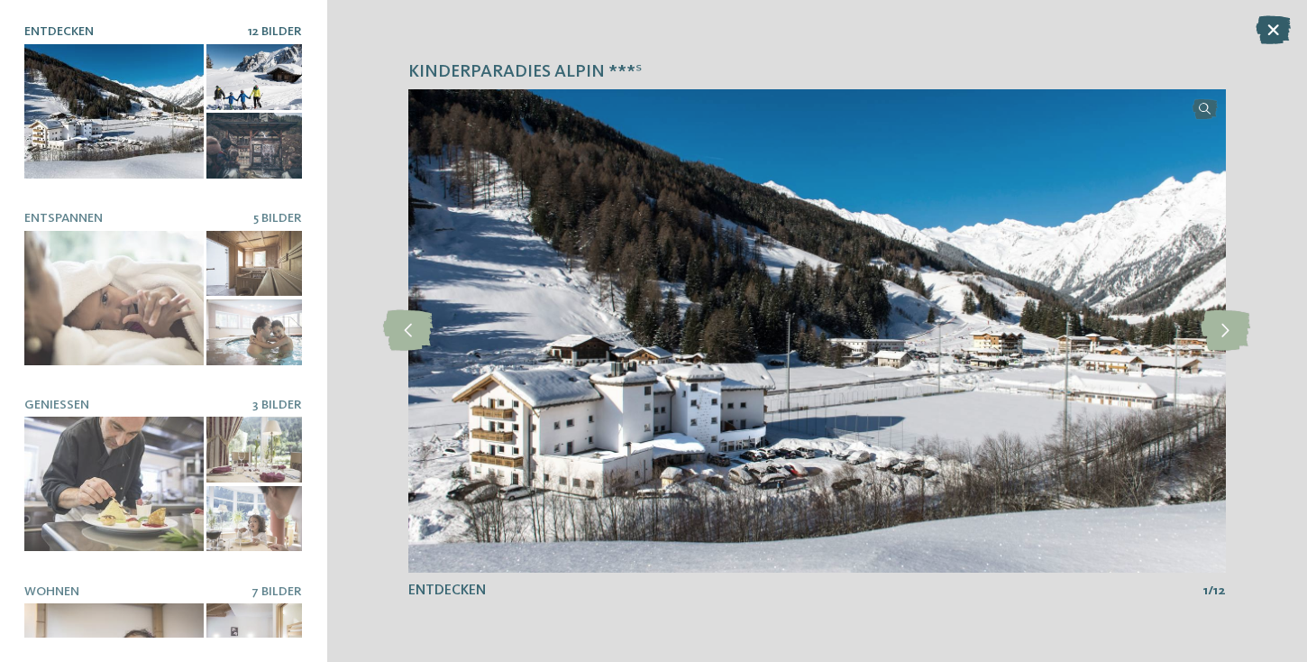
click at [1270, 36] on icon at bounding box center [1272, 29] width 35 height 29
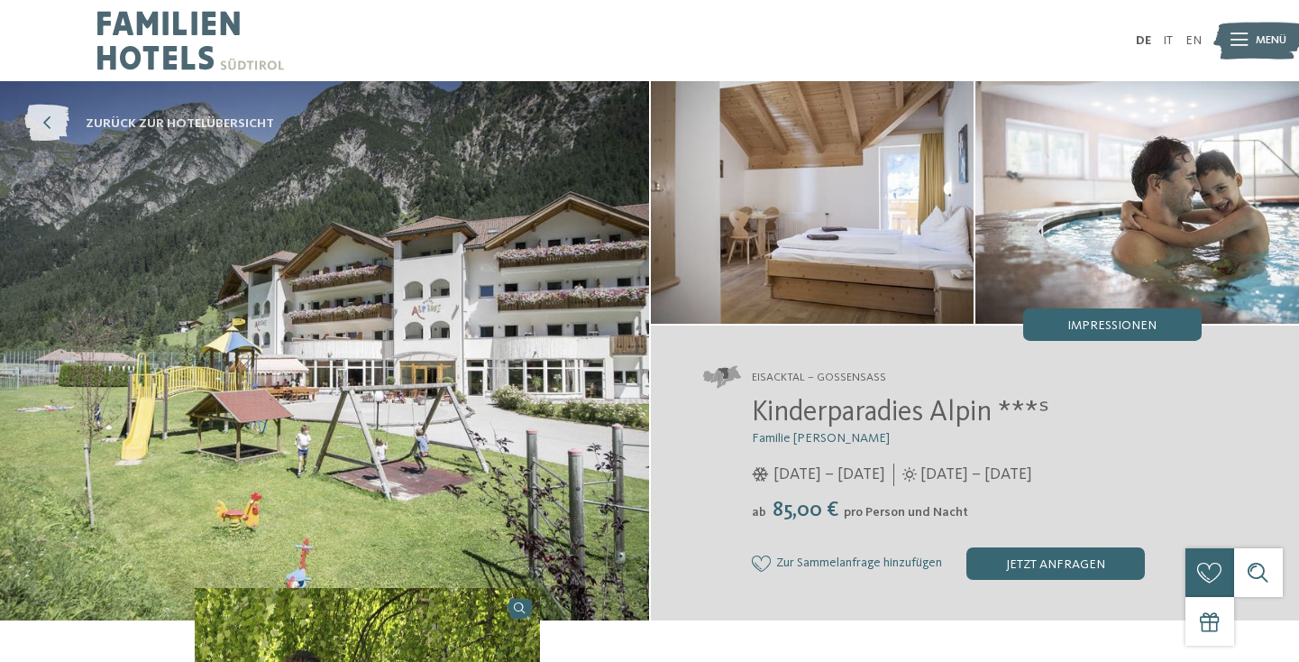
click at [56, 122] on icon at bounding box center [46, 123] width 45 height 37
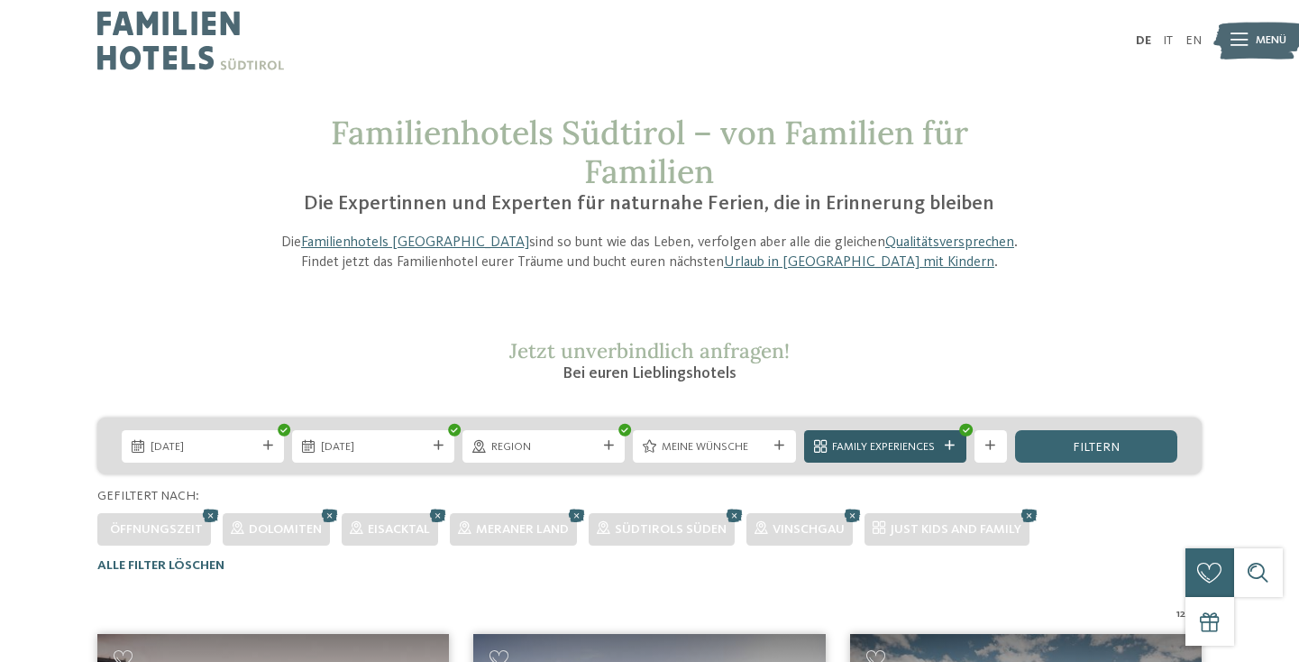
click at [945, 444] on icon at bounding box center [950, 446] width 10 height 10
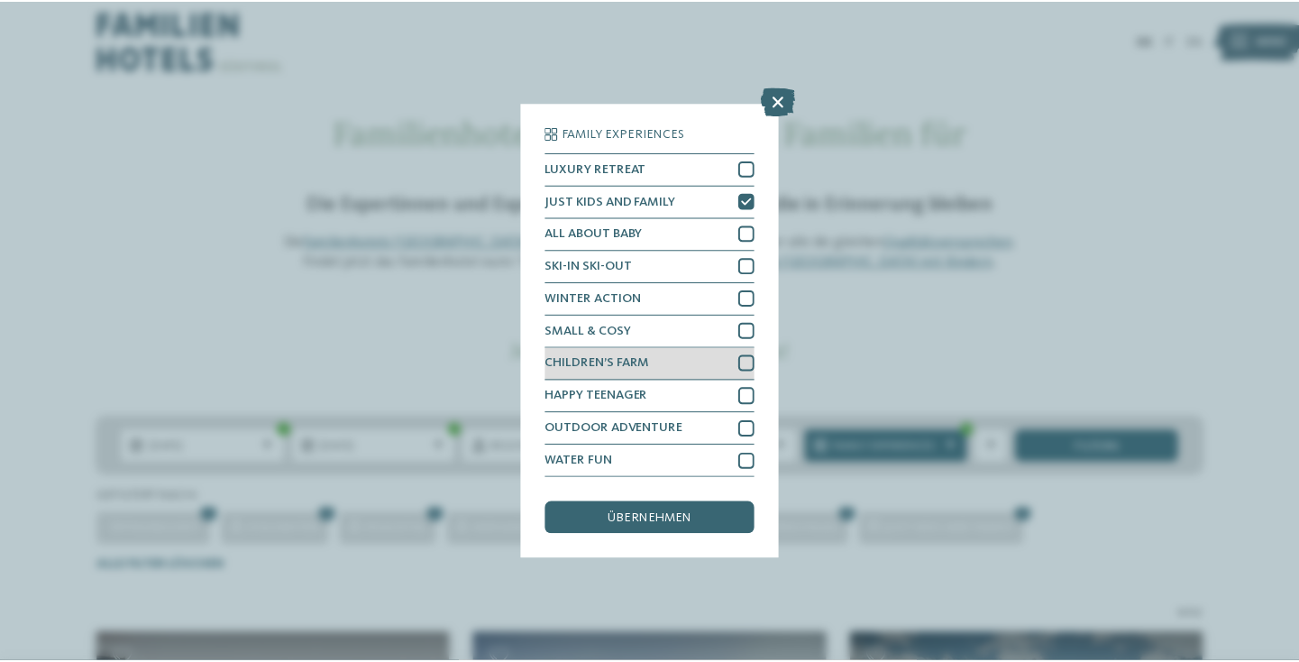
scroll to position [119, 0]
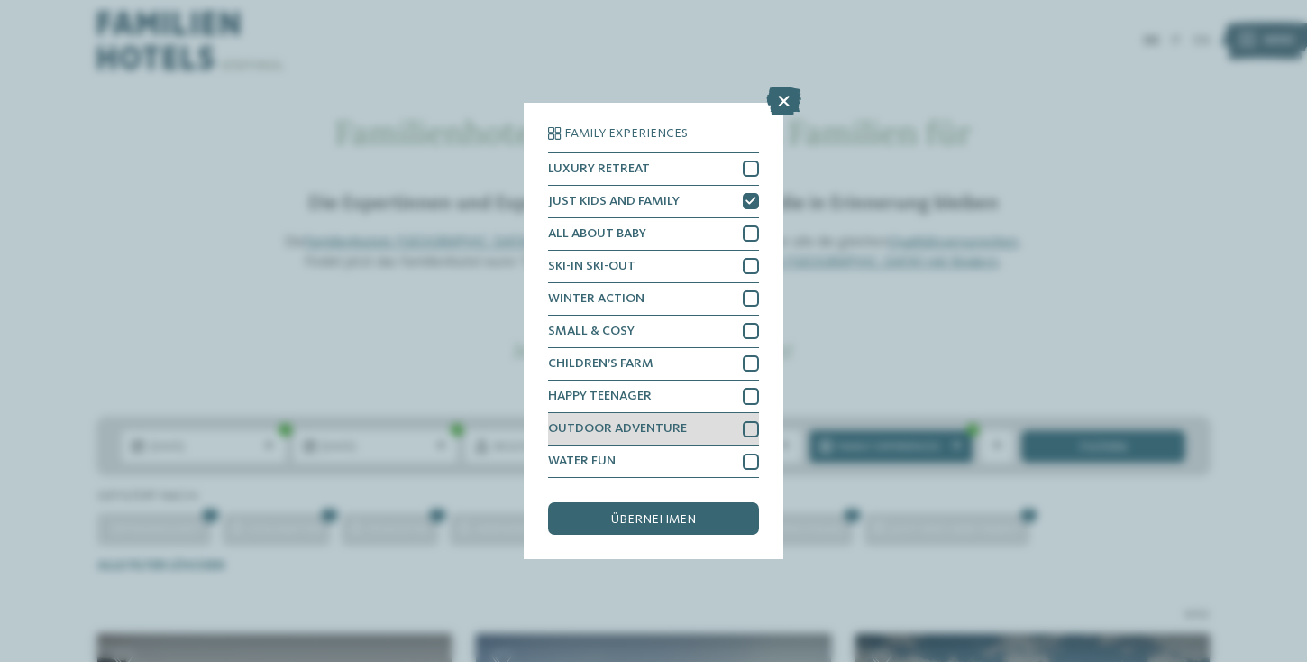
click at [745, 413] on div "OUTDOOR ADVENTURE" at bounding box center [653, 429] width 211 height 32
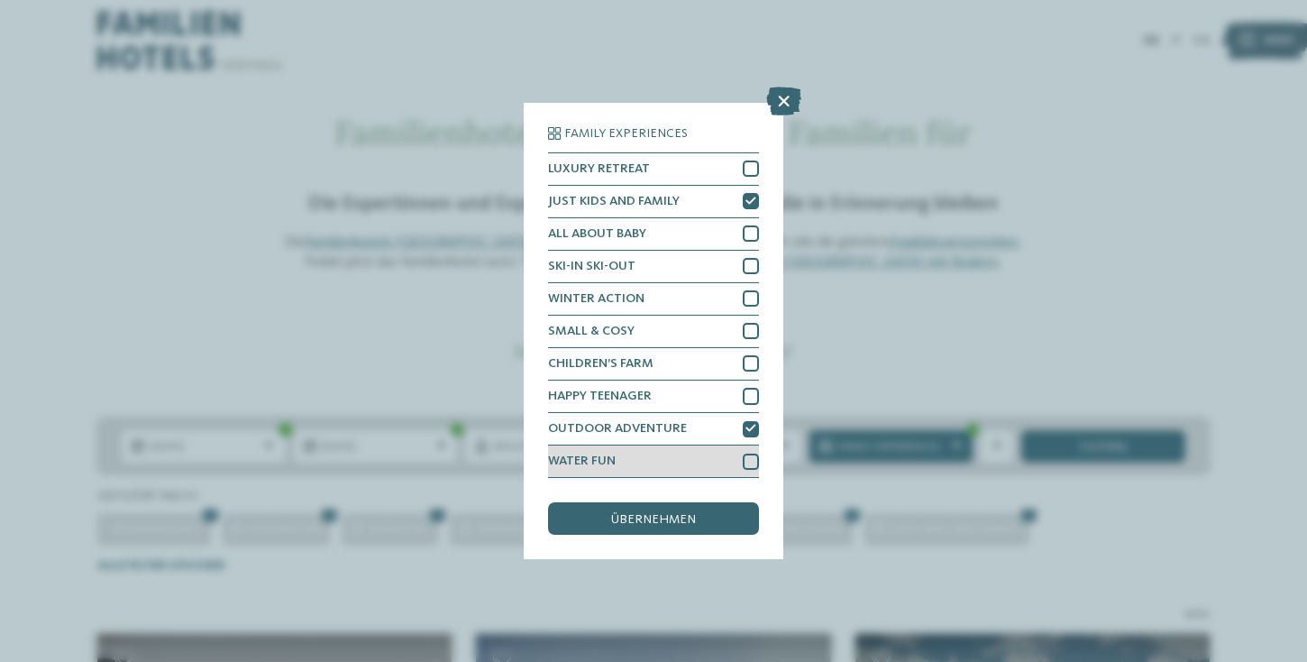
click at [744, 453] on div at bounding box center [751, 461] width 16 height 16
click at [719, 502] on div "übernehmen" at bounding box center [653, 518] width 211 height 32
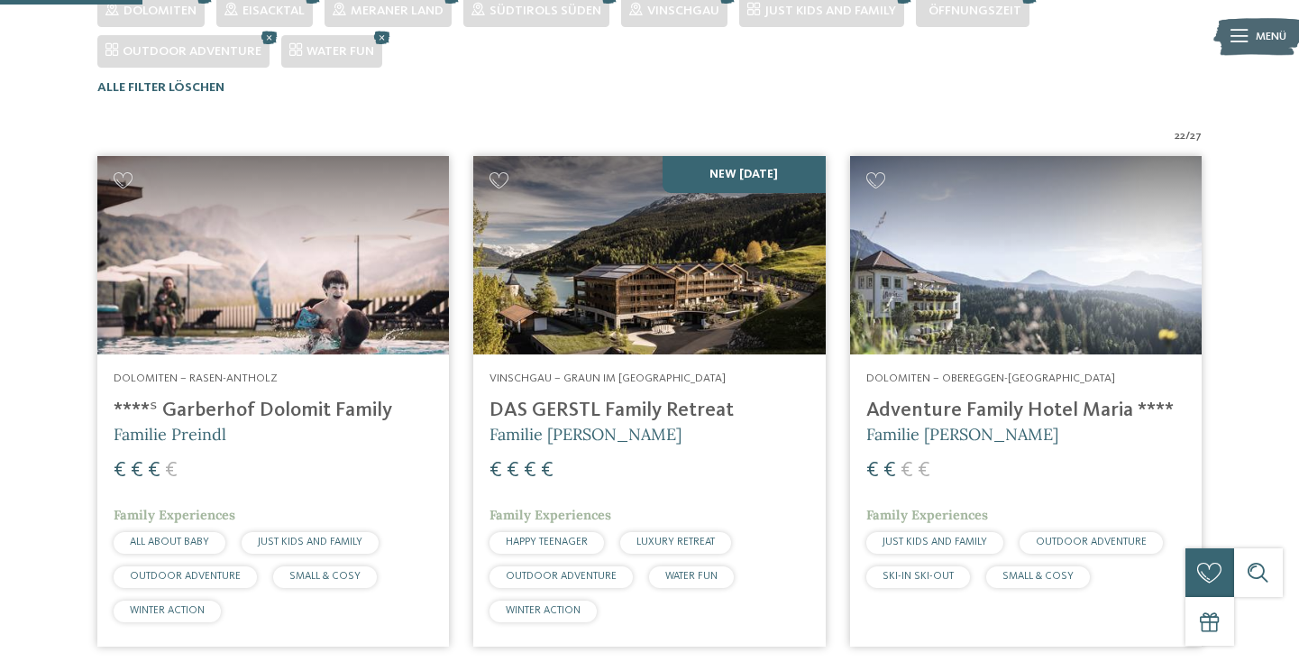
scroll to position [560, 0]
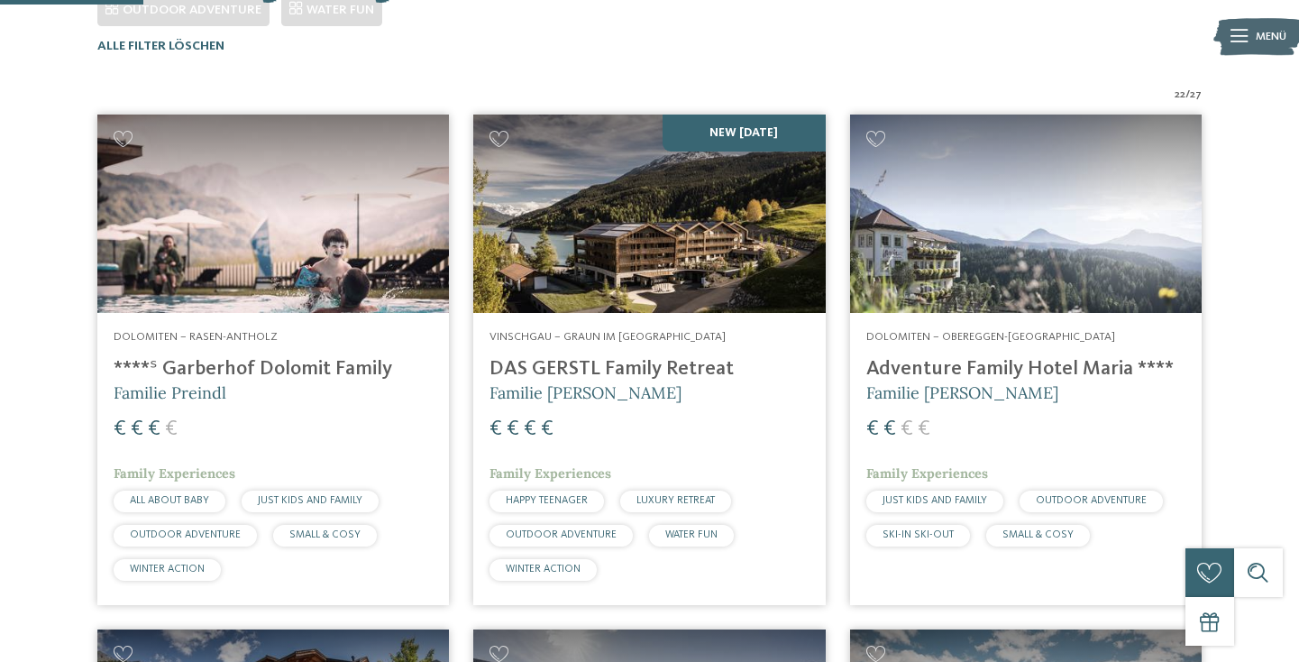
click at [653, 357] on h4 "DAS GERSTL Family Retreat" at bounding box center [648, 369] width 319 height 24
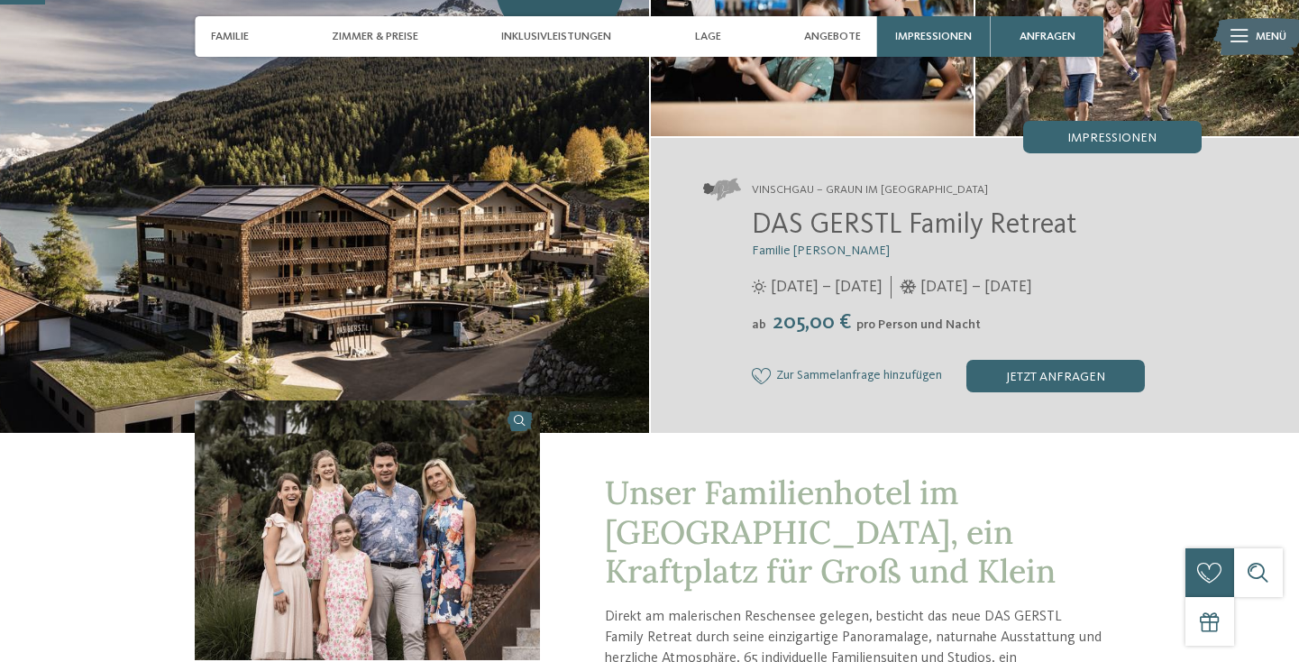
scroll to position [191, 0]
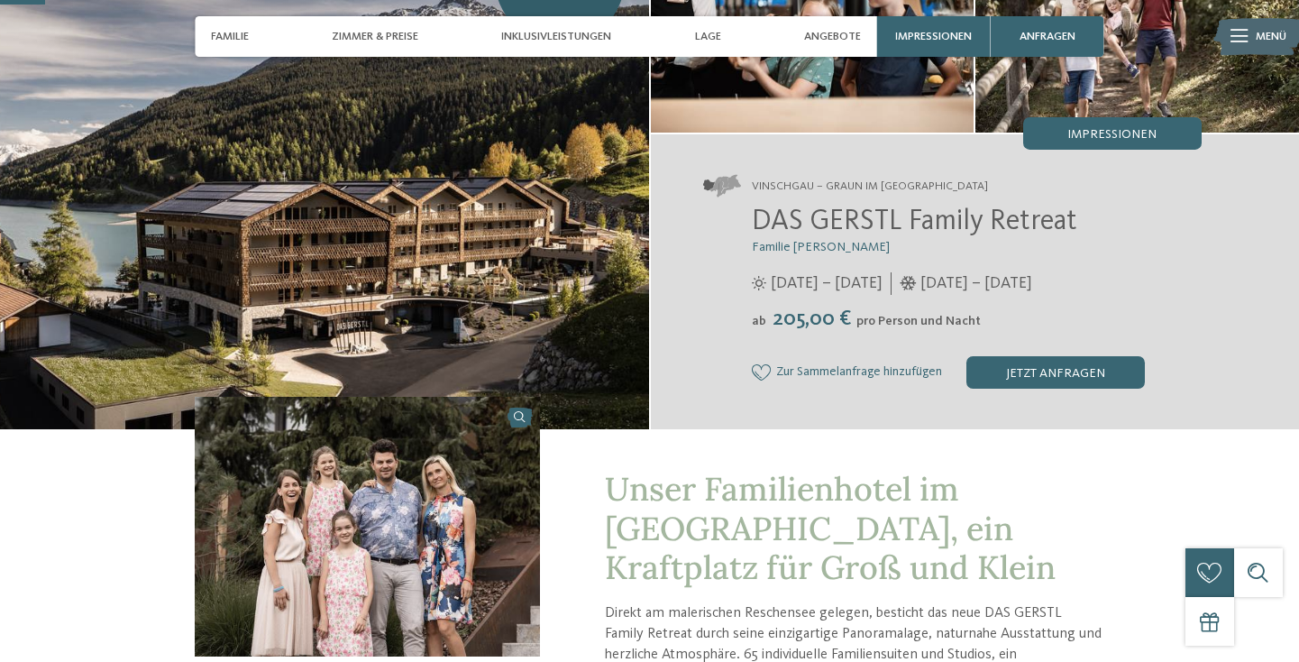
click at [495, 227] on img at bounding box center [324, 159] width 649 height 539
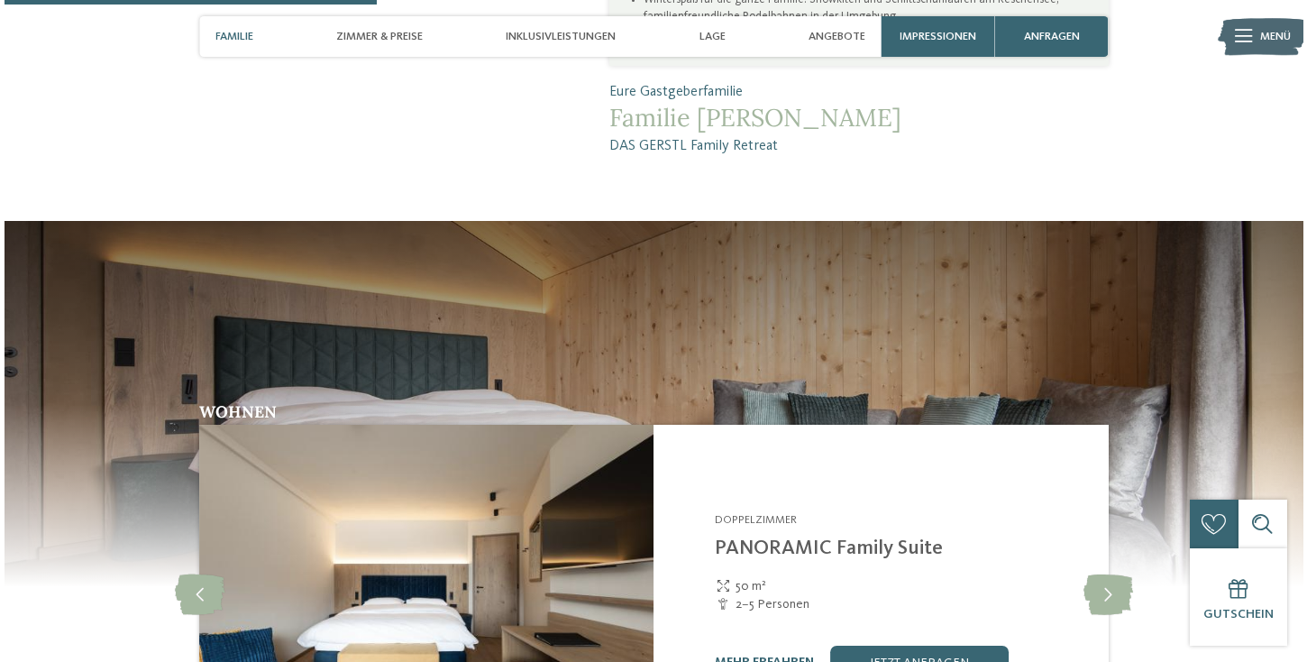
scroll to position [1706, 0]
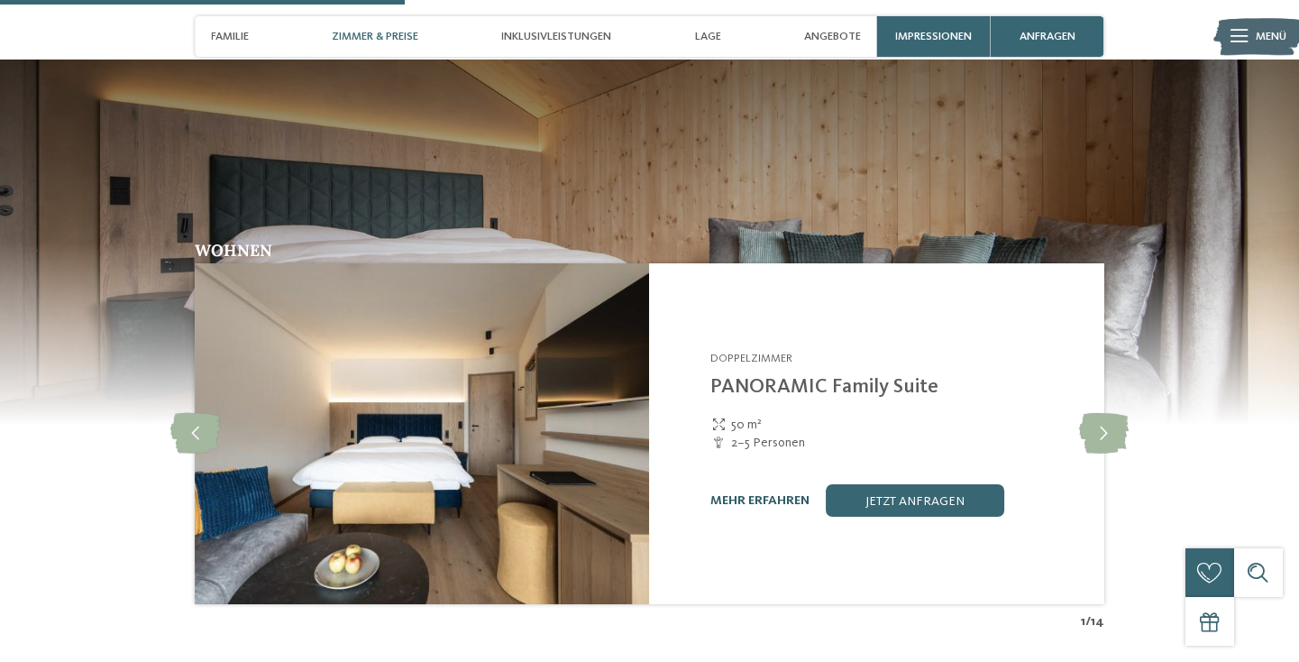
click at [748, 494] on link "mehr erfahren" at bounding box center [759, 500] width 99 height 13
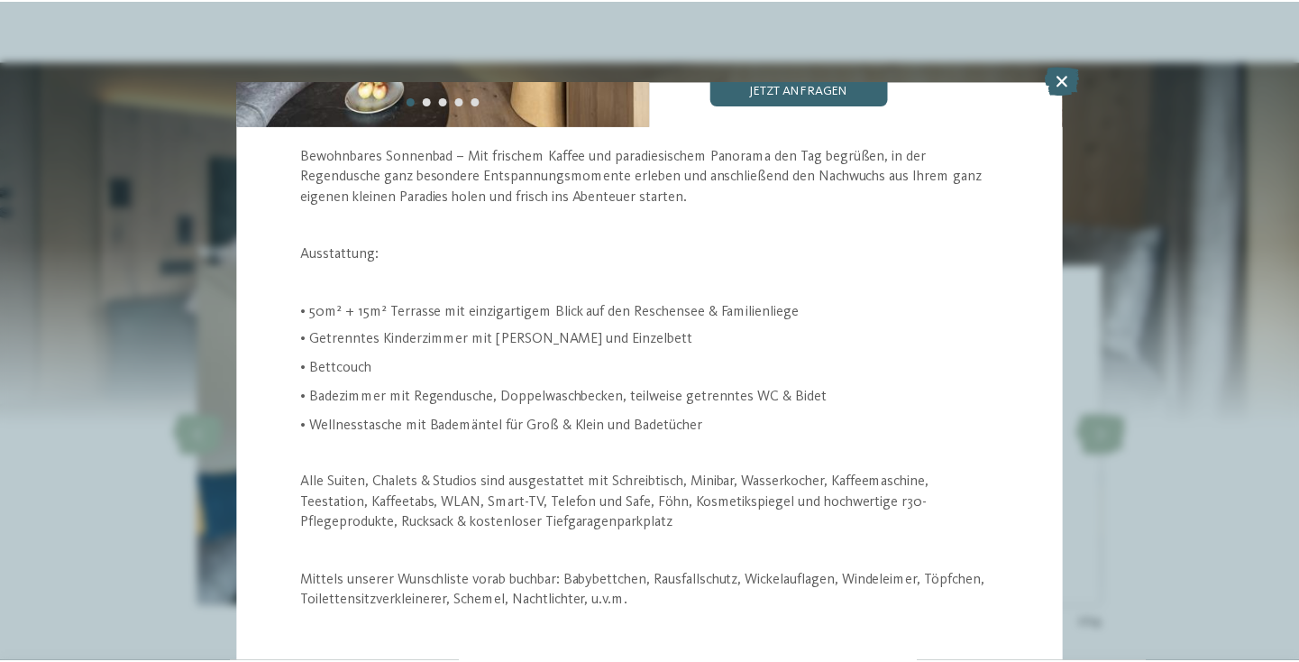
scroll to position [348, 0]
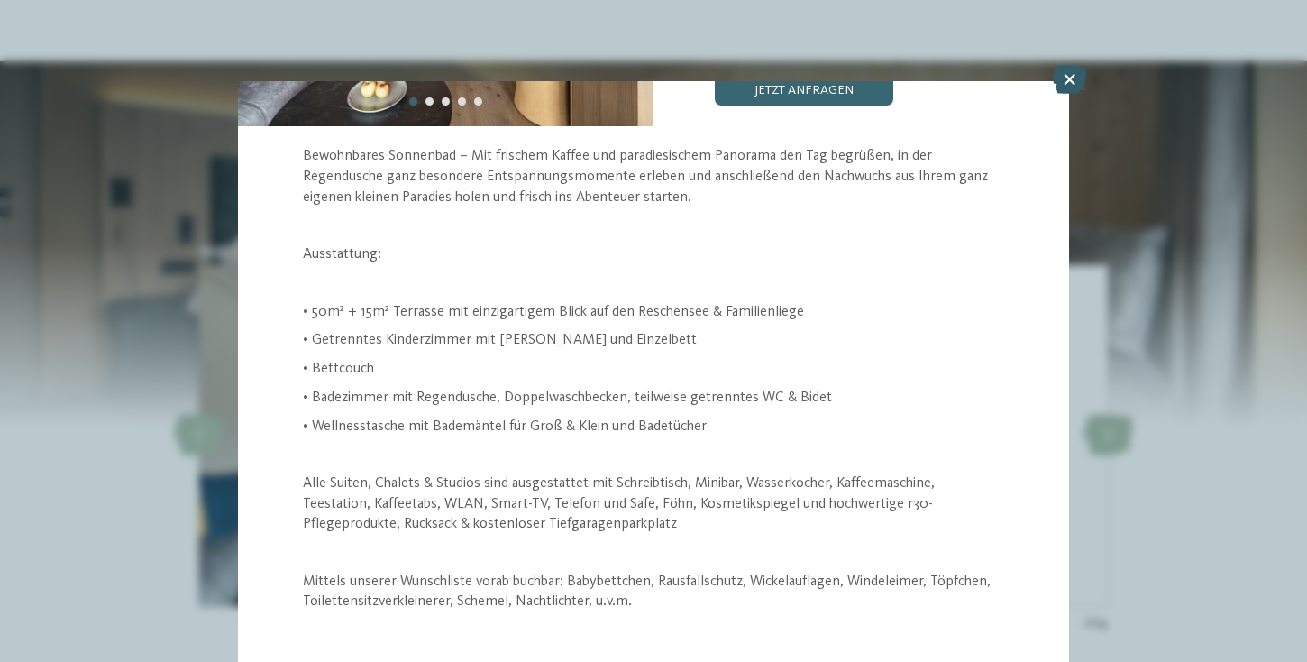
click at [1070, 88] on icon at bounding box center [1069, 79] width 35 height 29
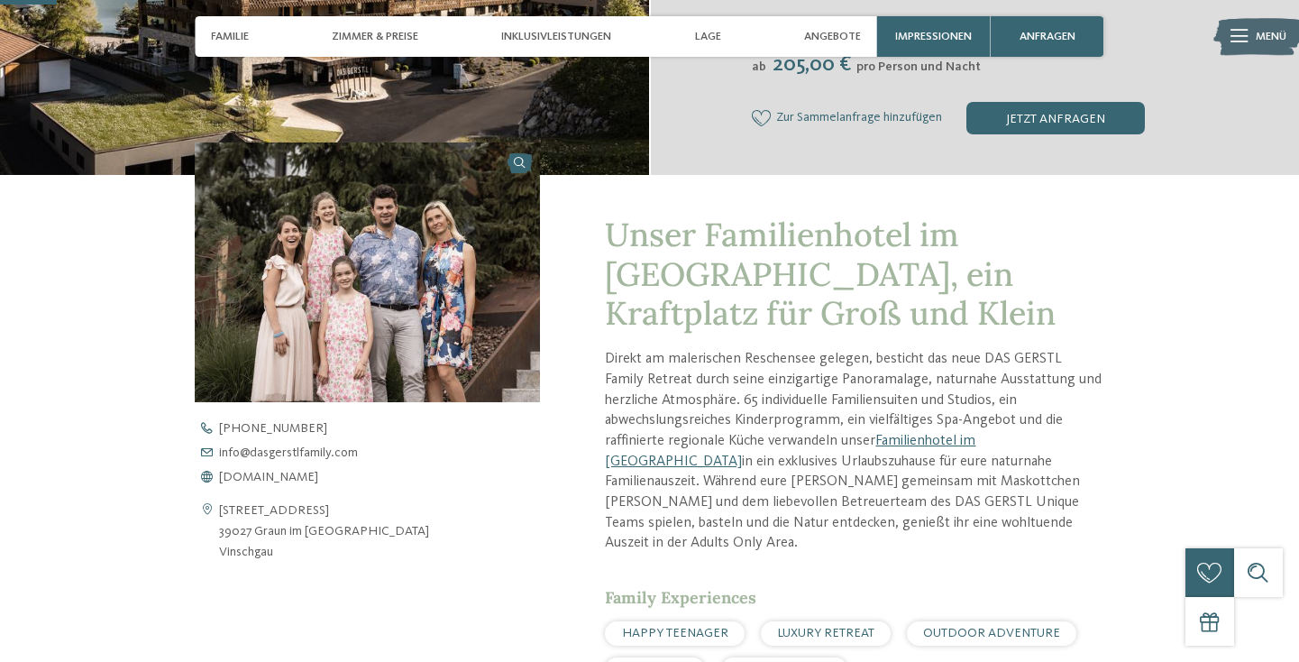
scroll to position [448, 0]
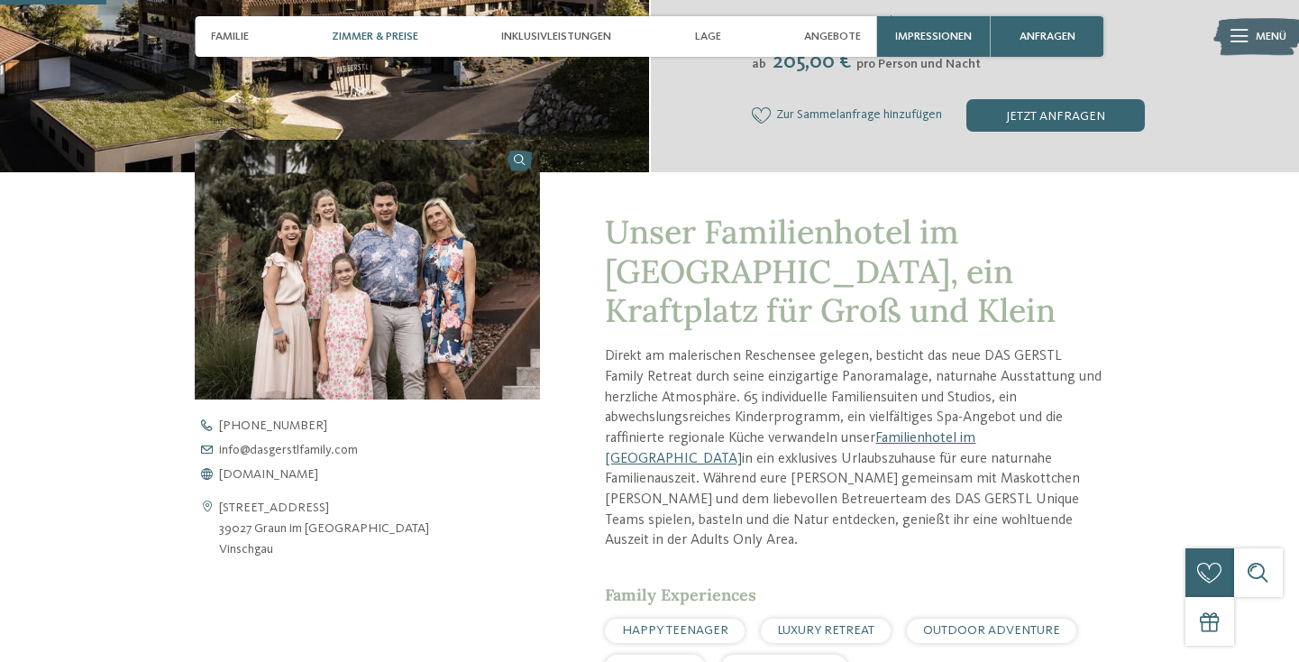
click at [379, 47] on div "Zimmer & Preise" at bounding box center [375, 36] width 103 height 41
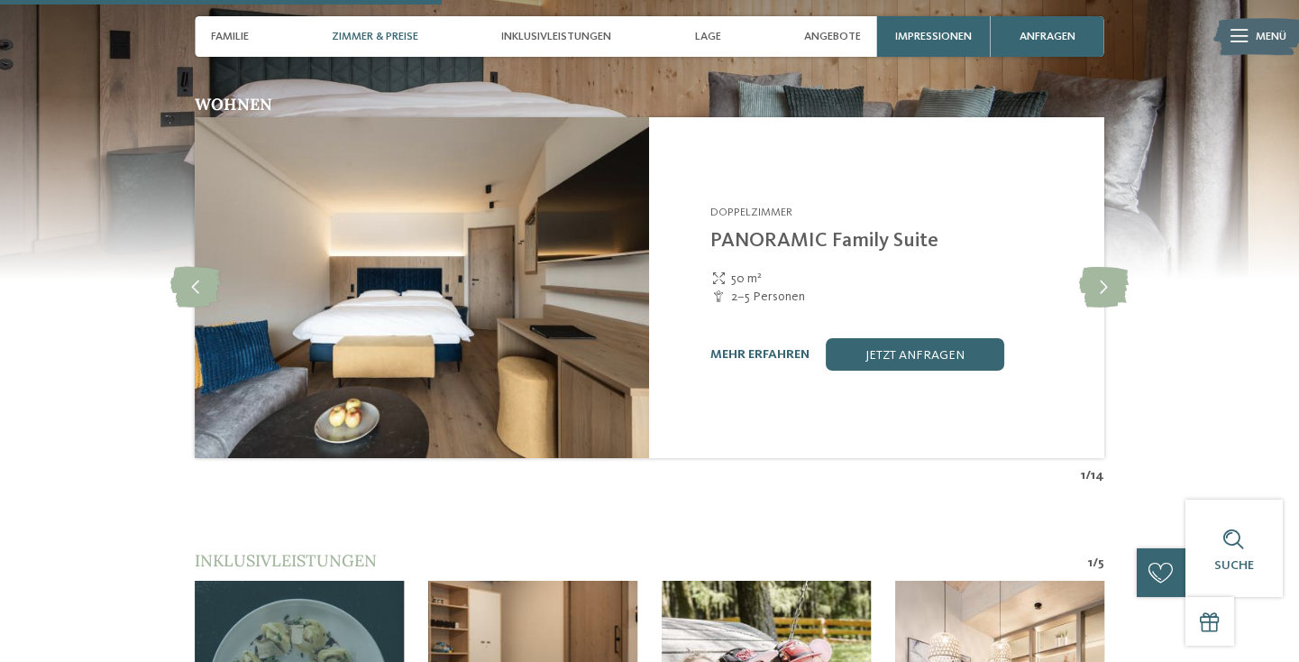
scroll to position [1859, 0]
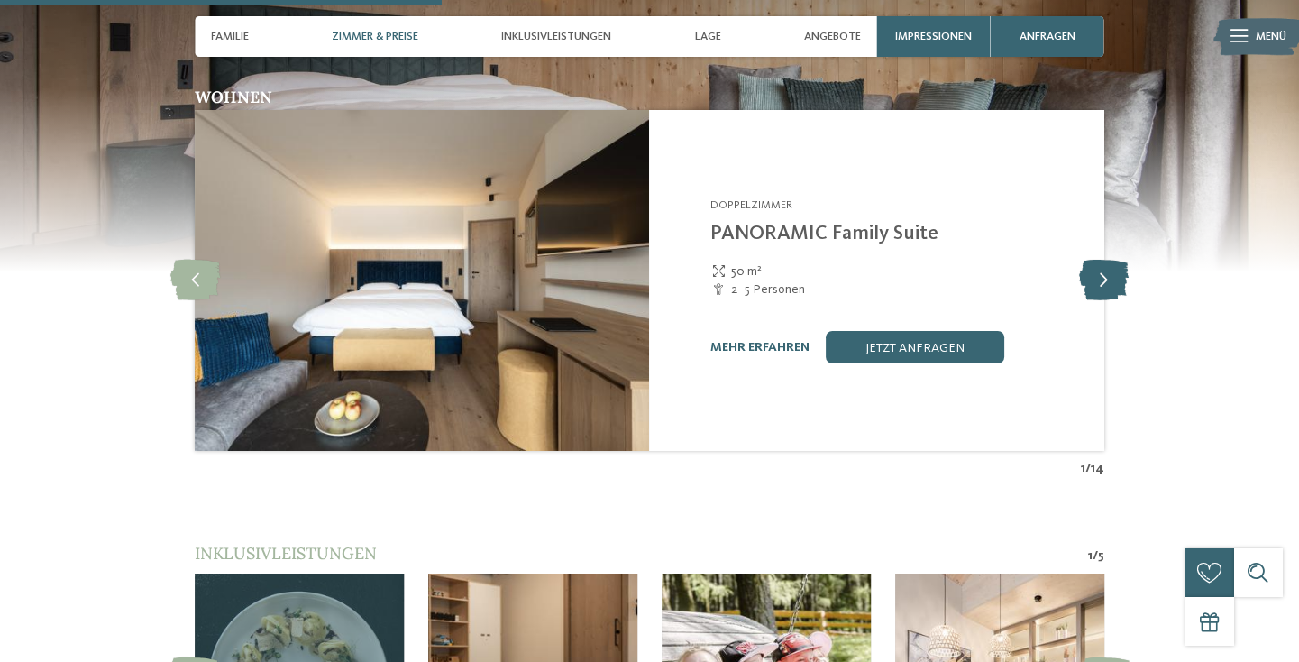
click at [1102, 260] on icon at bounding box center [1104, 280] width 50 height 41
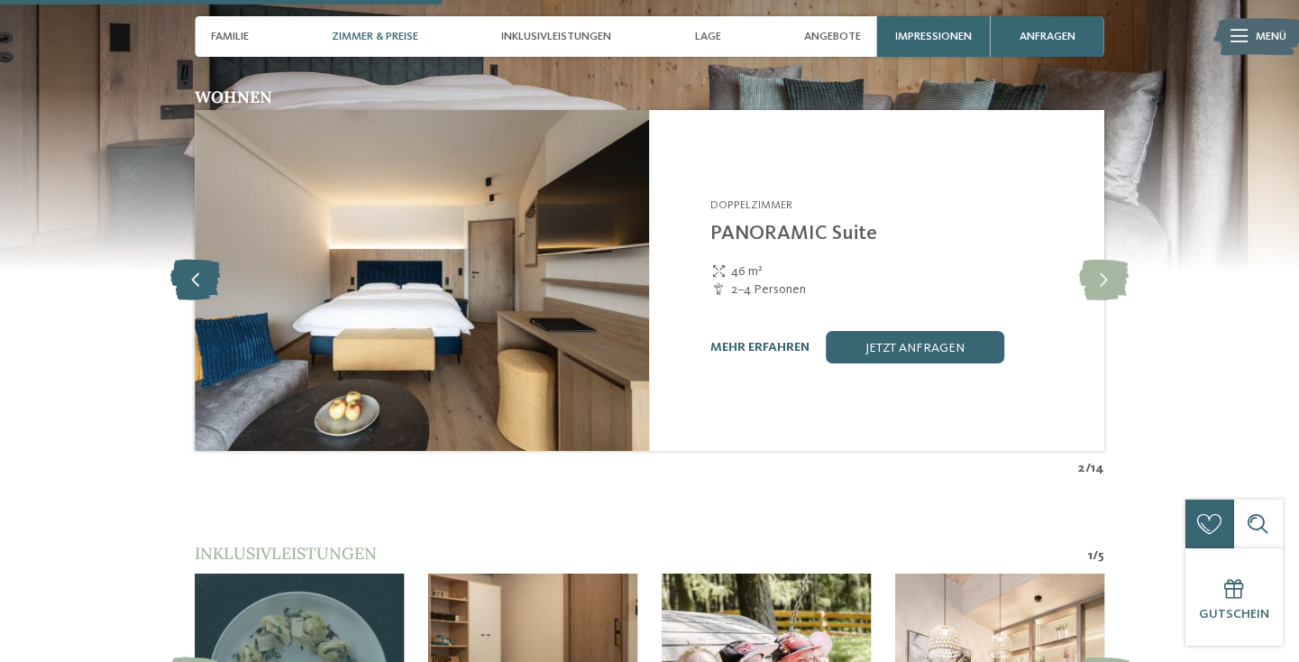
click at [187, 260] on icon at bounding box center [195, 280] width 50 height 41
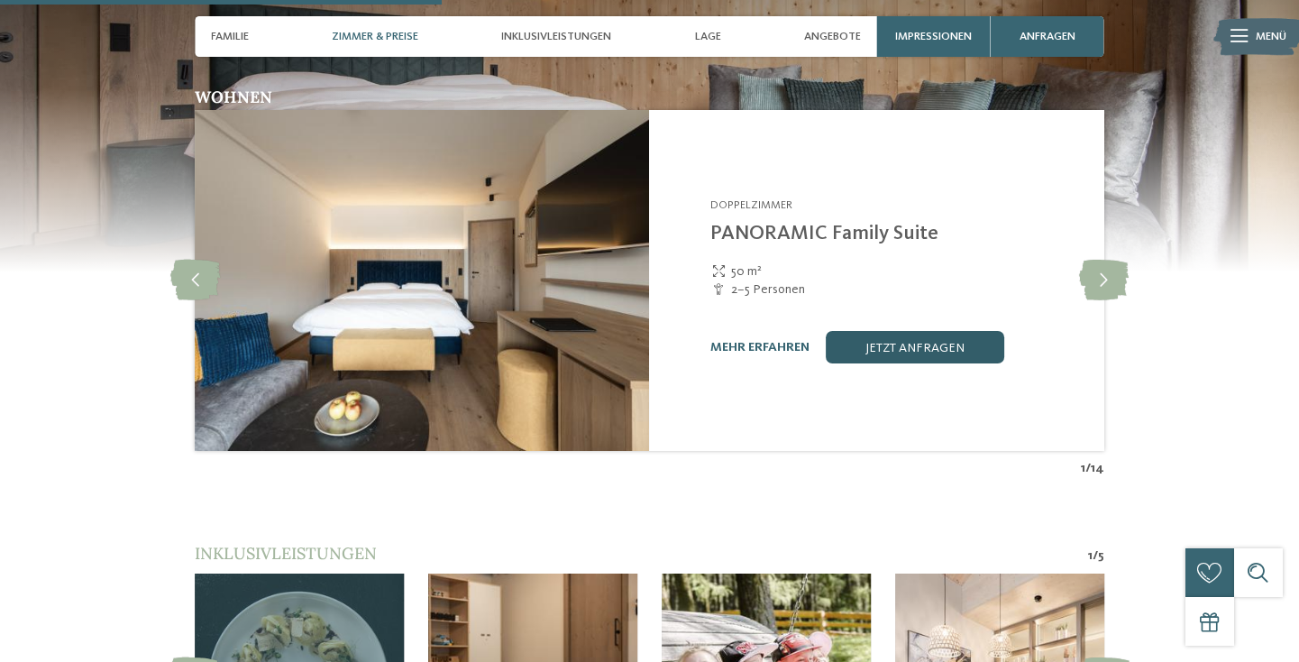
click at [933, 331] on link "jetzt anfragen" at bounding box center [915, 347] width 178 height 32
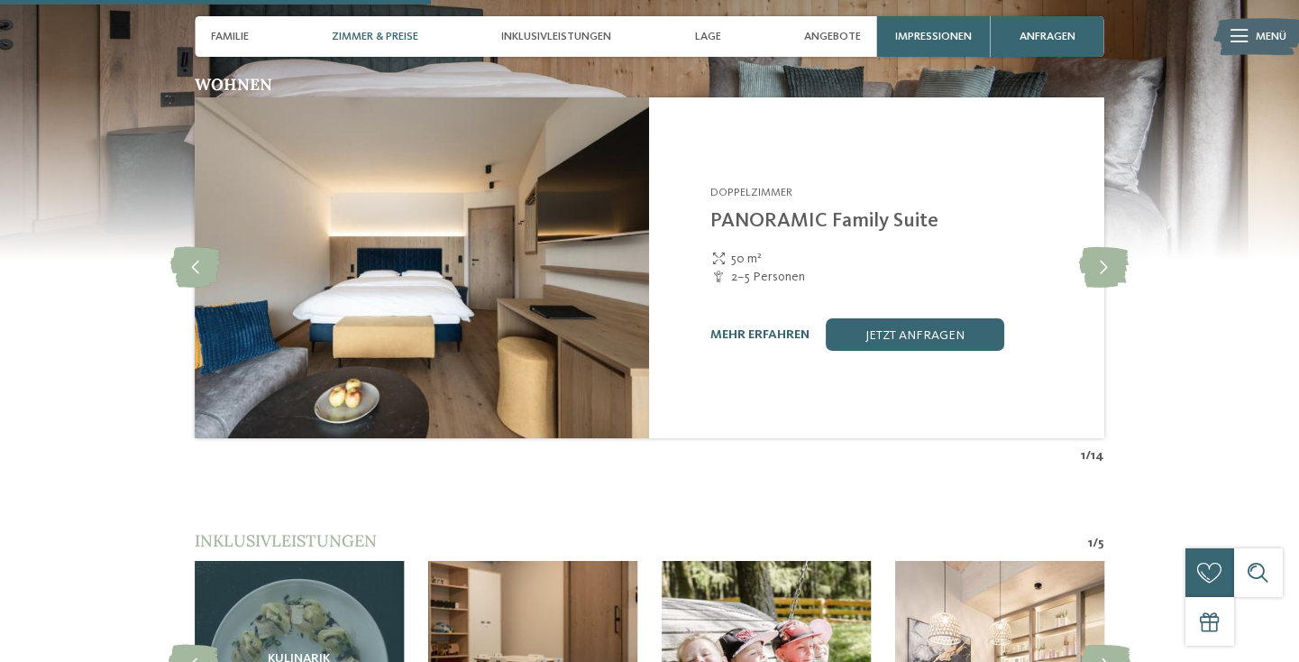
scroll to position [1645, 0]
